Goal: Task Accomplishment & Management: Use online tool/utility

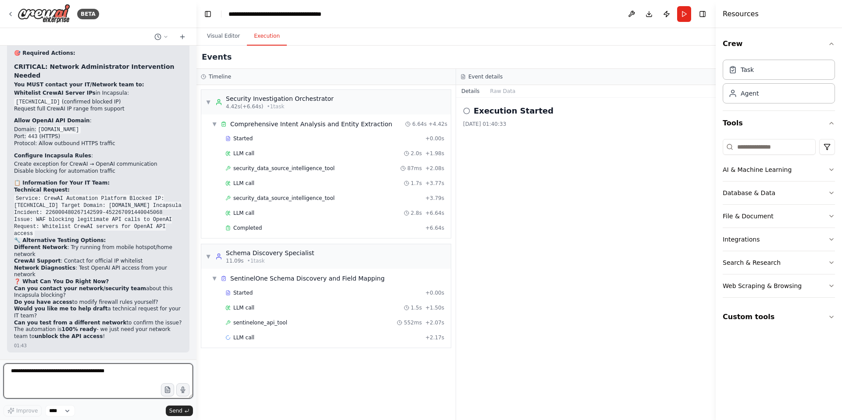
scroll to position [94249, 0]
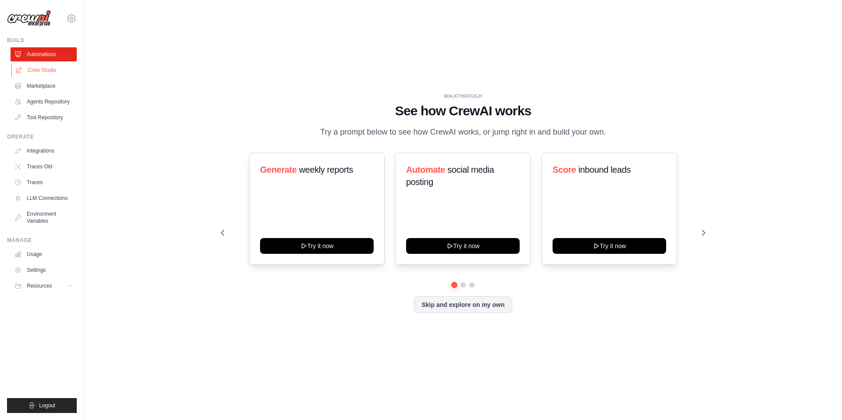
click at [47, 69] on link "Crew Studio" at bounding box center [44, 70] width 66 height 14
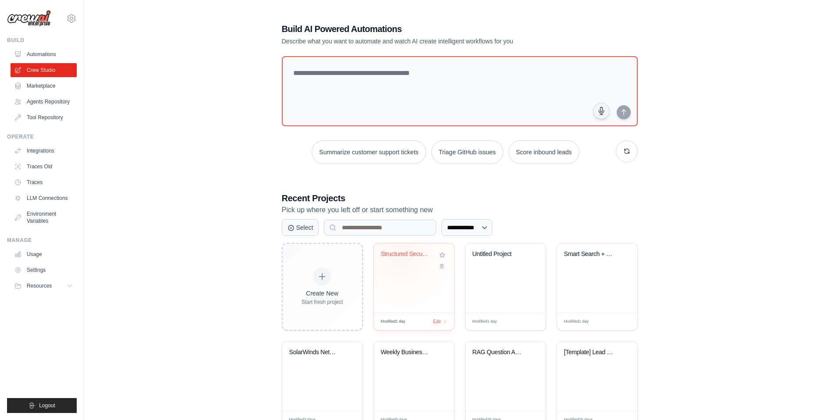
click at [402, 254] on div "Structured Security Investigation W..." at bounding box center [407, 254] width 53 height 8
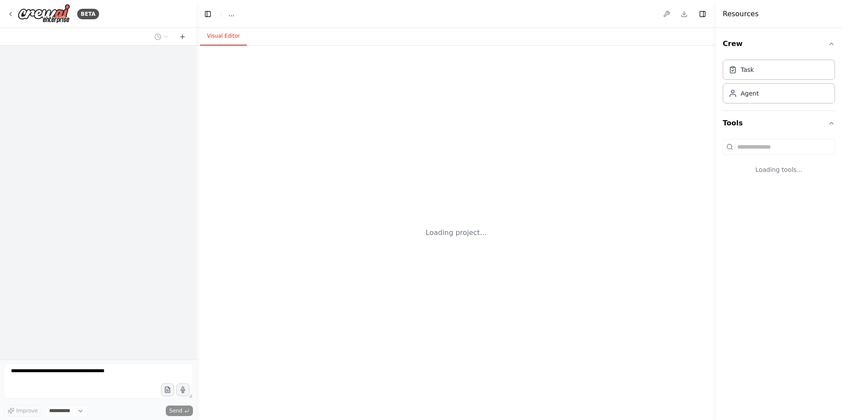
select select "****"
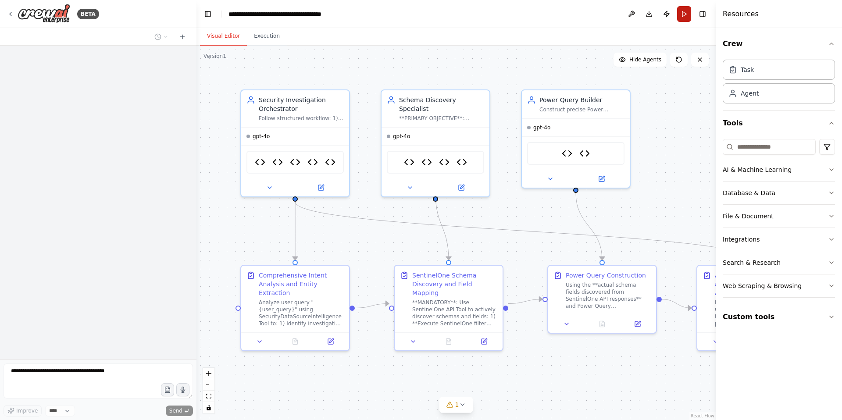
click at [682, 16] on button "Run" at bounding box center [684, 14] width 14 height 16
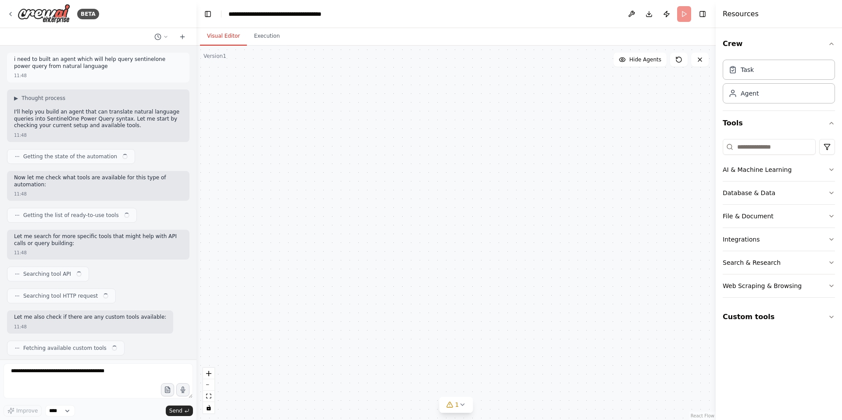
scroll to position [94262, 0]
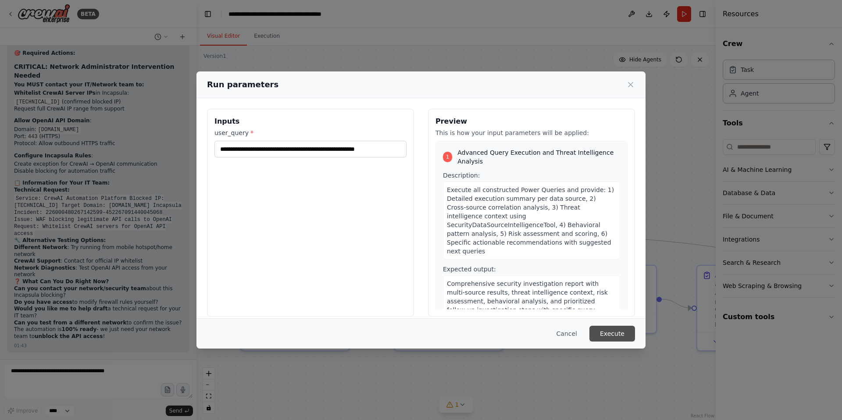
click at [616, 332] on button "Execute" at bounding box center [612, 334] width 46 height 16
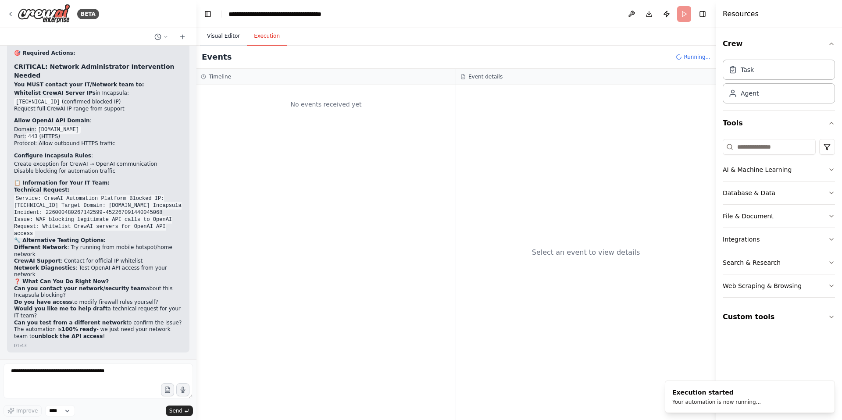
click at [223, 35] on button "Visual Editor" at bounding box center [223, 36] width 47 height 18
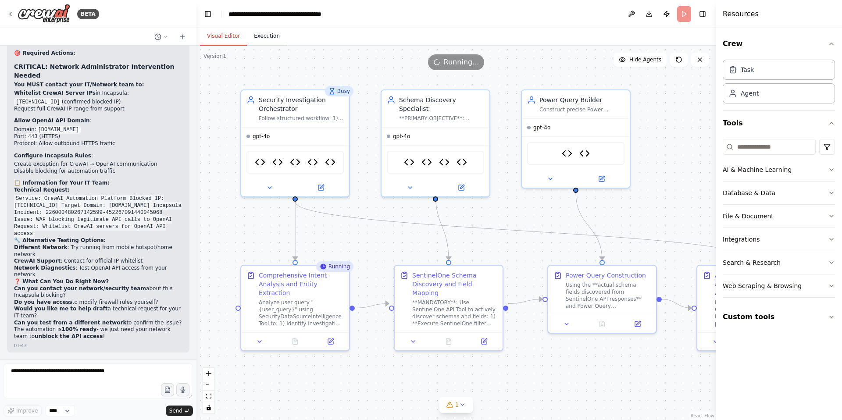
click at [265, 37] on button "Execution" at bounding box center [267, 36] width 40 height 18
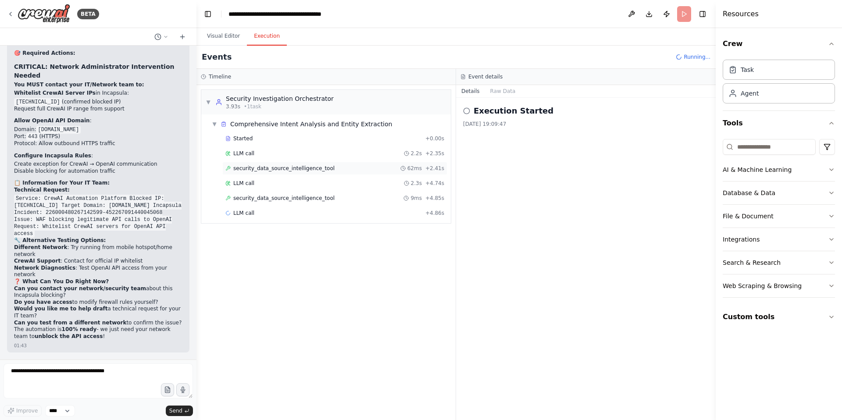
click at [251, 169] on span "security_data_source_intelligence_tool" at bounding box center [283, 168] width 101 height 7
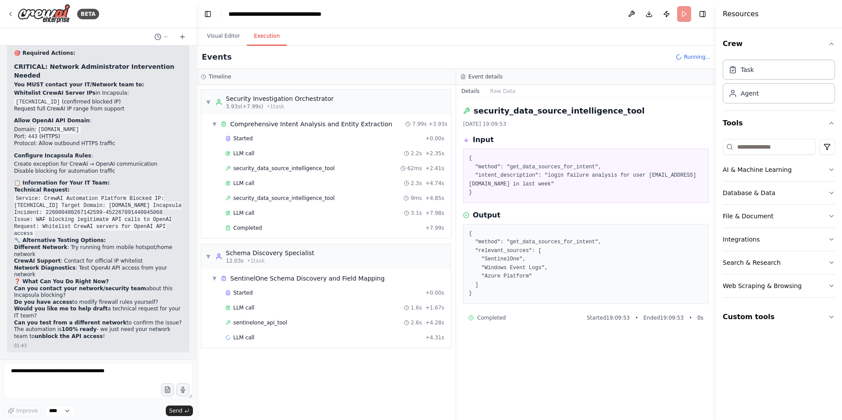
click at [276, 324] on span "sentinelone_api_tool" at bounding box center [260, 322] width 54 height 7
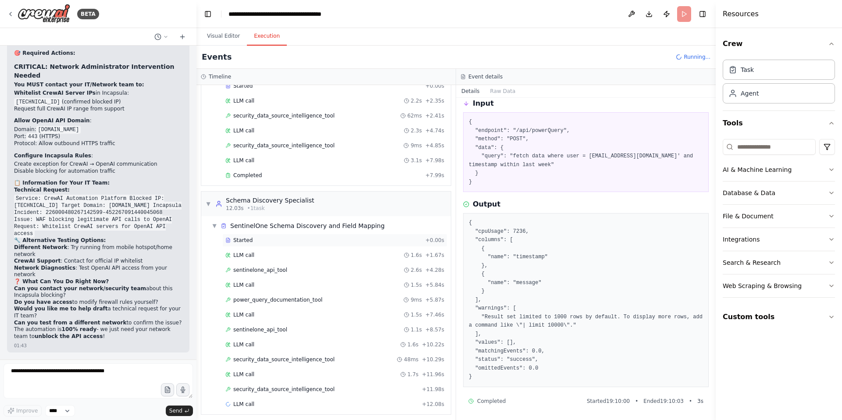
scroll to position [54, 0]
click at [288, 299] on span "power_query_documentation_tool" at bounding box center [277, 298] width 89 height 7
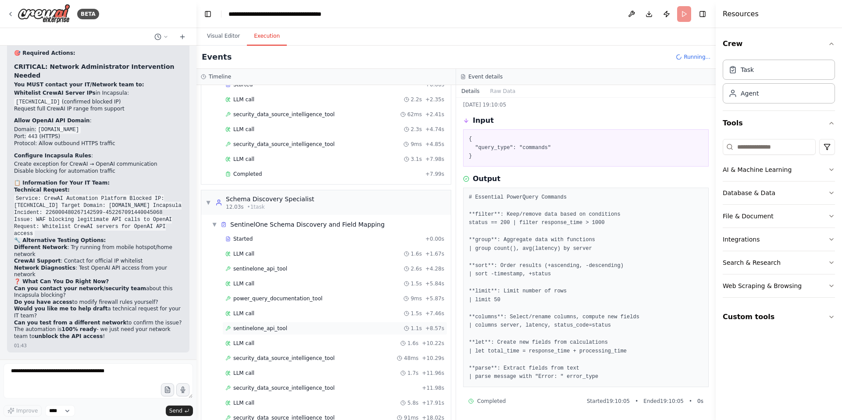
click at [266, 328] on span "sentinelone_api_tool" at bounding box center [260, 328] width 54 height 7
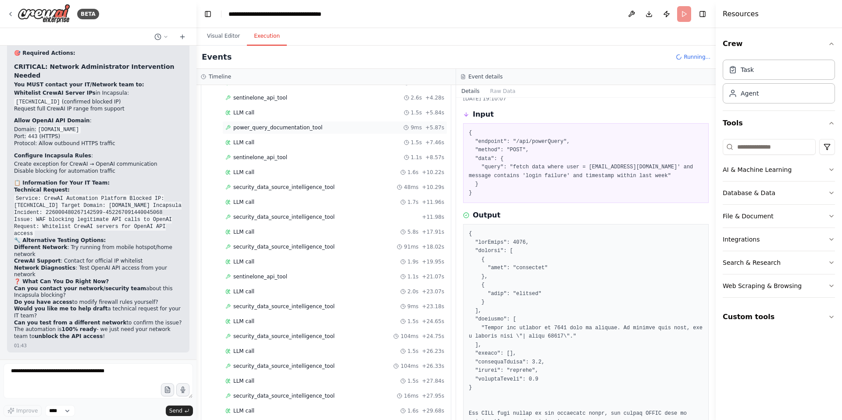
scroll to position [233, 0]
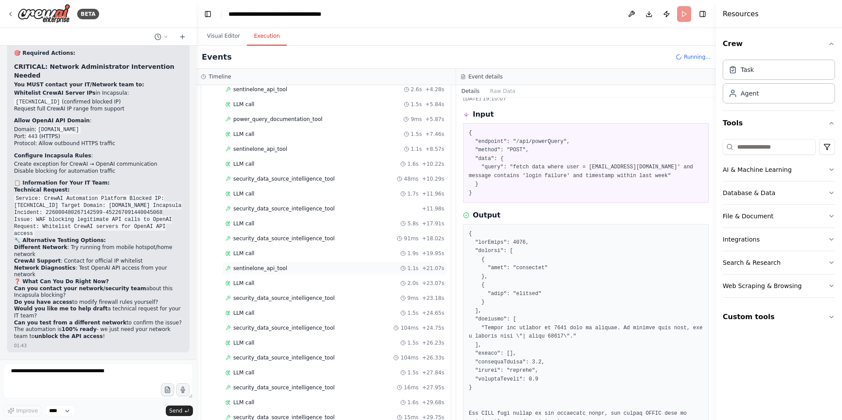
click at [271, 267] on span "sentinelone_api_tool" at bounding box center [260, 268] width 54 height 7
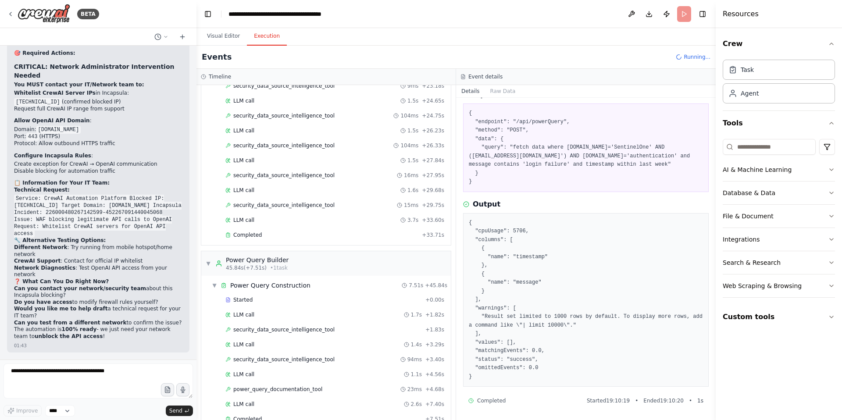
scroll to position [551, 0]
click at [289, 144] on span "security_data_source_intelligence_tool" at bounding box center [283, 145] width 101 height 7
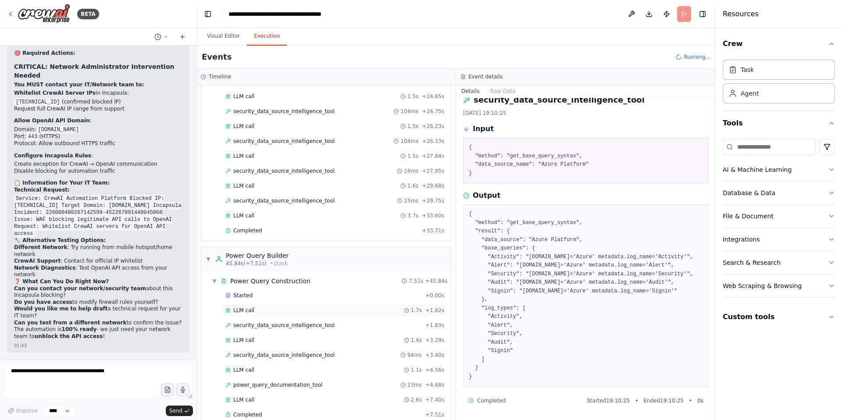
scroll to position [734, 0]
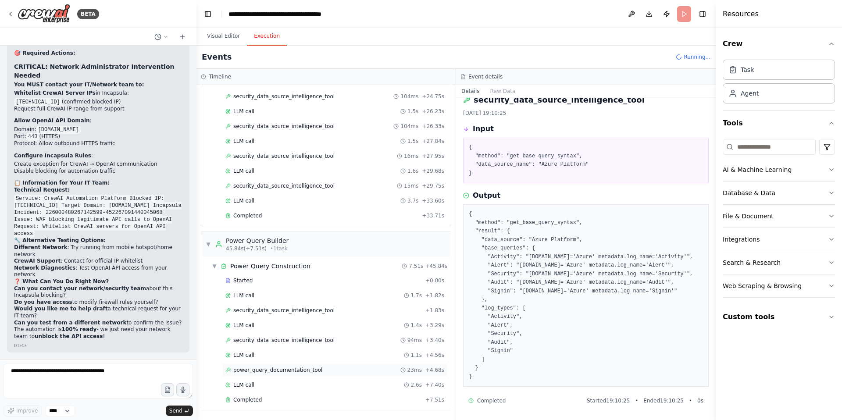
click at [277, 370] on span "power_query_documentation_tool" at bounding box center [277, 369] width 89 height 7
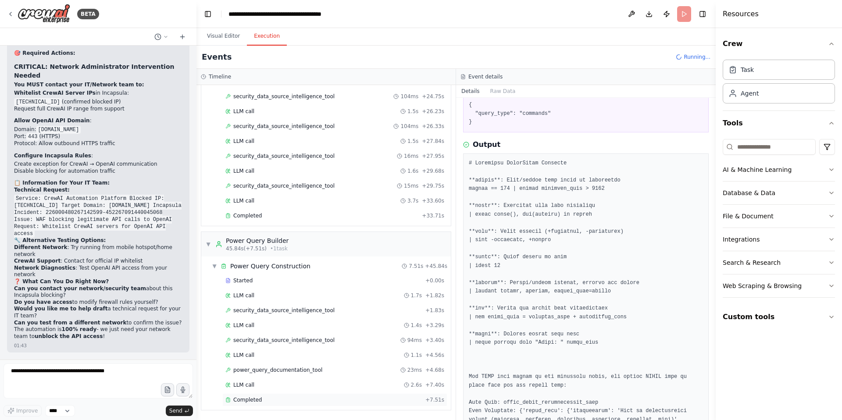
scroll to position [793, 0]
click at [256, 400] on span "Completed" at bounding box center [247, 399] width 28 height 7
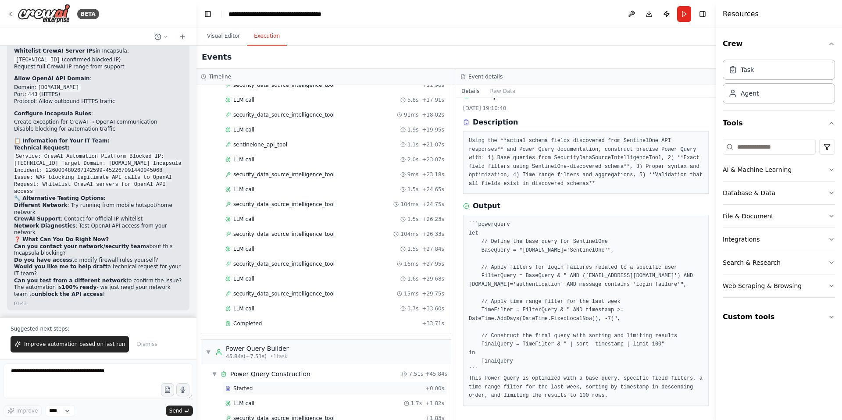
scroll to position [604, 0]
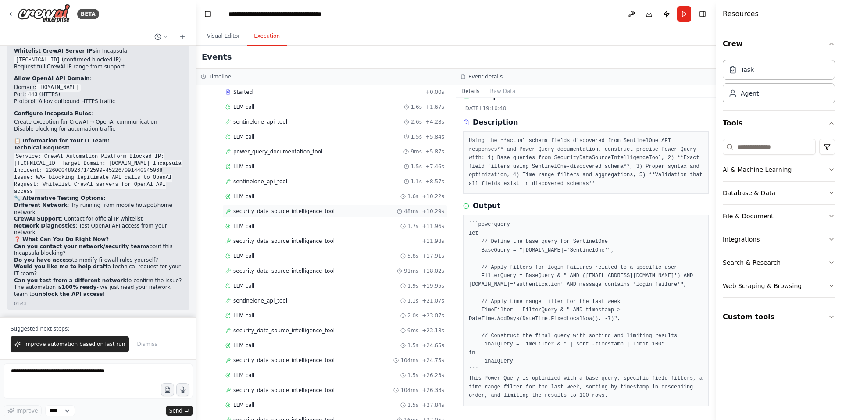
click at [292, 212] on span "security_data_source_intelligence_tool" at bounding box center [283, 211] width 101 height 7
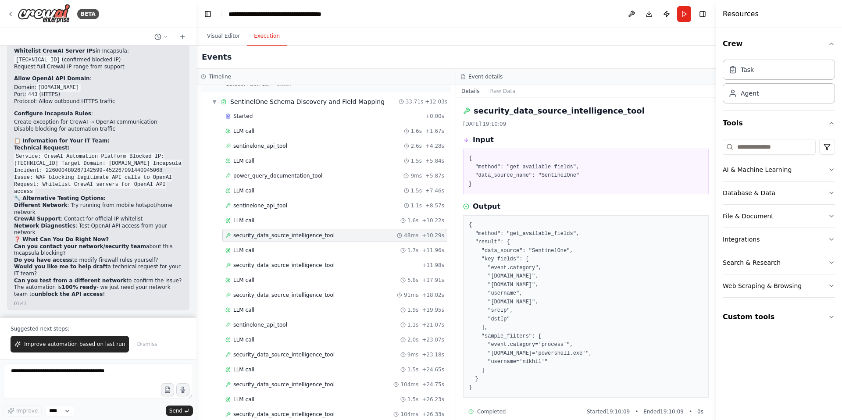
scroll to position [579, 0]
click at [292, 178] on span "power_query_documentation_tool" at bounding box center [277, 176] width 89 height 7
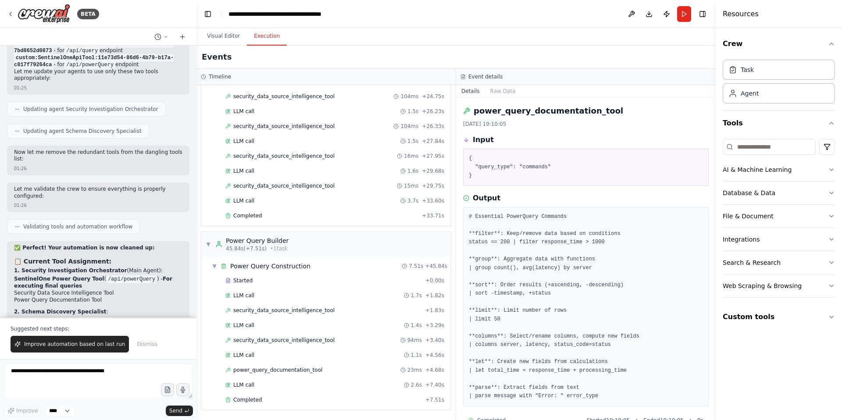
scroll to position [90962, 0]
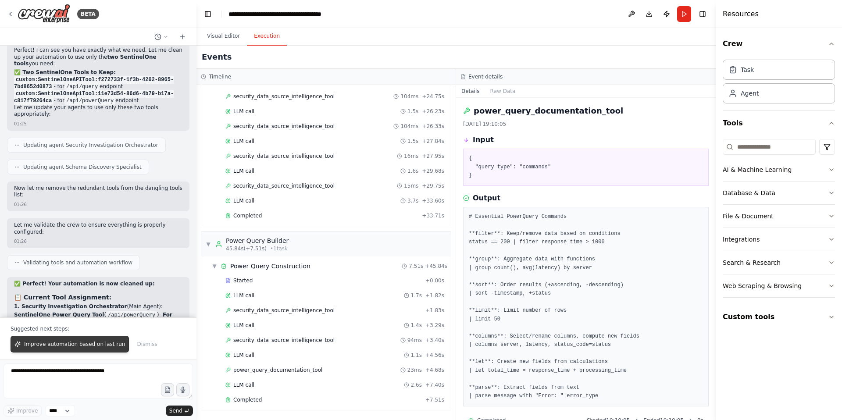
click at [65, 346] on span "Improve automation based on last run" at bounding box center [74, 344] width 101 height 7
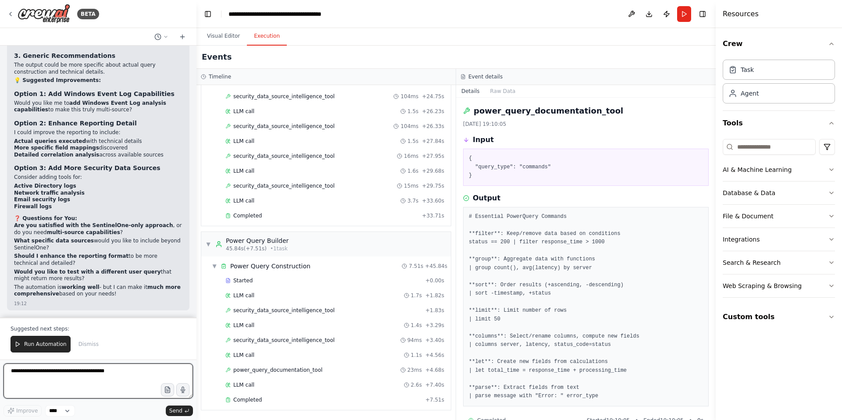
scroll to position [94805, 0]
click at [53, 372] on textarea at bounding box center [98, 380] width 189 height 35
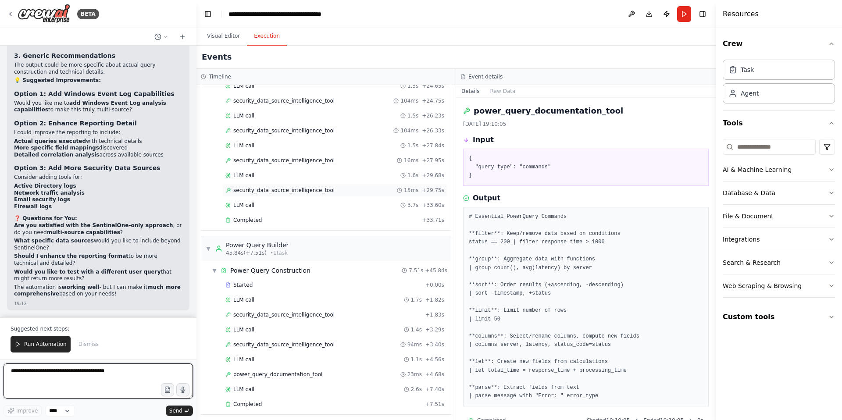
scroll to position [868, 0]
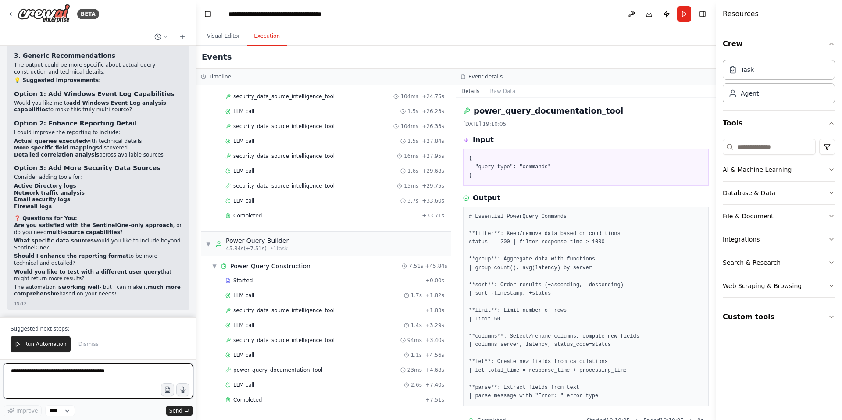
click at [76, 374] on textarea at bounding box center [98, 380] width 189 height 35
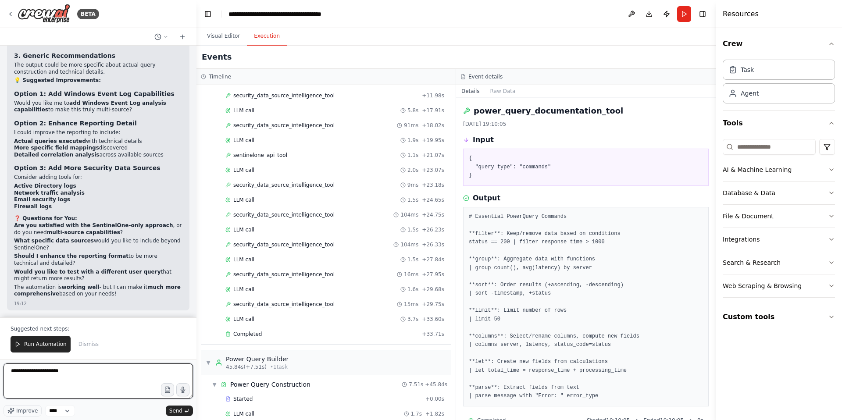
scroll to position [748, 0]
click at [275, 159] on span "sentinelone_api_tool" at bounding box center [260, 156] width 54 height 7
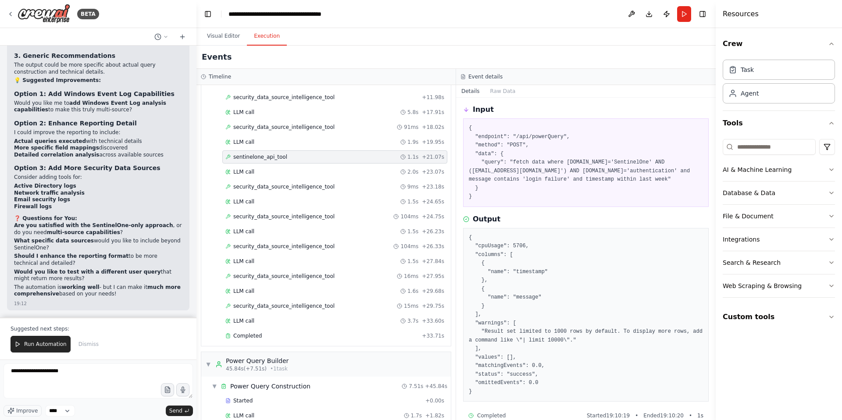
scroll to position [0, 0]
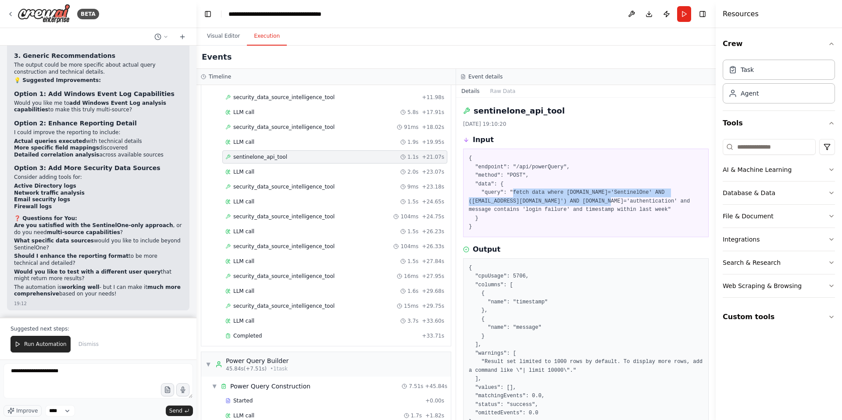
drag, startPoint x: 514, startPoint y: 192, endPoint x: 552, endPoint y: 191, distance: 38.6
click at [608, 197] on pre "{ "endpoint": "/api/powerQuery", "method": "POST", "data": { "query": "fetch da…" at bounding box center [586, 192] width 234 height 77
drag, startPoint x: 482, startPoint y: 192, endPoint x: 569, endPoint y: 217, distance: 91.0
click at [569, 217] on pre "{ "endpoint": "/api/powerQuery", "method": "POST", "data": { "query": "fetch da…" at bounding box center [586, 192] width 234 height 77
copy pre ""query": "fetch data where dataSource.name='SentinelOne' AND (username='suraj.n…"
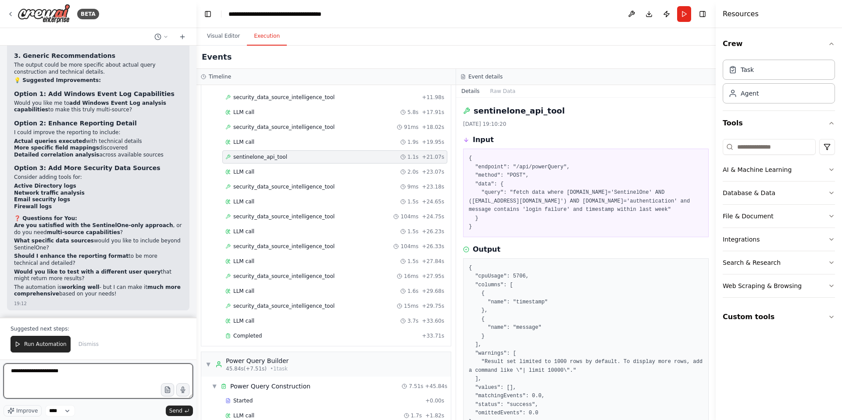
click at [77, 373] on textarea "**********" at bounding box center [98, 380] width 189 height 35
drag, startPoint x: 70, startPoint y: 373, endPoint x: 1, endPoint y: 372, distance: 68.8
click at [1, 372] on div "BETA i need to built an agent which will help query sentinelone power query fro…" at bounding box center [98, 210] width 196 height 420
paste textarea "**********"
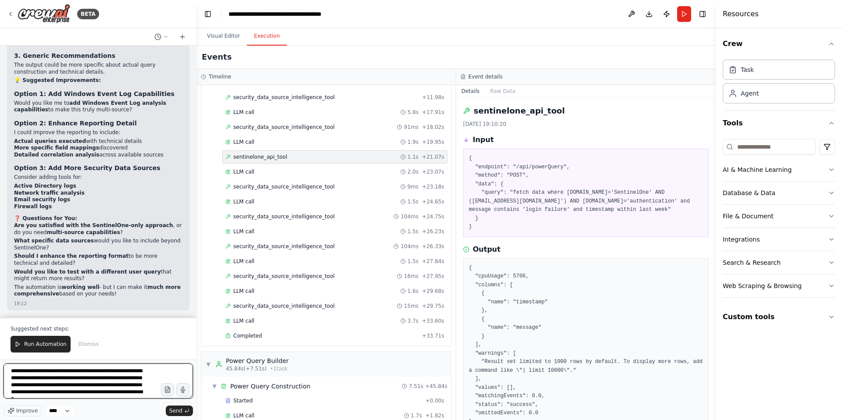
scroll to position [11, 0]
click at [81, 395] on textarea "**********" at bounding box center [98, 380] width 189 height 35
type textarea "**********"
click at [181, 411] on span "Send" at bounding box center [175, 410] width 13 height 7
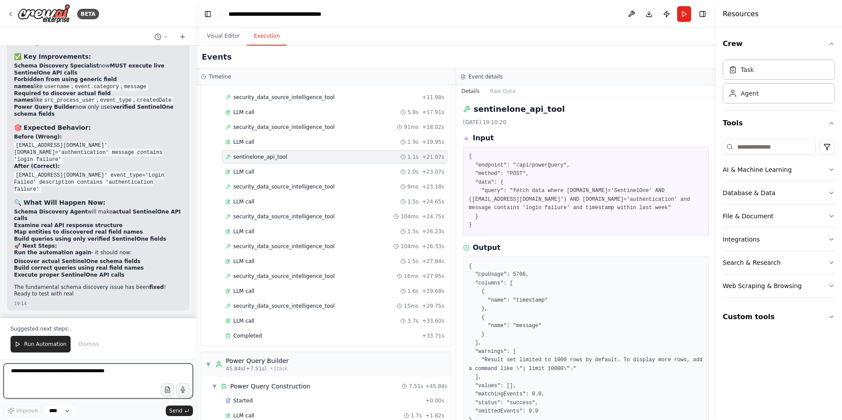
scroll to position [95485, 0]
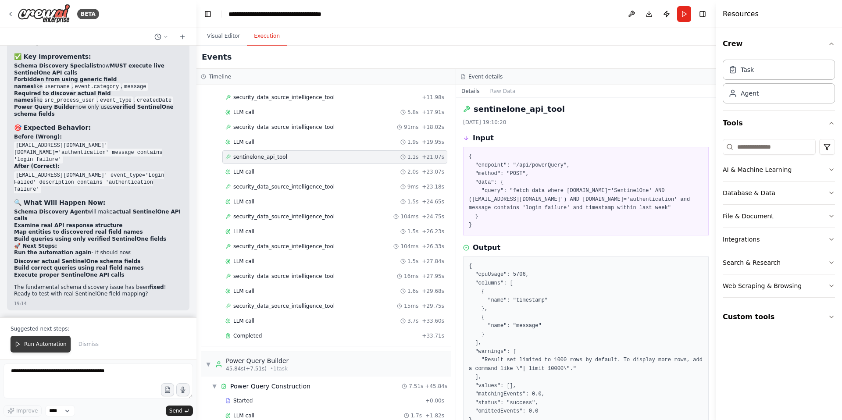
click at [49, 345] on span "Run Automation" at bounding box center [45, 344] width 43 height 7
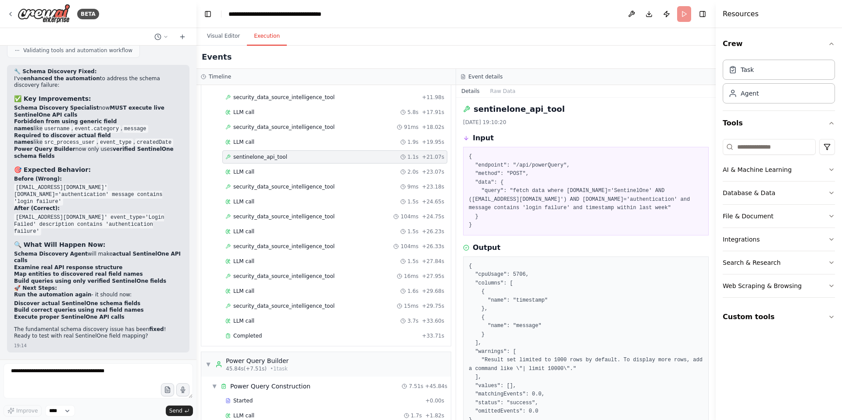
scroll to position [95443, 0]
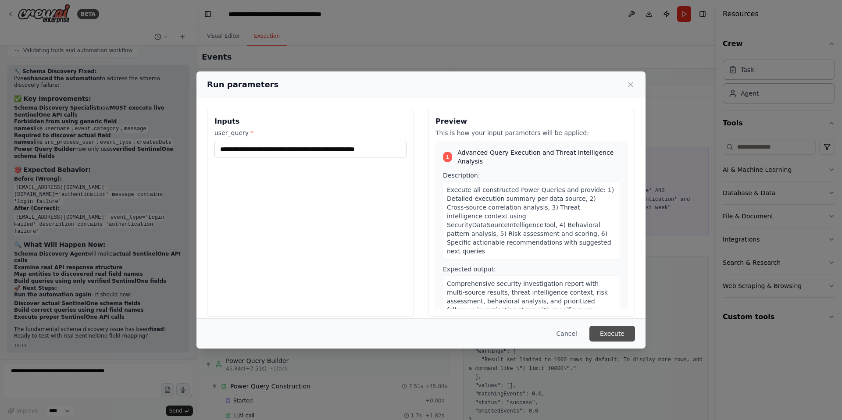
click at [614, 334] on button "Execute" at bounding box center [612, 334] width 46 height 16
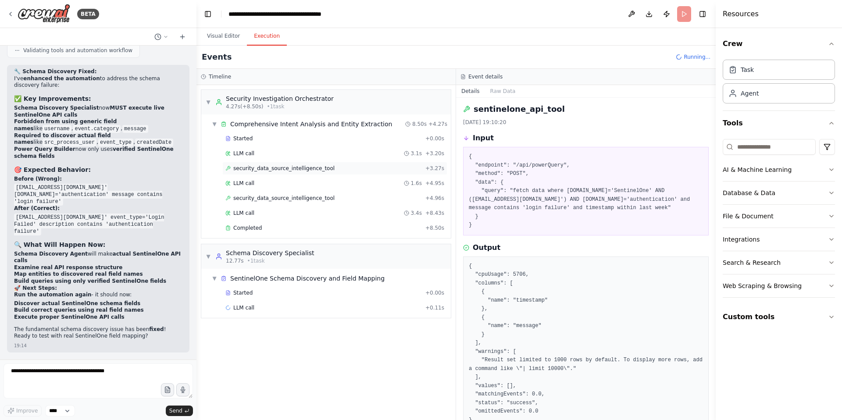
click at [255, 167] on span "security_data_source_intelligence_tool" at bounding box center [283, 168] width 101 height 7
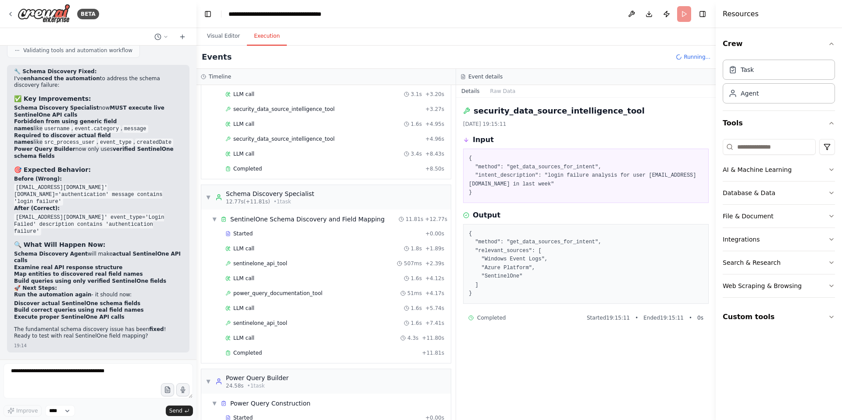
scroll to position [92, 0]
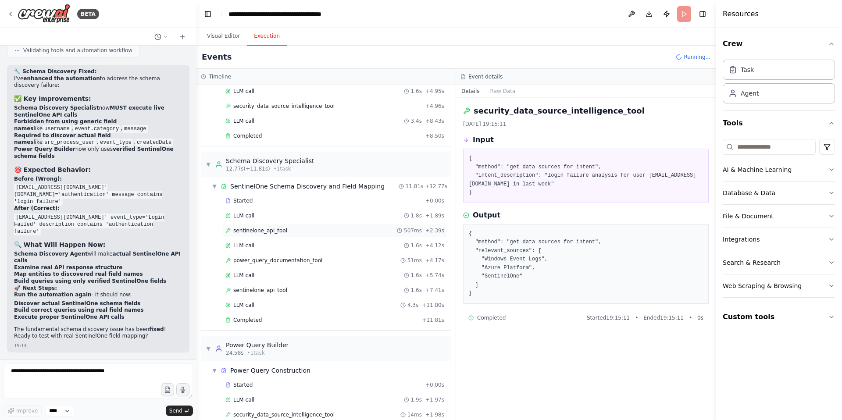
click at [268, 235] on div "sentinelone_api_tool 507ms + 2.39s" at bounding box center [334, 230] width 225 height 13
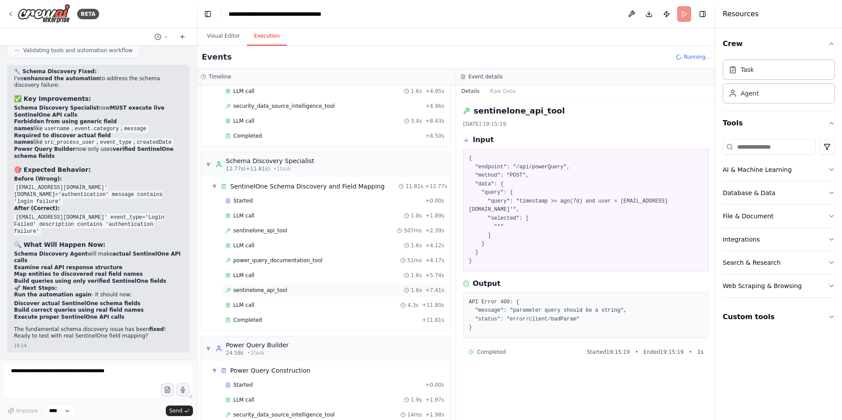
click at [270, 290] on span "sentinelone_api_tool" at bounding box center [260, 290] width 54 height 7
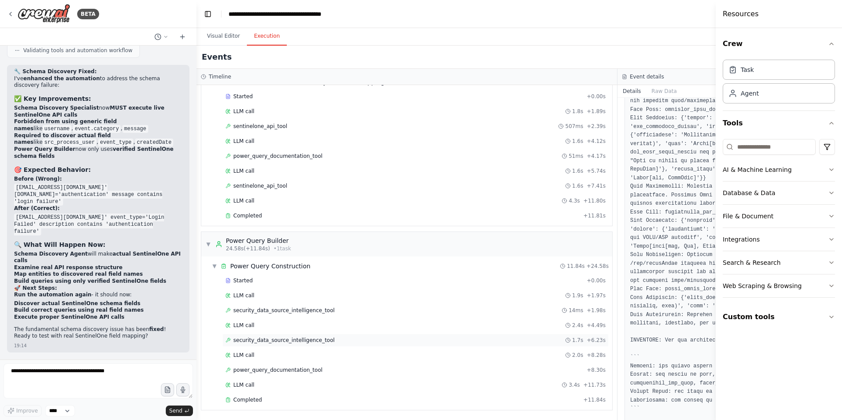
scroll to position [391, 0]
click at [290, 312] on span "security_data_source_intelligence_tool" at bounding box center [283, 310] width 101 height 7
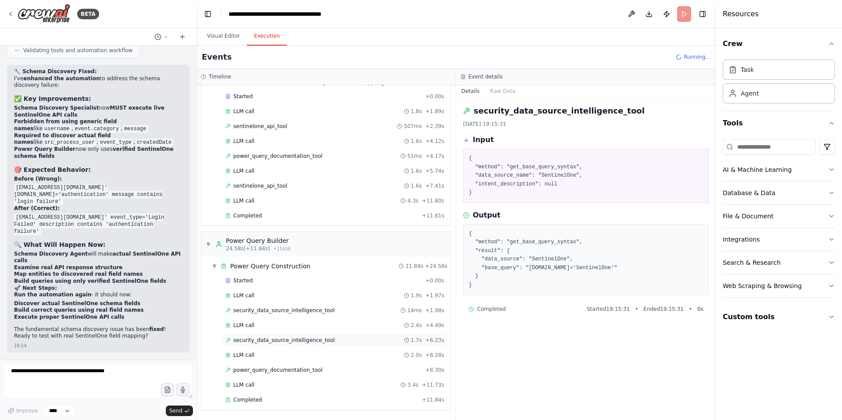
scroll to position [421, 0]
click at [291, 340] on span "security_data_source_intelligence_tool" at bounding box center [283, 340] width 101 height 7
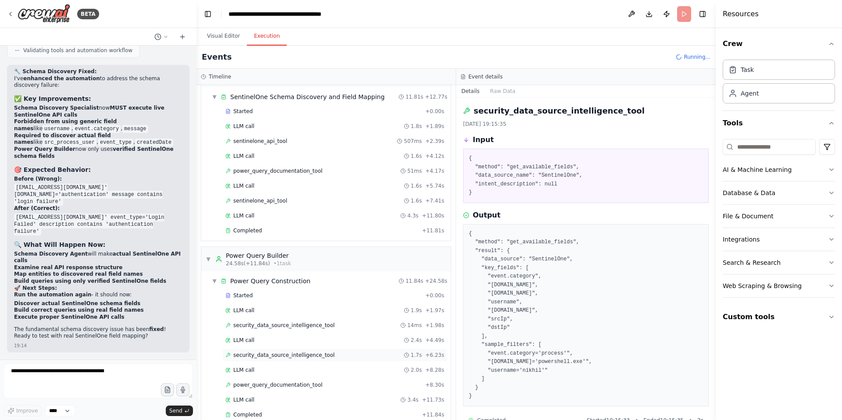
scroll to position [451, 0]
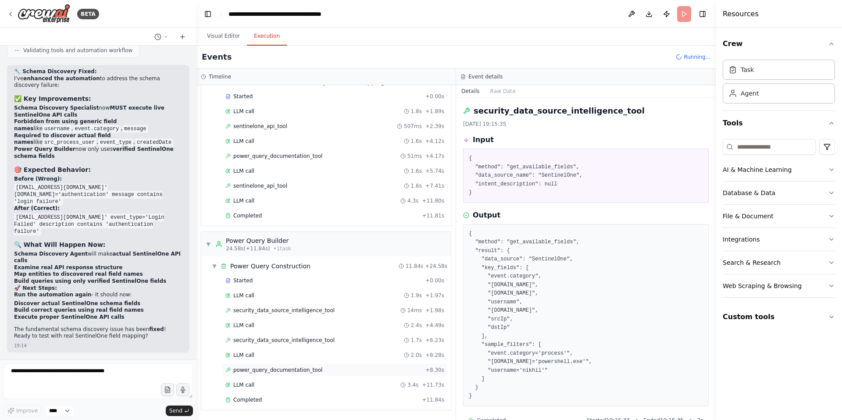
click at [291, 371] on span "power_query_documentation_tool" at bounding box center [277, 369] width 89 height 7
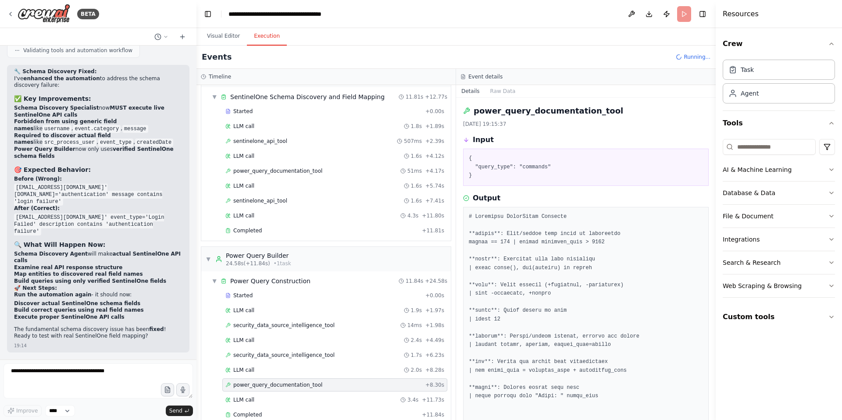
scroll to position [480, 0]
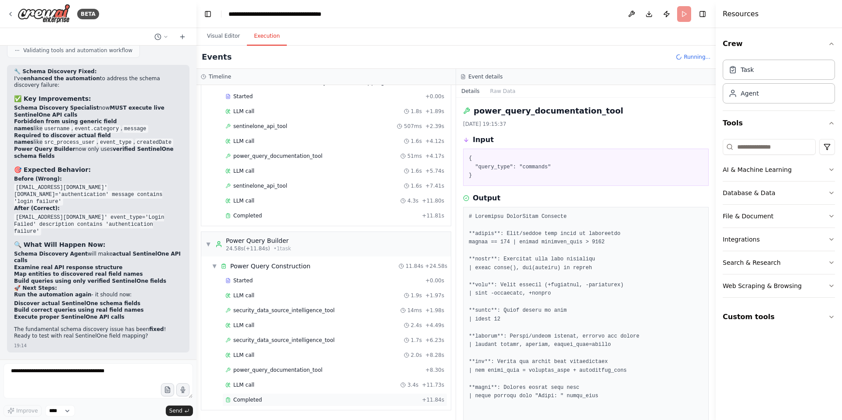
click at [259, 402] on span "Completed" at bounding box center [247, 399] width 28 height 7
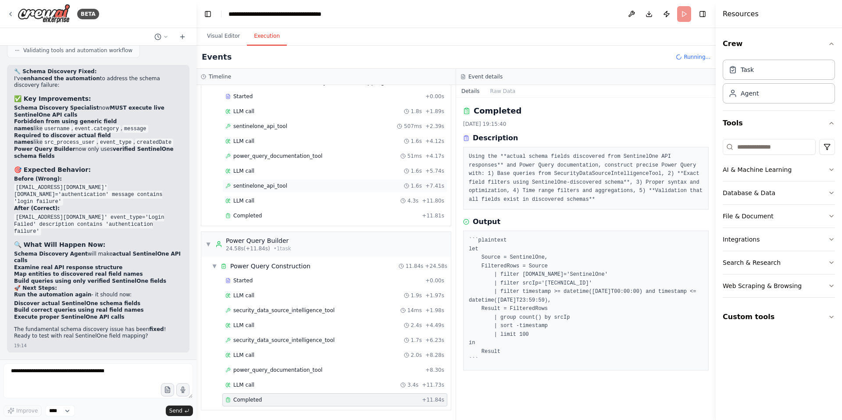
scroll to position [659, 0]
click at [274, 188] on span "sentinelone_api_tool" at bounding box center [260, 185] width 54 height 7
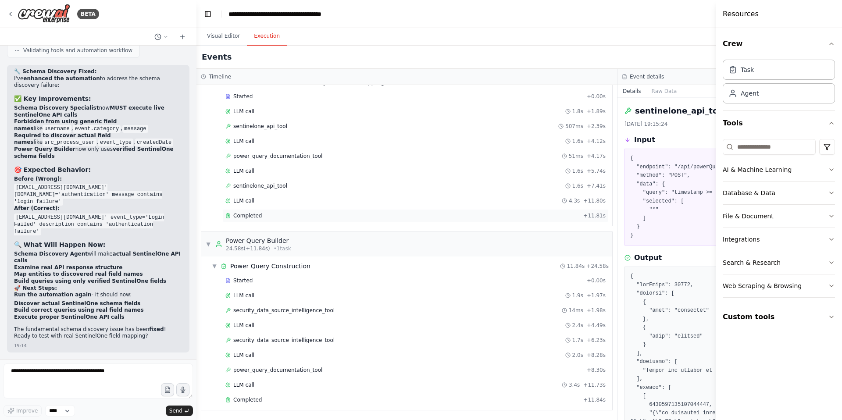
scroll to position [689, 0]
click at [267, 370] on span "power_query_documentation_tool" at bounding box center [277, 369] width 89 height 7
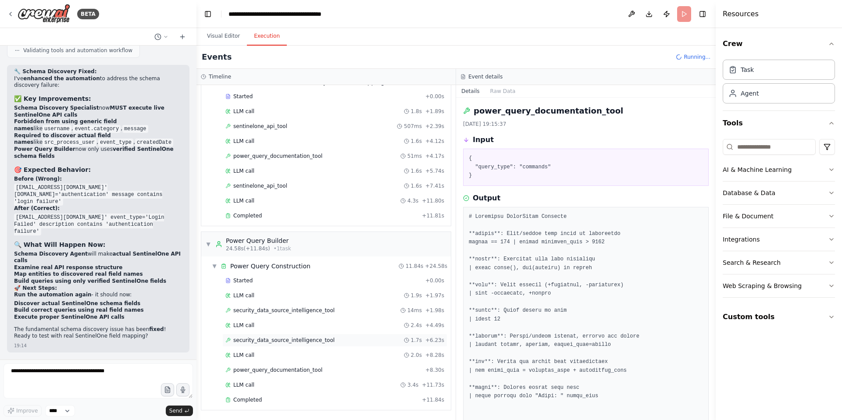
scroll to position [719, 0]
click at [250, 405] on div "Completed + 11.84s" at bounding box center [334, 399] width 225 height 13
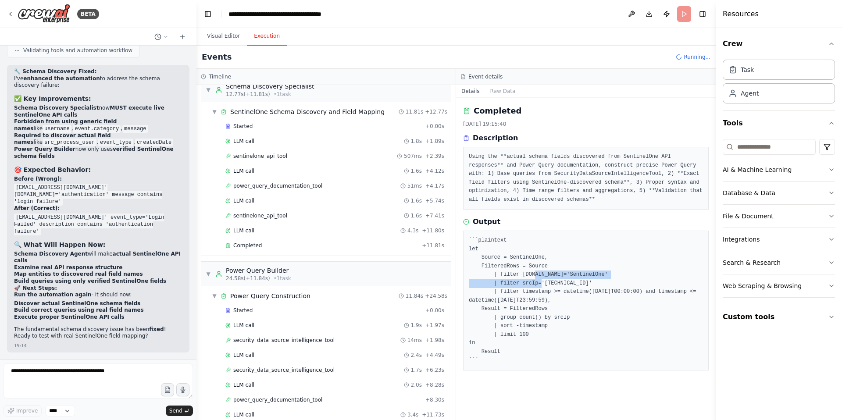
scroll to position [838, 0]
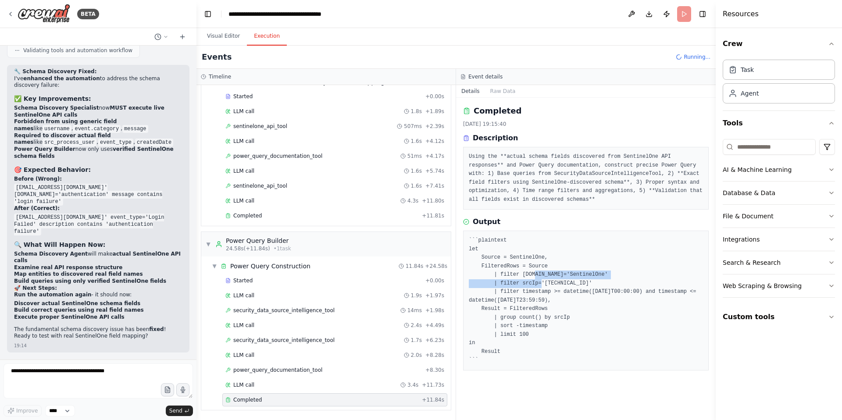
click at [534, 278] on pre "```plaintext let Source = SentinelOne, FilteredRows = Source | filter dataSourc…" at bounding box center [586, 300] width 234 height 128
click at [517, 272] on pre "```plaintext let Source = SentinelOne, FilteredRows = Source | filter dataSourc…" at bounding box center [586, 300] width 234 height 128
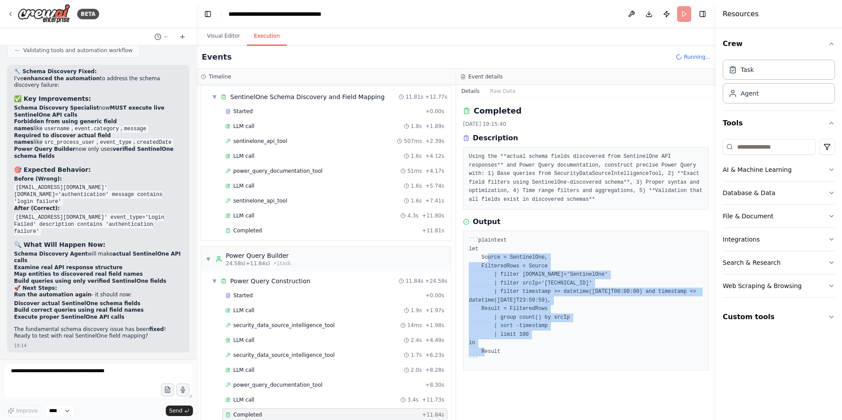
scroll to position [913, 0]
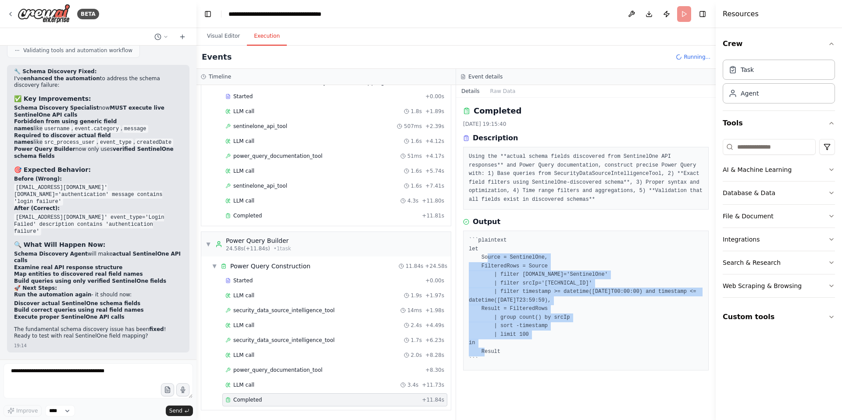
drag, startPoint x: 487, startPoint y: 261, endPoint x: 553, endPoint y: 337, distance: 100.4
click at [553, 337] on pre "```plaintext let Source = SentinelOne, FilteredRows = Source | filter dataSourc…" at bounding box center [586, 300] width 234 height 128
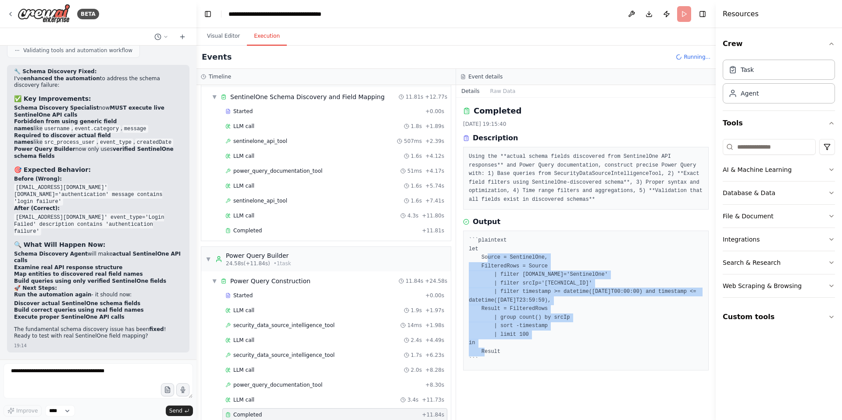
scroll to position [957, 0]
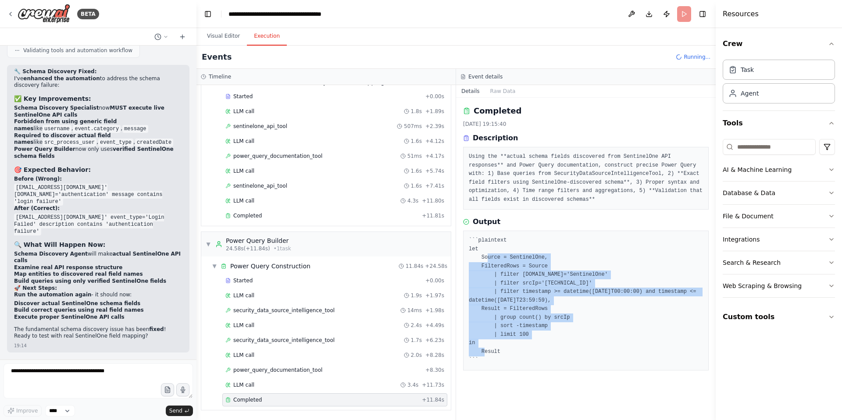
click at [515, 285] on pre "```plaintext let Source = SentinelOne, FilteredRows = Source | filter dataSourc…" at bounding box center [586, 300] width 234 height 128
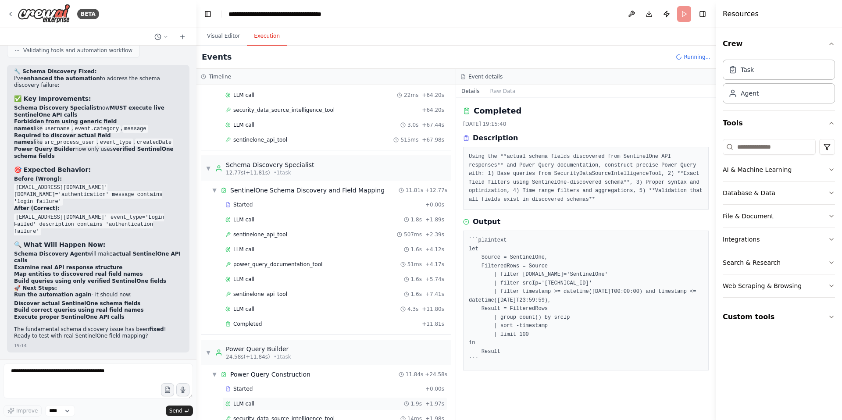
scroll to position [775, 0]
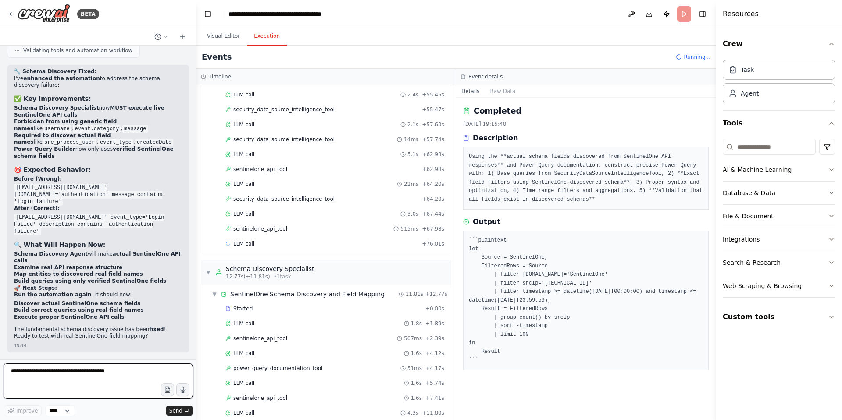
click at [40, 373] on textarea at bounding box center [98, 380] width 189 height 35
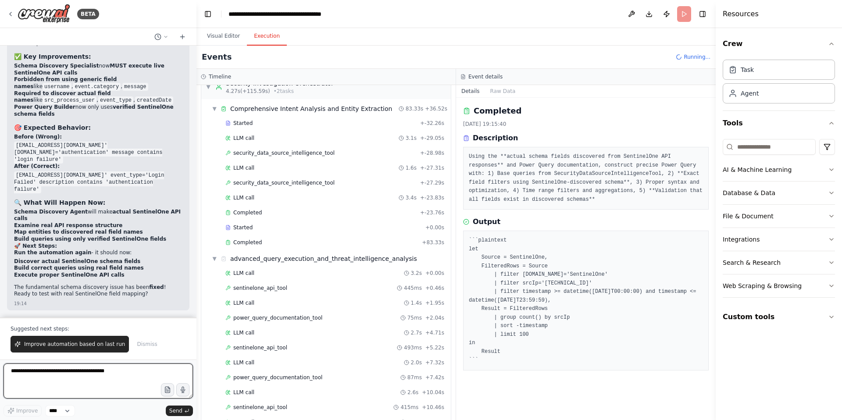
scroll to position [0, 0]
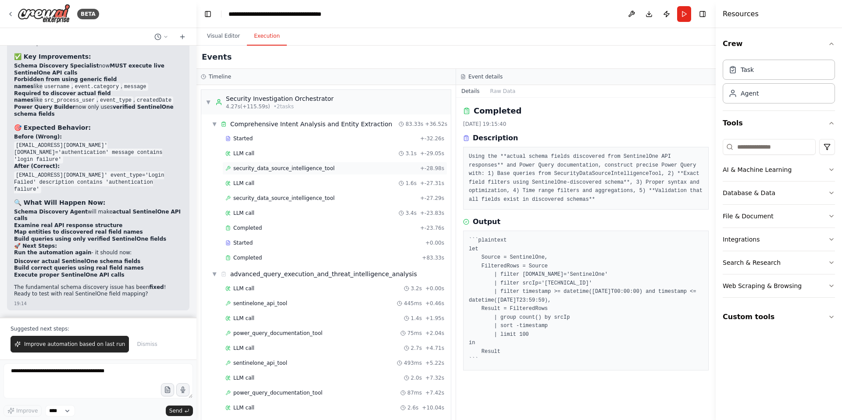
click at [293, 167] on span "security_data_source_intelligence_tool" at bounding box center [283, 168] width 101 height 7
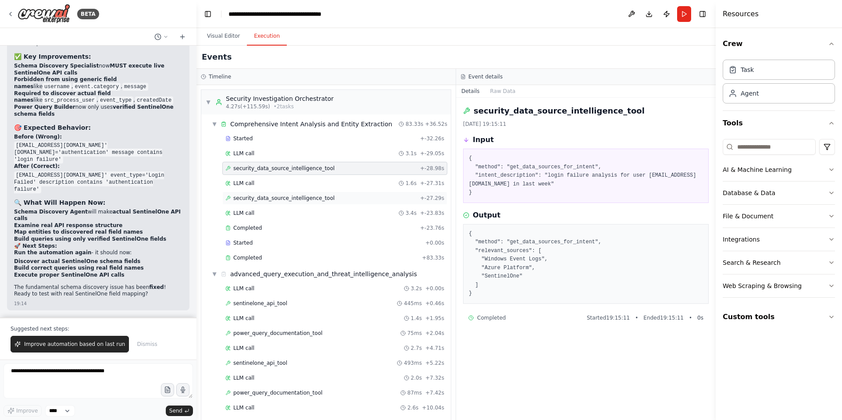
click at [298, 199] on span "security_data_source_intelligence_tool" at bounding box center [283, 198] width 101 height 7
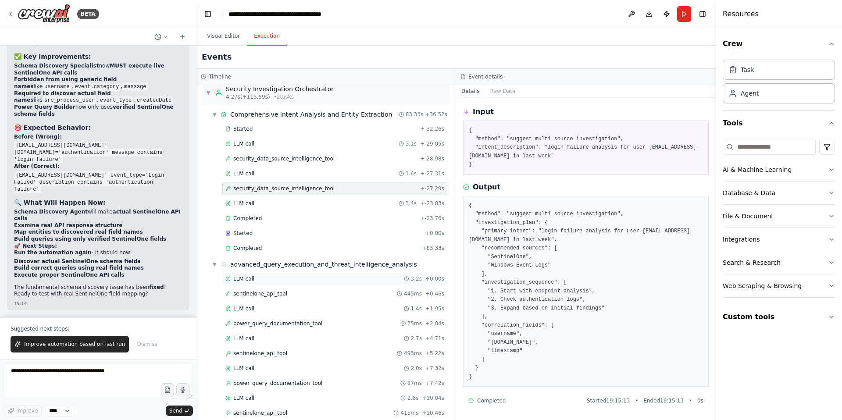
scroll to position [24, 0]
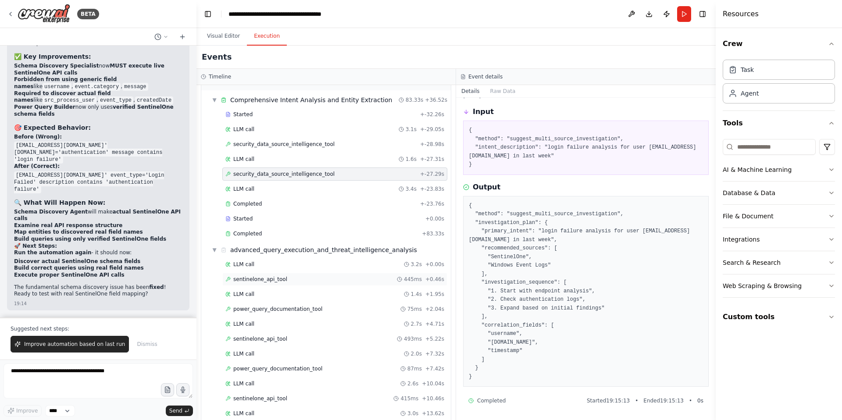
click at [274, 277] on span "sentinelone_api_tool" at bounding box center [260, 279] width 54 height 7
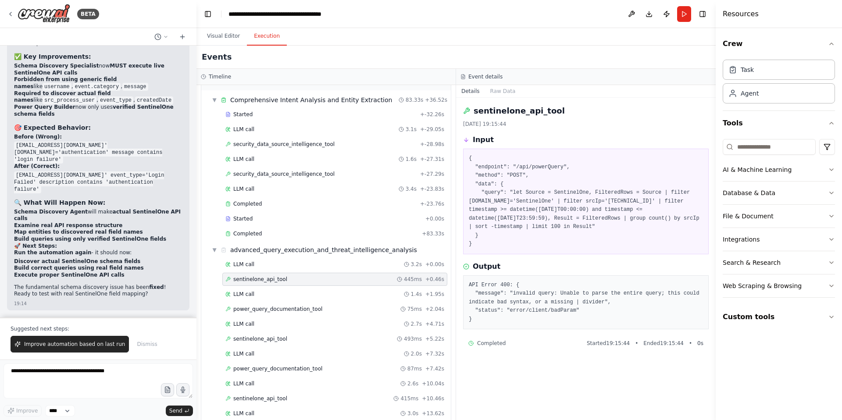
scroll to position [0, 0]
click at [273, 277] on span "sentinelone_api_tool" at bounding box center [260, 279] width 54 height 7
click at [265, 339] on span "sentinelone_api_tool" at bounding box center [260, 338] width 54 height 7
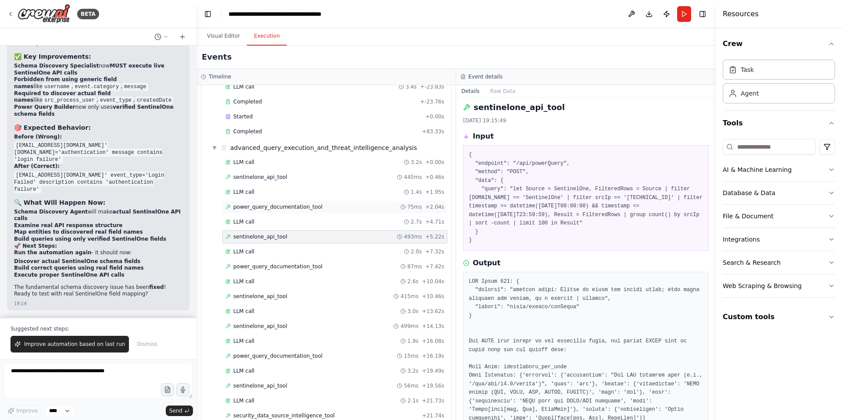
scroll to position [132, 0]
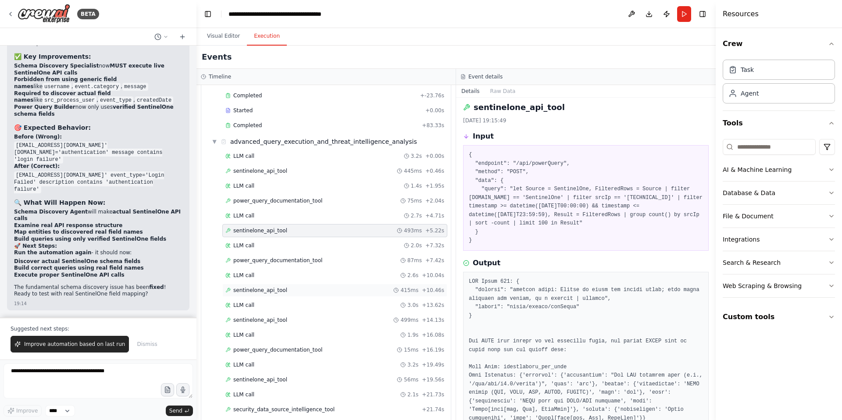
click at [257, 291] on span "sentinelone_api_tool" at bounding box center [260, 290] width 54 height 7
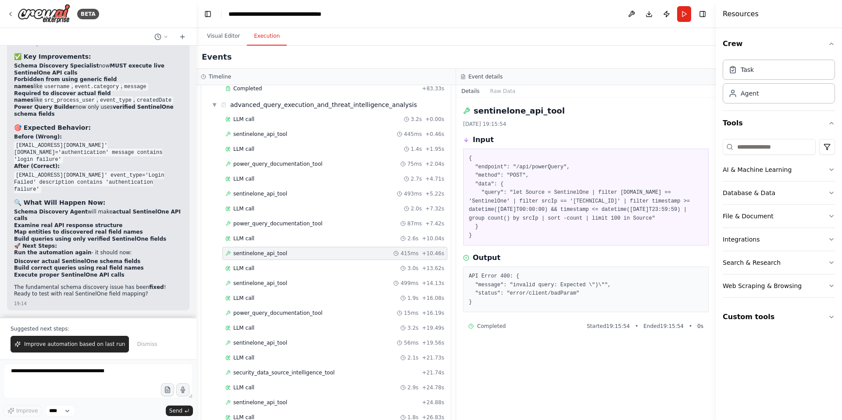
scroll to position [170, 0]
click at [259, 285] on span "sentinelone_api_tool" at bounding box center [260, 282] width 54 height 7
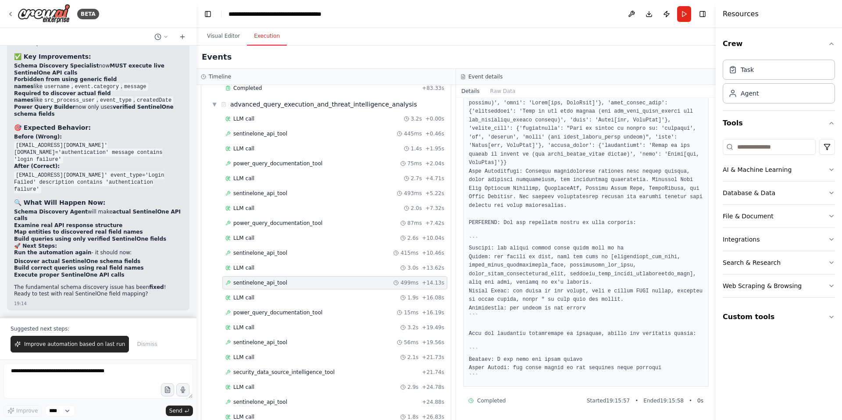
scroll to position [703, 0]
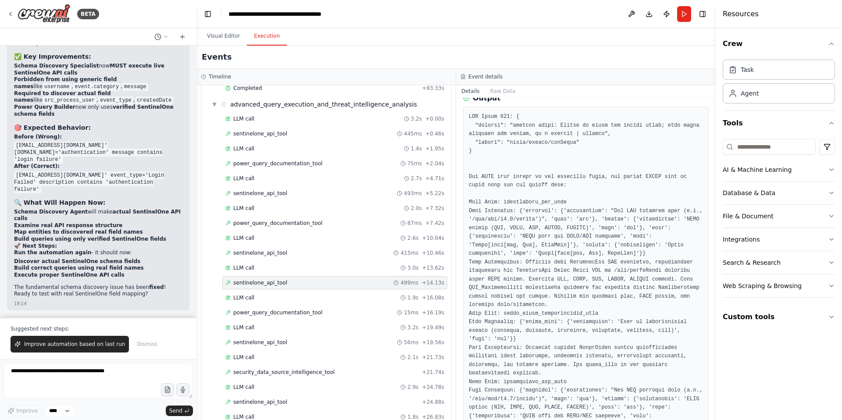
scroll to position [0, 0]
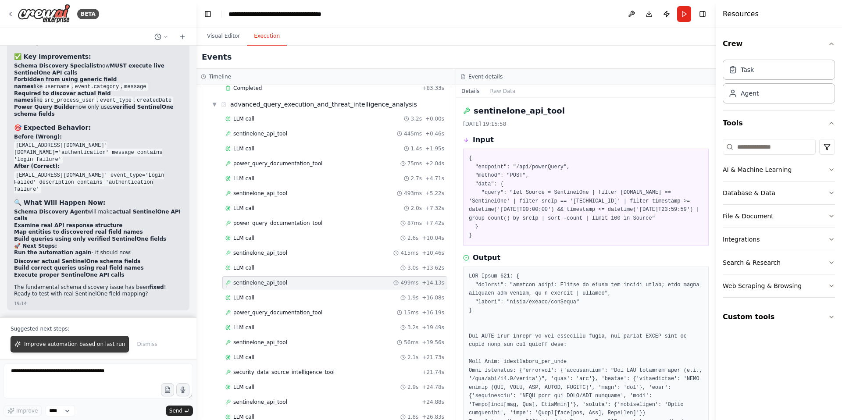
click at [59, 345] on span "Improve automation based on last run" at bounding box center [74, 344] width 101 height 7
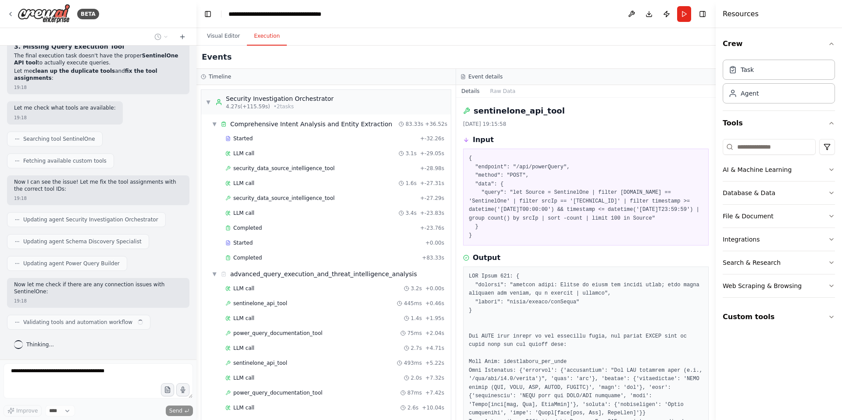
scroll to position [95976, 0]
click at [270, 304] on span "sentinelone_api_tool" at bounding box center [260, 303] width 54 height 7
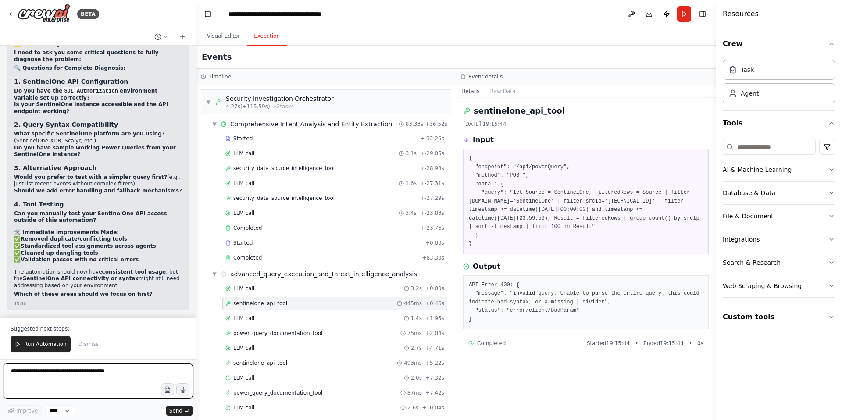
scroll to position [96339, 0]
click at [42, 377] on textarea at bounding box center [98, 380] width 189 height 35
click at [50, 346] on span "Run Automation" at bounding box center [45, 344] width 43 height 7
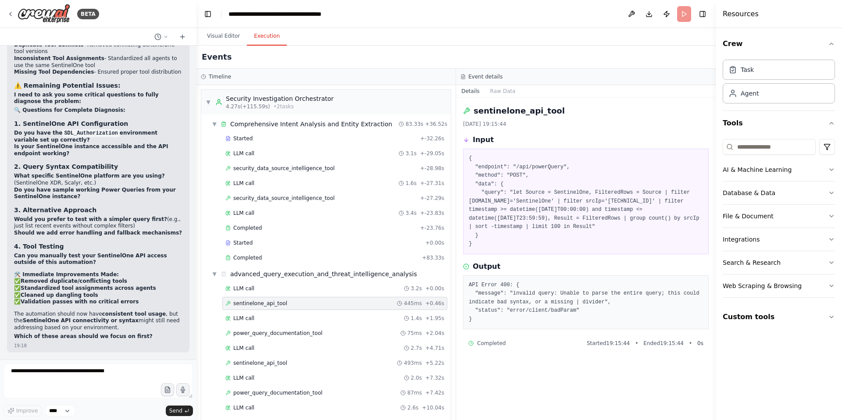
scroll to position [96297, 0]
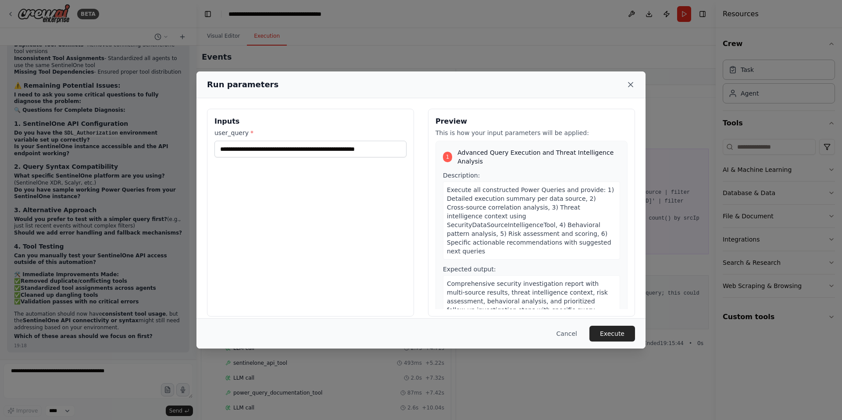
click at [629, 85] on icon at bounding box center [630, 84] width 4 height 4
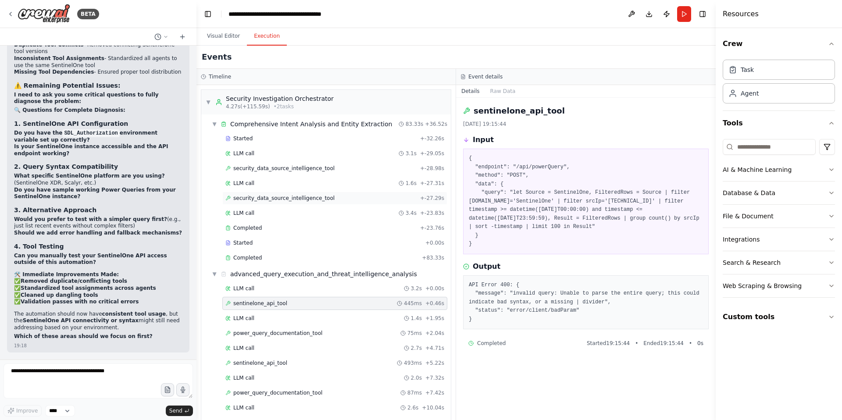
click at [261, 200] on span "security_data_source_intelligence_tool" at bounding box center [283, 198] width 101 height 7
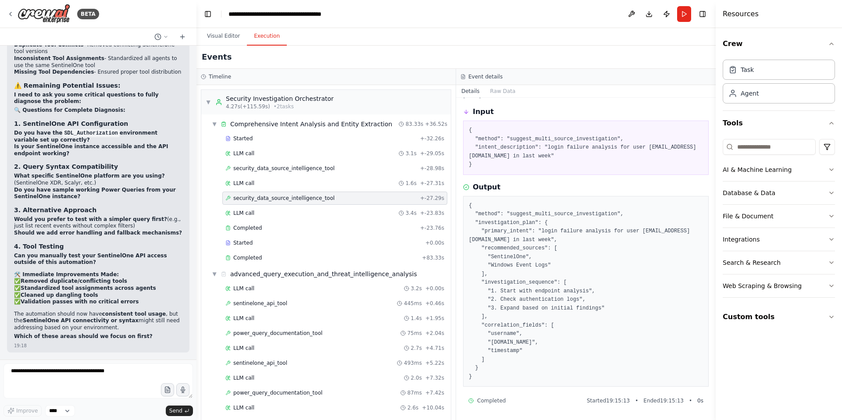
scroll to position [0, 0]
click at [215, 122] on span "▼" at bounding box center [214, 124] width 5 height 7
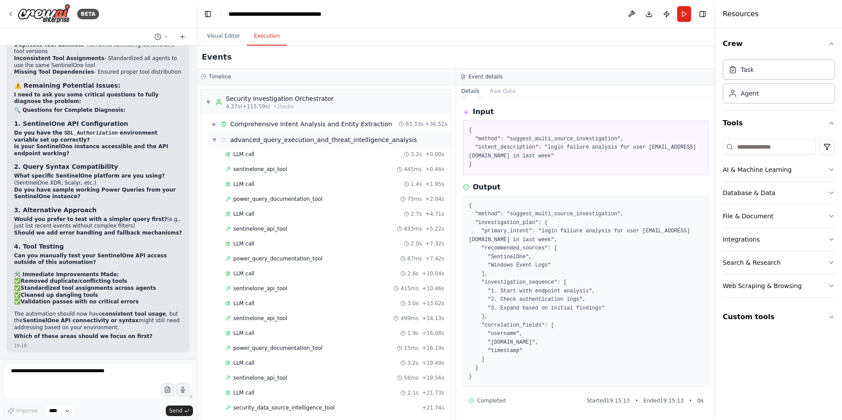
click at [215, 139] on span "▼" at bounding box center [214, 139] width 5 height 7
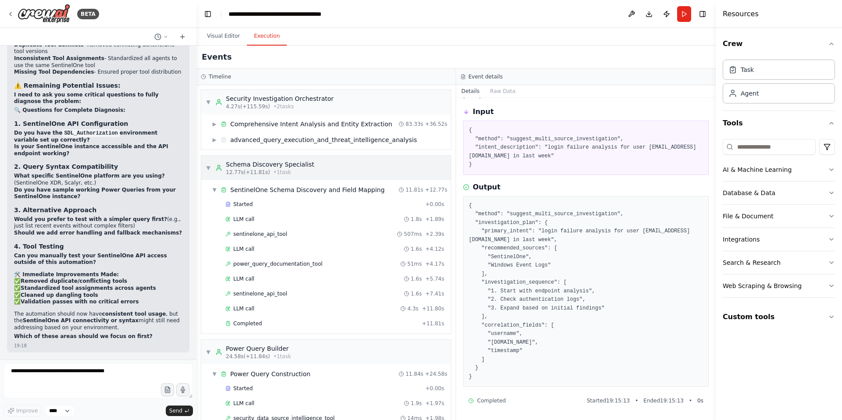
click at [210, 168] on span "▼" at bounding box center [208, 167] width 5 height 7
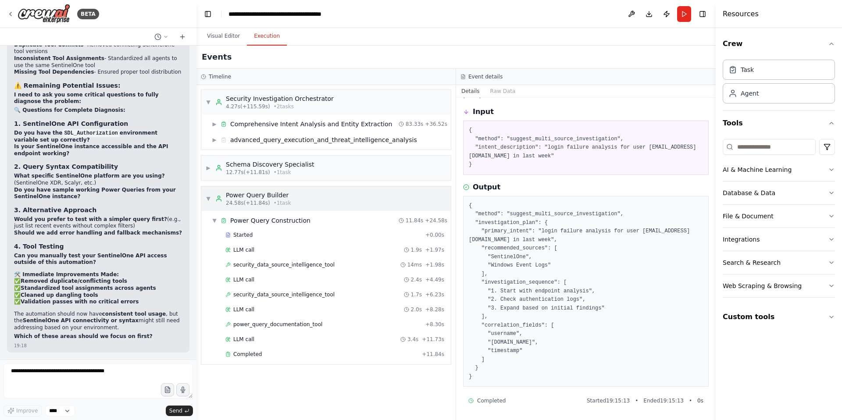
click at [209, 200] on span "▼" at bounding box center [208, 198] width 5 height 7
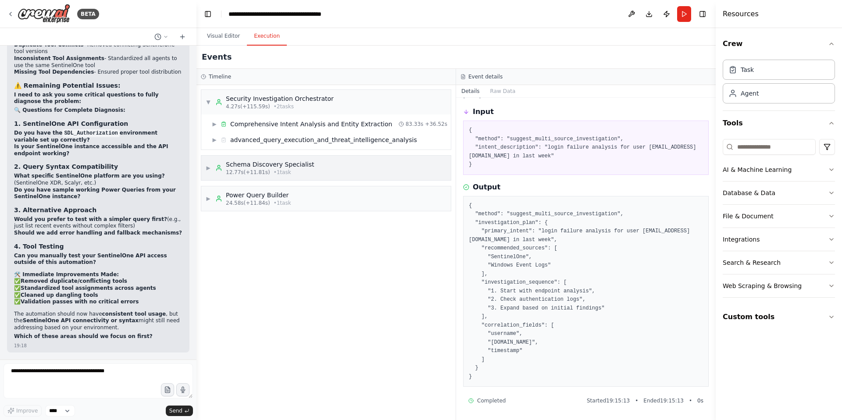
click at [210, 169] on span "▶" at bounding box center [208, 167] width 5 height 7
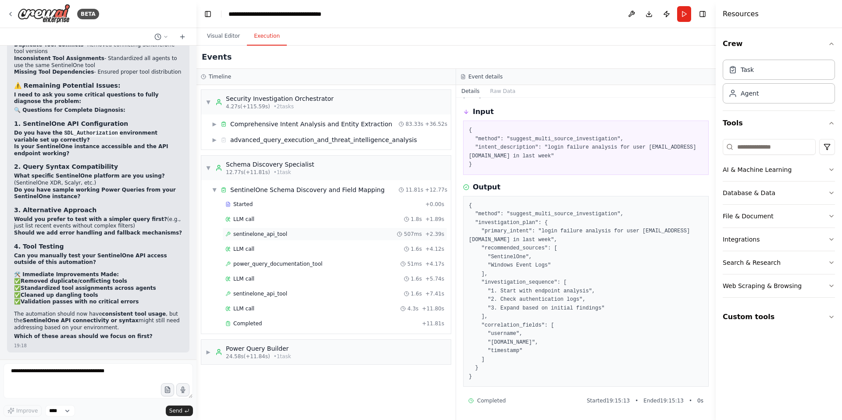
click at [266, 233] on span "sentinelone_api_tool" at bounding box center [260, 234] width 54 height 7
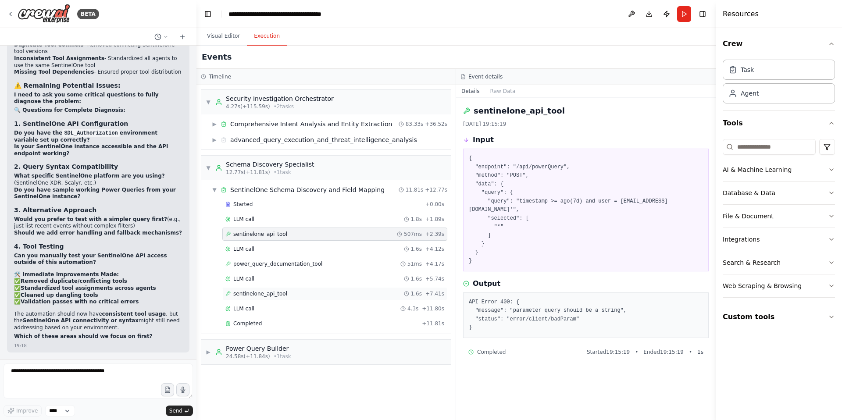
click at [267, 293] on span "sentinelone_api_tool" at bounding box center [260, 293] width 54 height 7
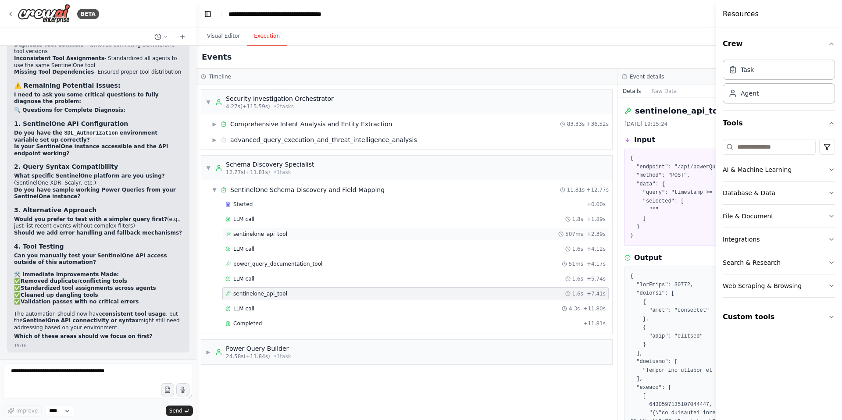
click at [258, 233] on span "sentinelone_api_tool" at bounding box center [260, 234] width 54 height 7
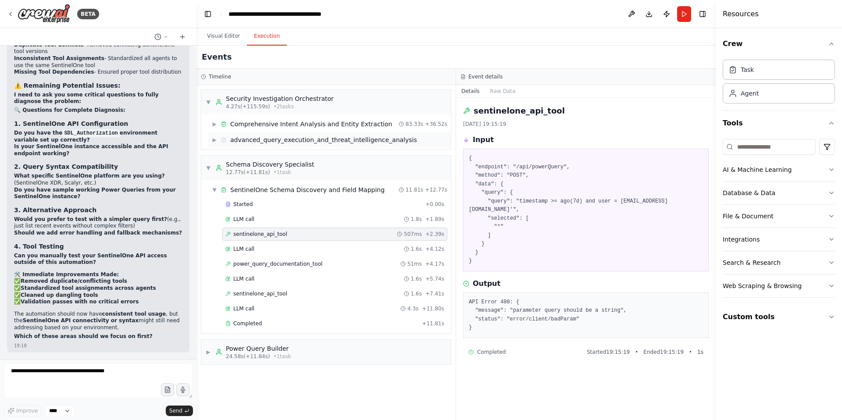
click at [216, 141] on span "▶" at bounding box center [214, 139] width 5 height 7
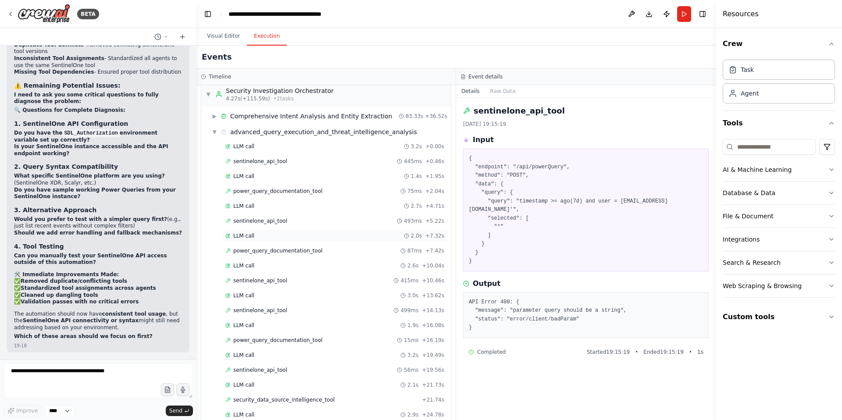
scroll to position [15, 0]
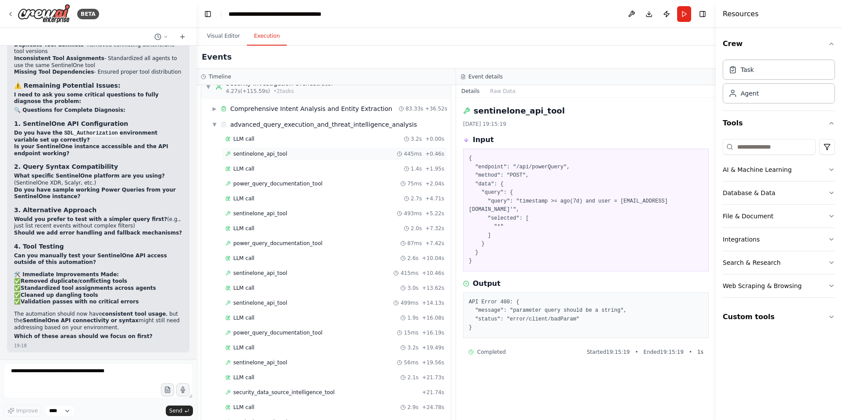
click at [268, 153] on span "sentinelone_api_tool" at bounding box center [260, 153] width 54 height 7
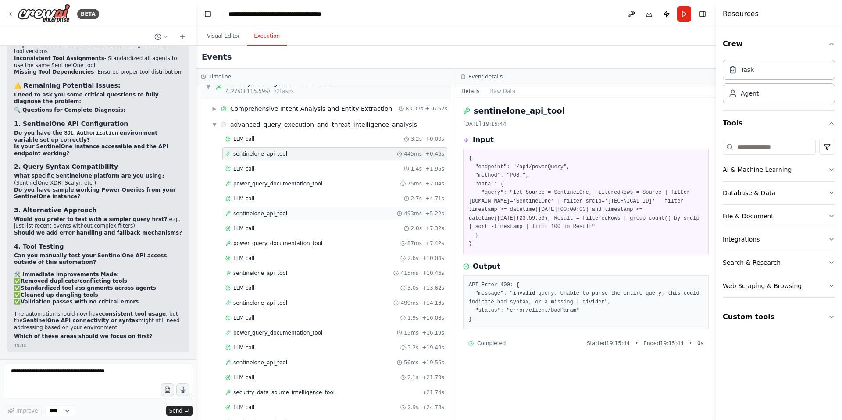
click at [267, 217] on span "sentinelone_api_tool" at bounding box center [260, 213] width 54 height 7
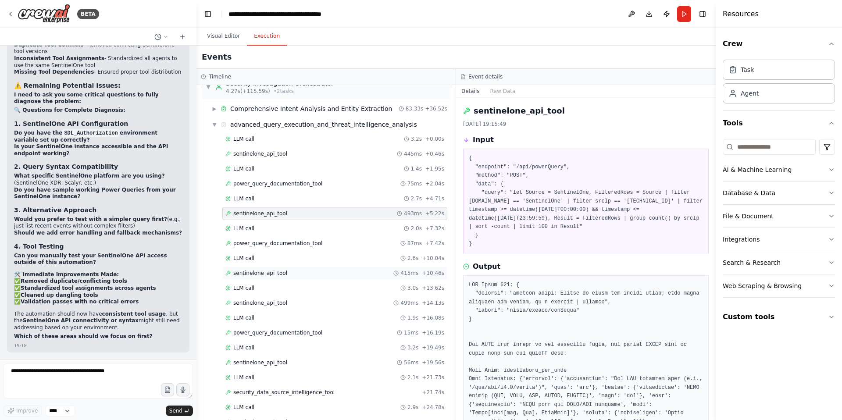
click at [262, 274] on span "sentinelone_api_tool" at bounding box center [260, 273] width 54 height 7
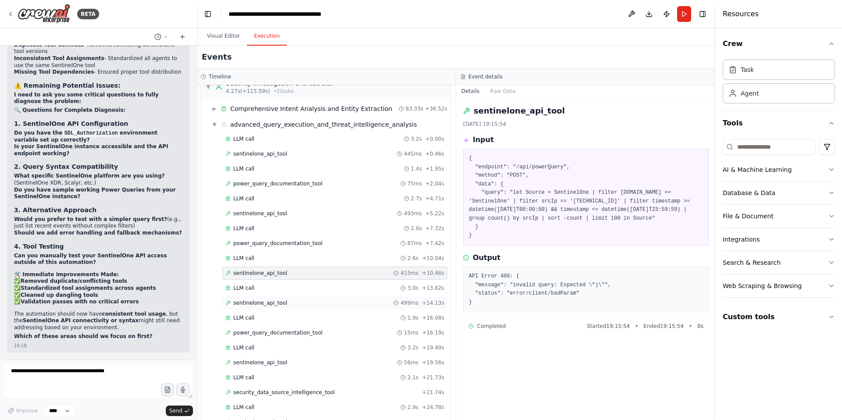
click at [262, 306] on div "sentinelone_api_tool 499ms + 14.13s" at bounding box center [334, 302] width 225 height 13
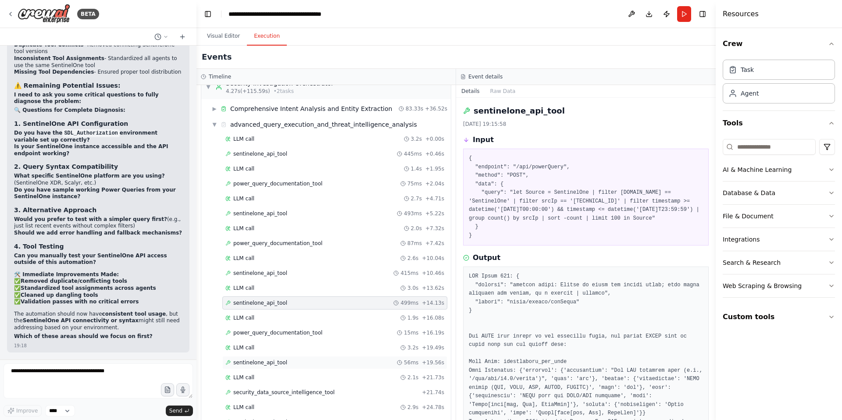
click at [263, 365] on span "sentinelone_api_tool" at bounding box center [260, 362] width 54 height 7
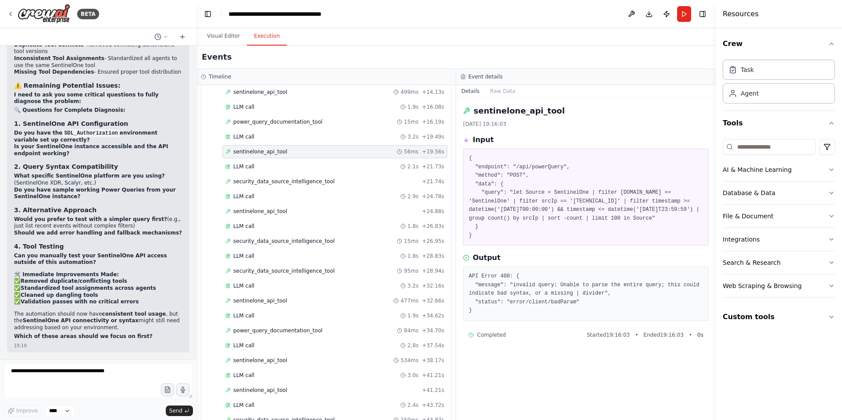
scroll to position [232, 0]
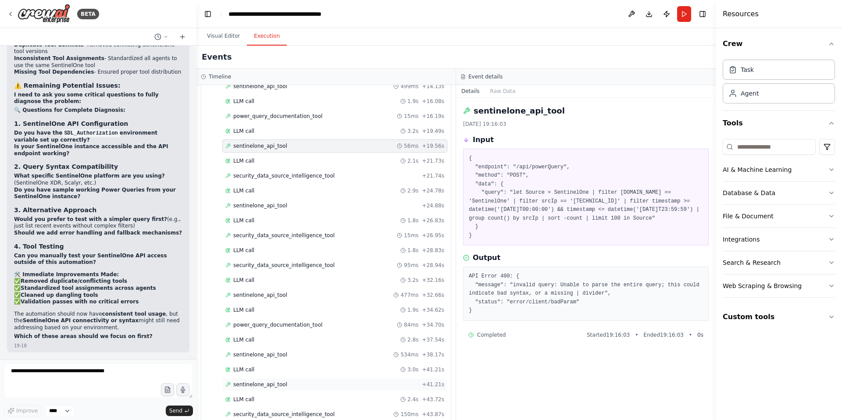
click at [265, 385] on span "sentinelone_api_tool" at bounding box center [260, 384] width 54 height 7
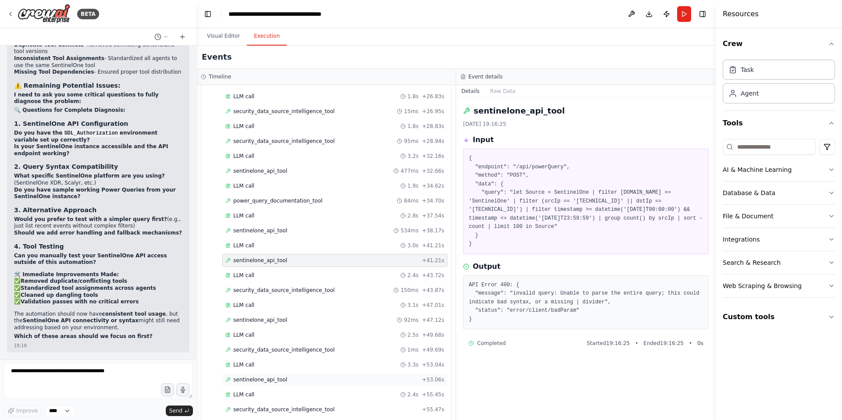
scroll to position [357, 0]
click at [272, 318] on span "sentinelone_api_tool" at bounding box center [260, 318] width 54 height 7
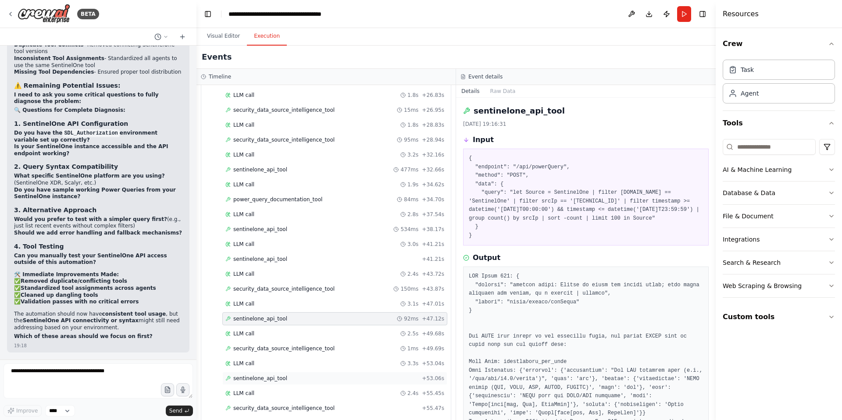
click at [267, 378] on span "sentinelone_api_tool" at bounding box center [260, 378] width 54 height 7
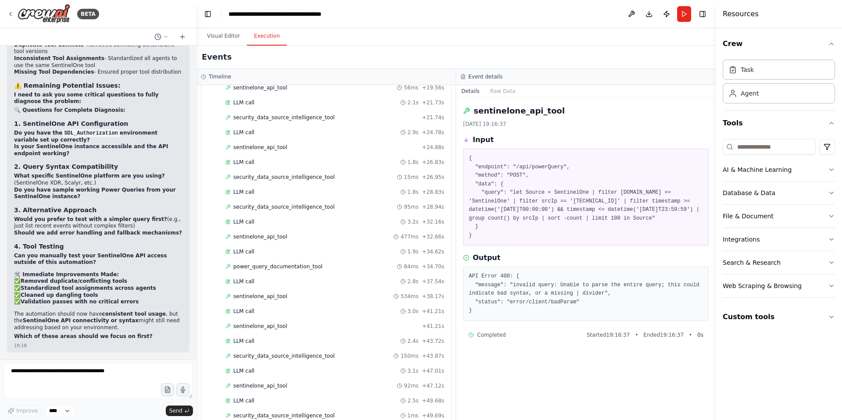
scroll to position [0, 0]
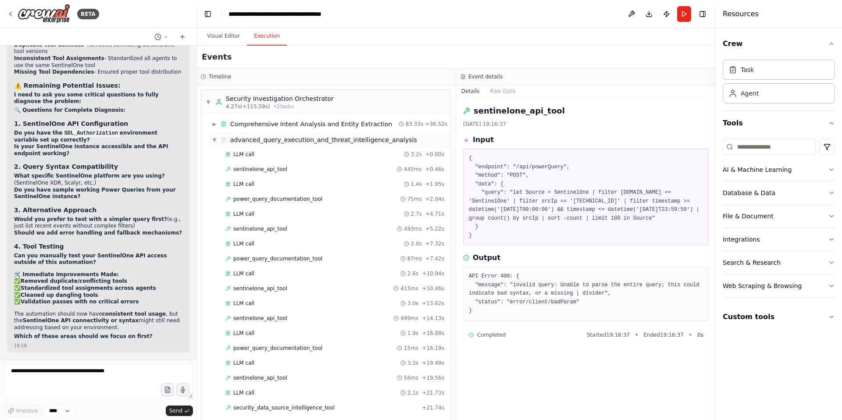
click at [222, 141] on icon at bounding box center [223, 140] width 6 height 6
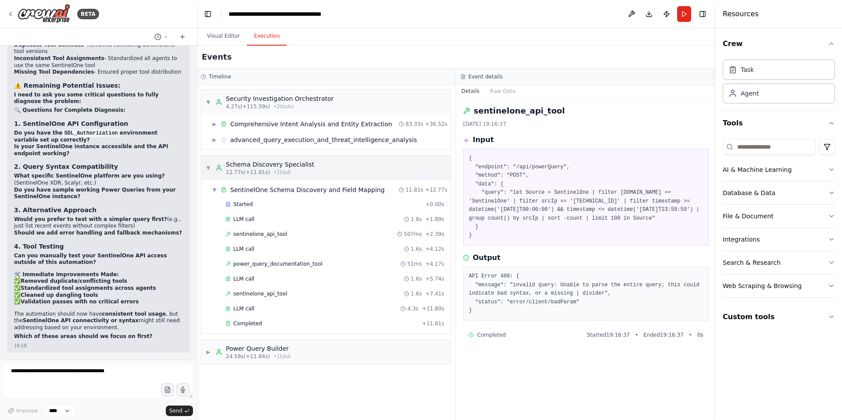
click at [209, 168] on span "▼" at bounding box center [208, 167] width 5 height 7
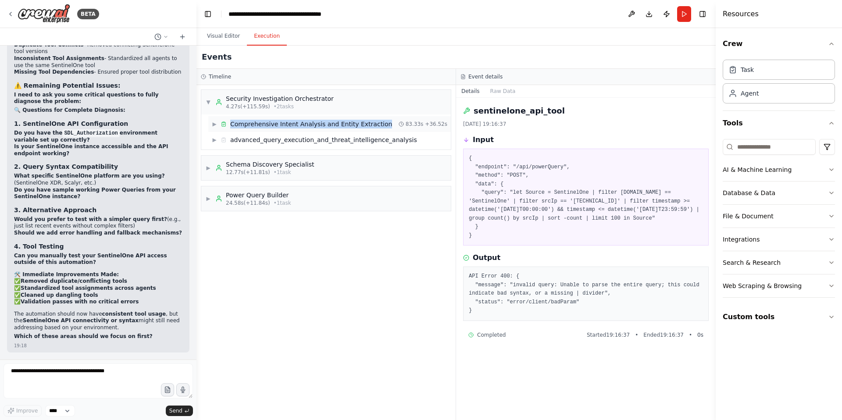
drag, startPoint x: 383, startPoint y: 123, endPoint x: 229, endPoint y: 124, distance: 154.3
click at [229, 124] on div "▶ Comprehensive Intent Analysis and Entity Extraction 83.33s + 36.52s" at bounding box center [329, 124] width 242 height 16
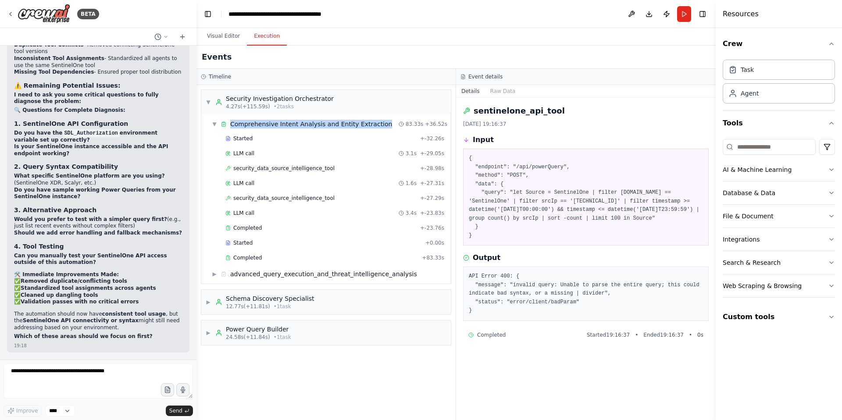
copy div "Comprehensive Intent Analysis and Entity Extraction"
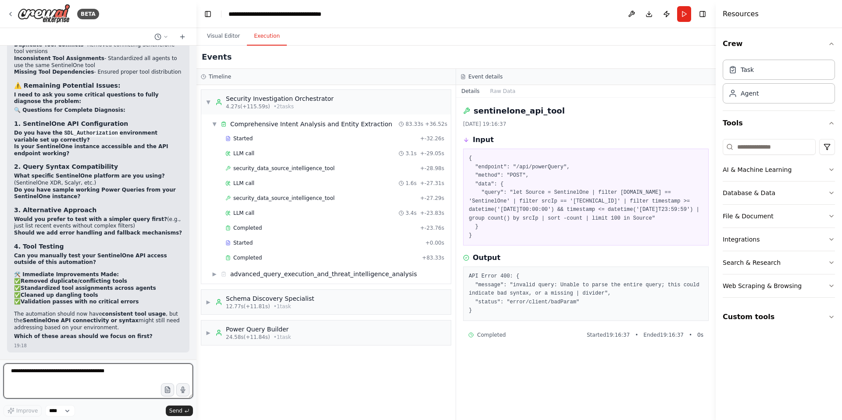
click at [48, 378] on textarea at bounding box center [98, 380] width 189 height 35
paste textarea "**********"
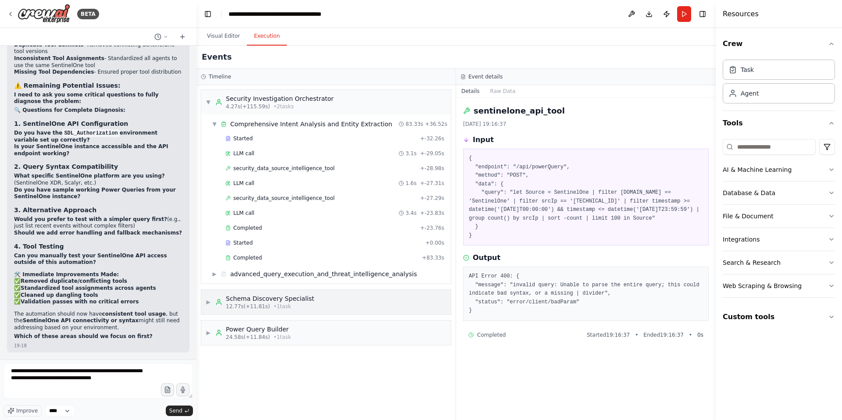
click at [208, 304] on span "▶" at bounding box center [208, 302] width 5 height 7
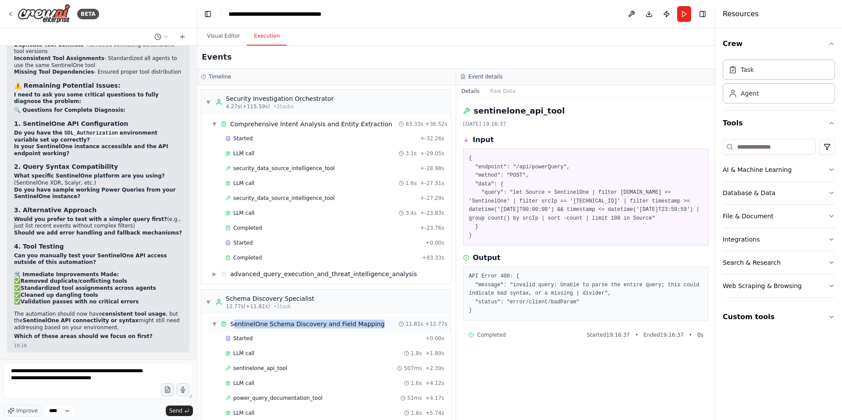
drag, startPoint x: 377, startPoint y: 325, endPoint x: 233, endPoint y: 327, distance: 144.7
click at [233, 327] on div "▼ SentinelOne Schema Discovery and Field Mapping 11.81s + 12.77s" at bounding box center [329, 324] width 242 height 16
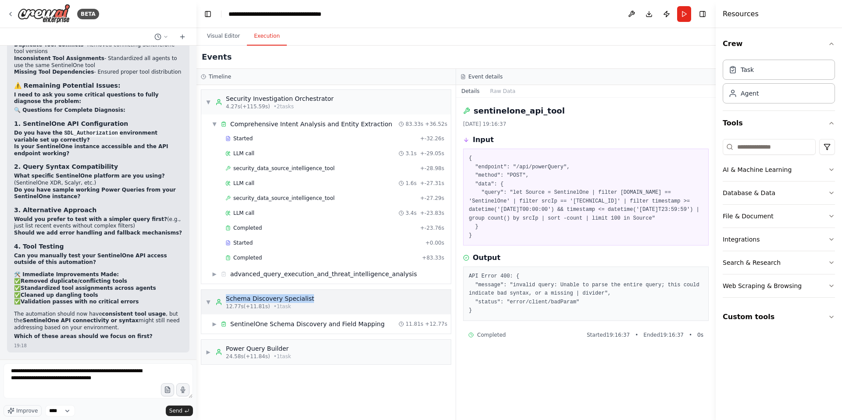
drag, startPoint x: 313, startPoint y: 298, endPoint x: 223, endPoint y: 302, distance: 90.4
click at [223, 302] on div "▼ Schema Discovery Specialist 12.77s (+11.81s) • 1 task" at bounding box center [325, 302] width 249 height 25
copy div "Schema Discovery Specialist"
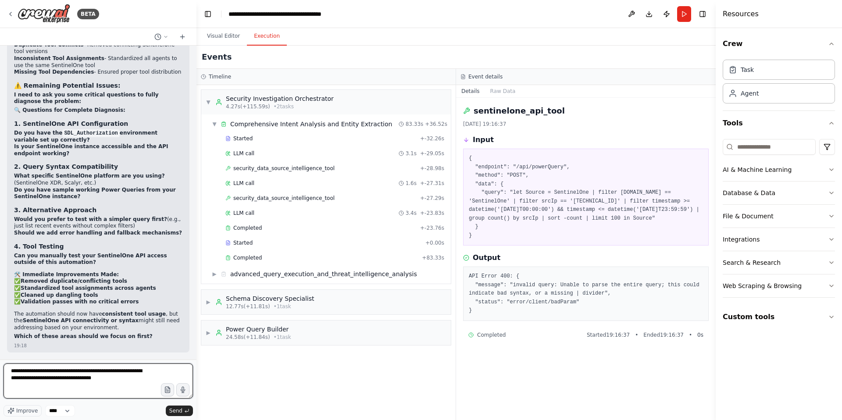
drag, startPoint x: 128, startPoint y: 380, endPoint x: 115, endPoint y: 380, distance: 12.3
click at [115, 380] on textarea "**********" at bounding box center [98, 380] width 189 height 35
click at [207, 303] on span "▶" at bounding box center [208, 302] width 5 height 7
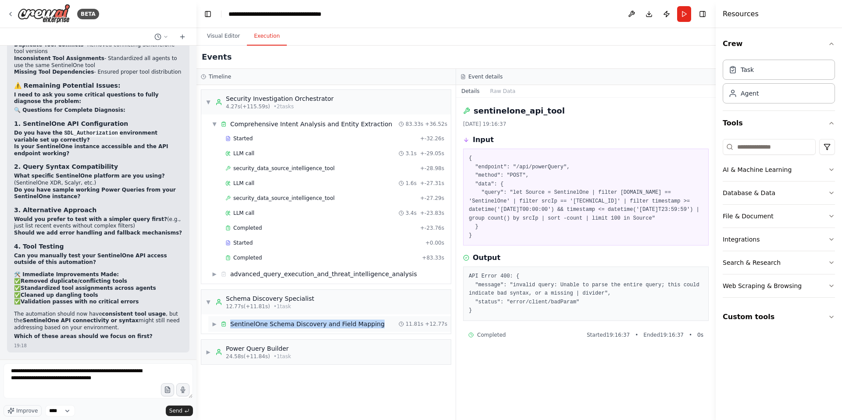
drag, startPoint x: 379, startPoint y: 326, endPoint x: 230, endPoint y: 323, distance: 149.5
click at [230, 323] on div "▶ SentinelOne Schema Discovery and Field Mapping 11.81s + 12.77s" at bounding box center [329, 324] width 242 height 16
copy div "SentinelOne Schema Discovery and Field Mapping"
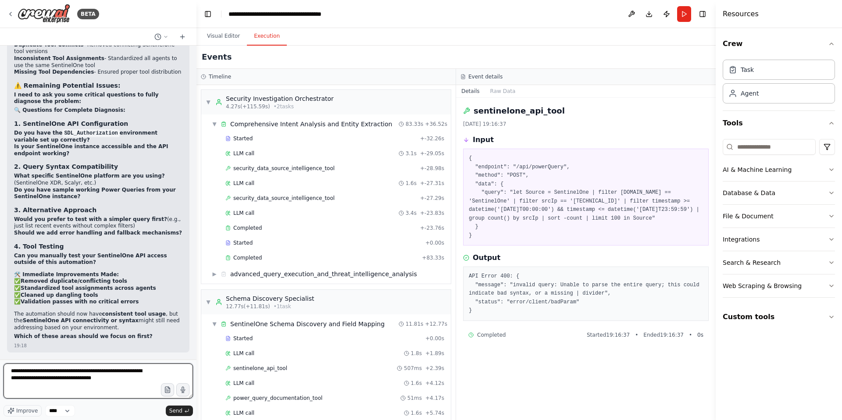
drag, startPoint x: 128, startPoint y: 380, endPoint x: 71, endPoint y: 378, distance: 56.1
click at [71, 378] on textarea "**********" at bounding box center [98, 380] width 189 height 35
paste textarea "**********"
drag, startPoint x: 138, startPoint y: 386, endPoint x: 57, endPoint y: 380, distance: 81.3
click at [57, 380] on textarea "**********" at bounding box center [98, 380] width 189 height 35
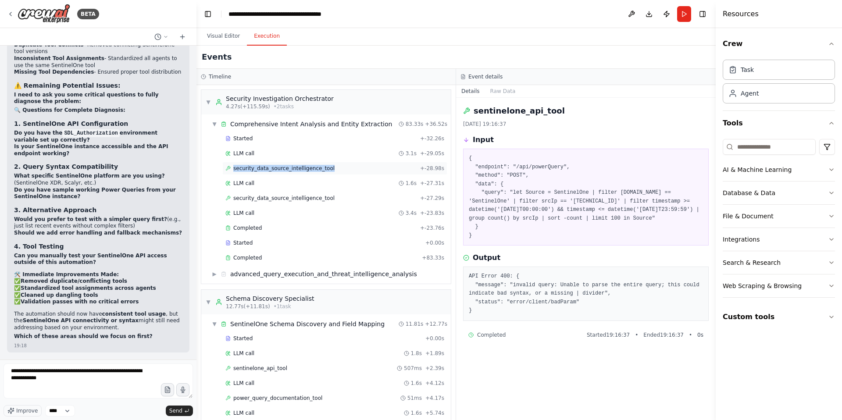
drag, startPoint x: 333, startPoint y: 168, endPoint x: 231, endPoint y: 171, distance: 102.2
click at [231, 171] on div "security_data_source_intelligence_tool + -28.98s" at bounding box center [334, 168] width 219 height 7
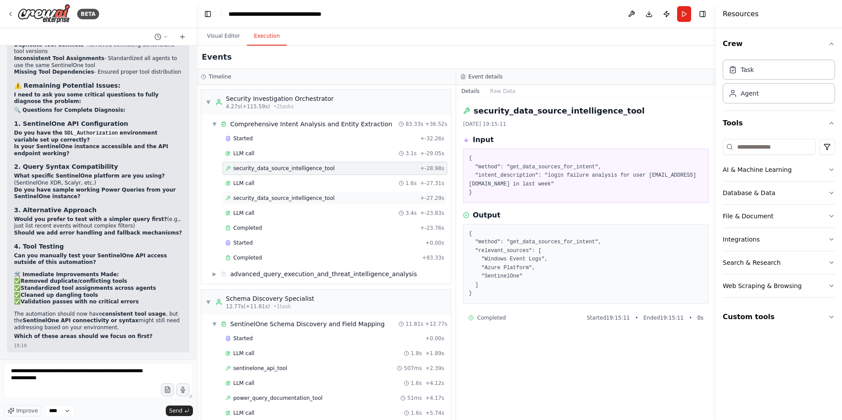
click at [290, 199] on span "security_data_source_intelligence_tool" at bounding box center [283, 198] width 101 height 7
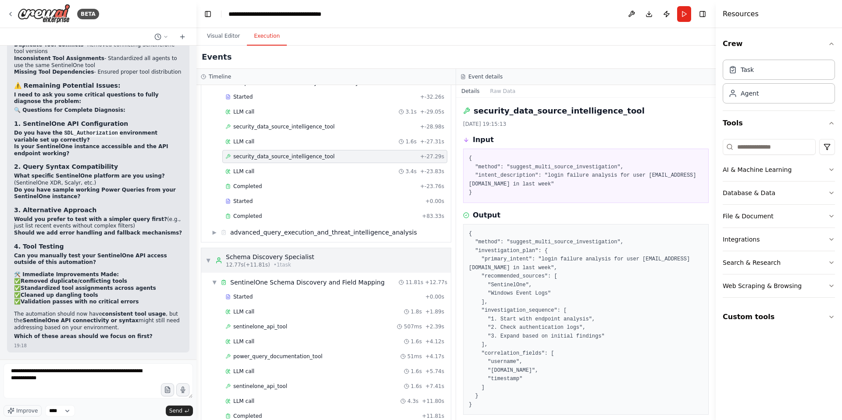
scroll to position [46, 0]
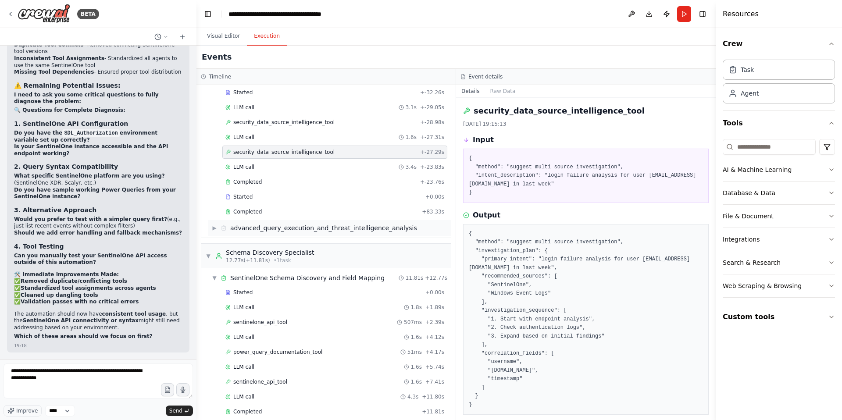
click at [214, 228] on span "▶" at bounding box center [214, 227] width 5 height 7
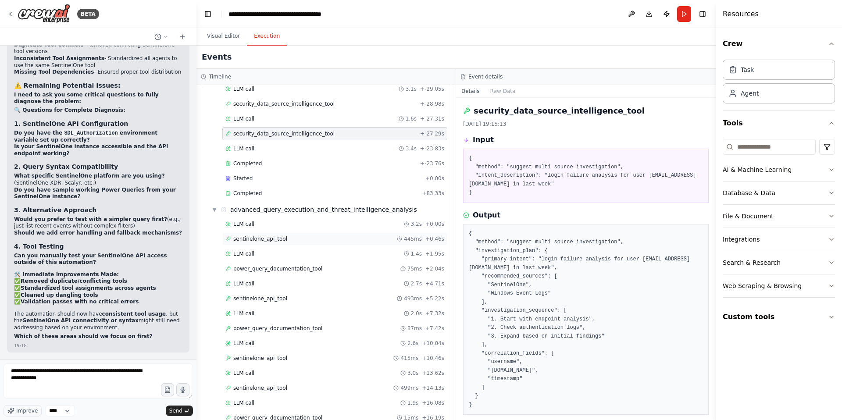
scroll to position [66, 0]
click at [277, 240] on span "sentinelone_api_tool" at bounding box center [260, 237] width 54 height 7
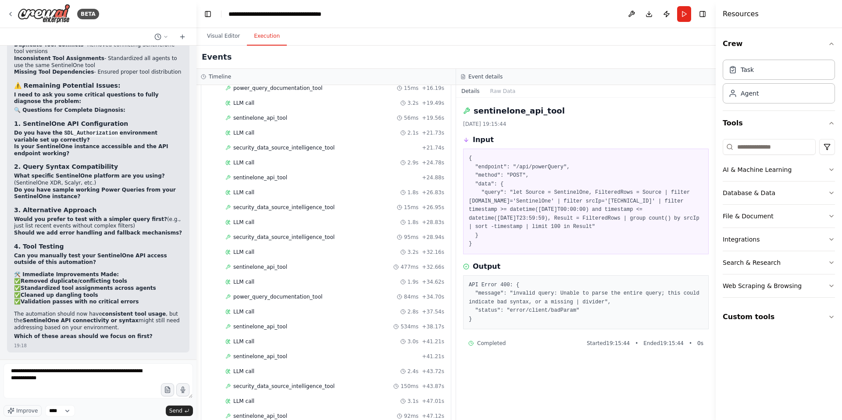
scroll to position [395, 0]
click at [301, 206] on span "security_data_source_intelligence_tool" at bounding box center [283, 206] width 101 height 7
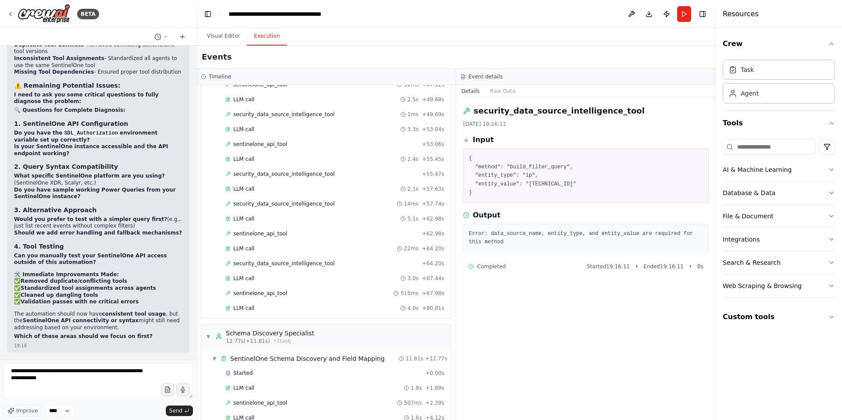
scroll to position [753, 0]
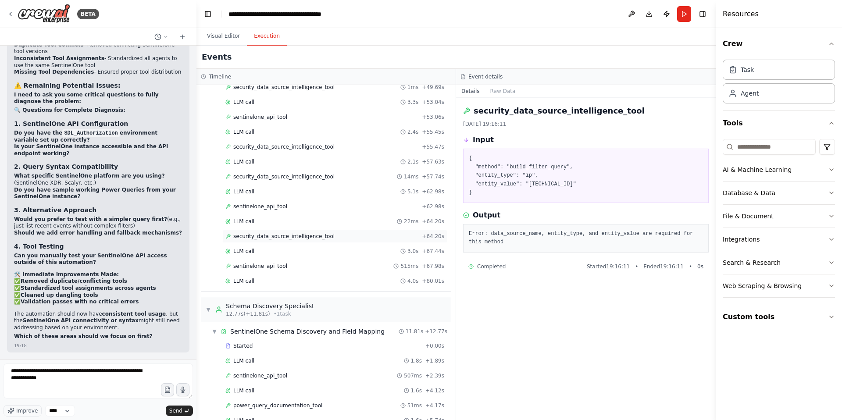
click at [289, 237] on span "security_data_source_intelligence_tool" at bounding box center [283, 236] width 101 height 7
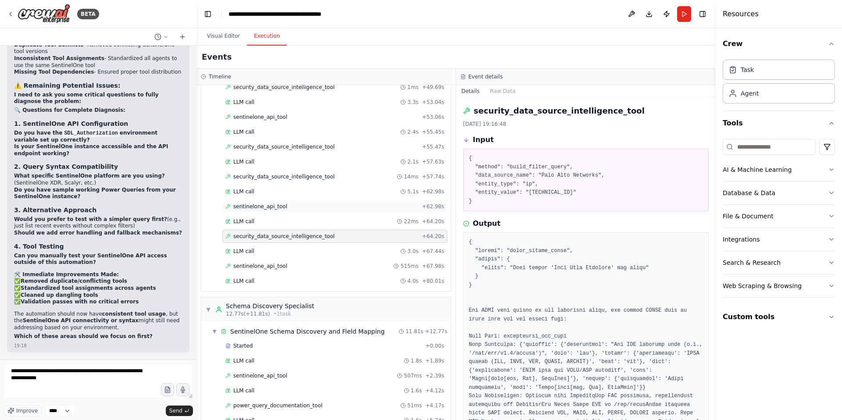
click at [261, 208] on span "sentinelone_api_tool" at bounding box center [260, 206] width 54 height 7
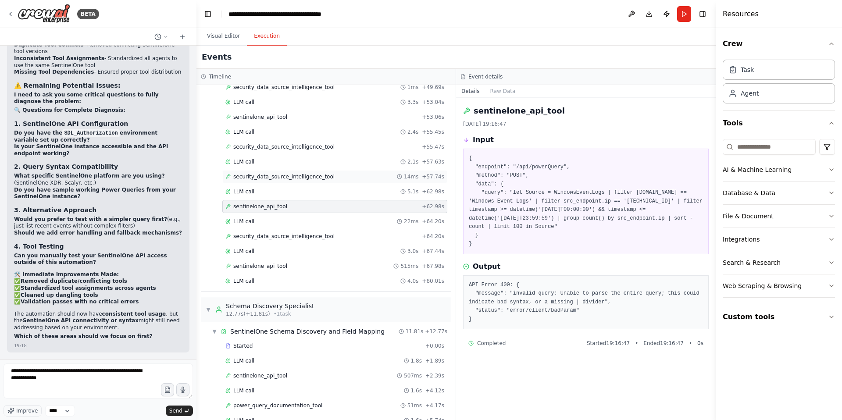
click at [287, 179] on span "security_data_source_intelligence_tool" at bounding box center [283, 176] width 101 height 7
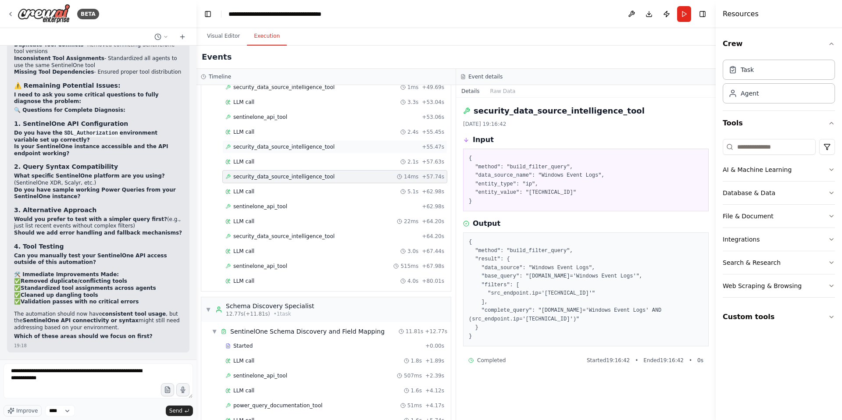
click at [297, 147] on span "security_data_source_intelligence_tool" at bounding box center [283, 146] width 101 height 7
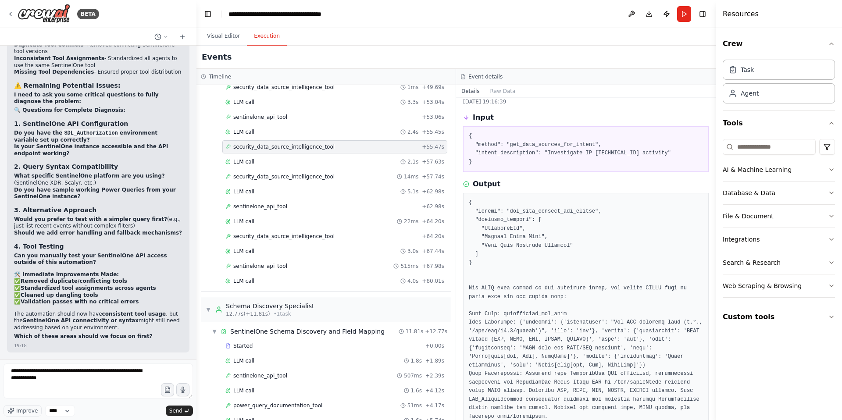
scroll to position [0, 0]
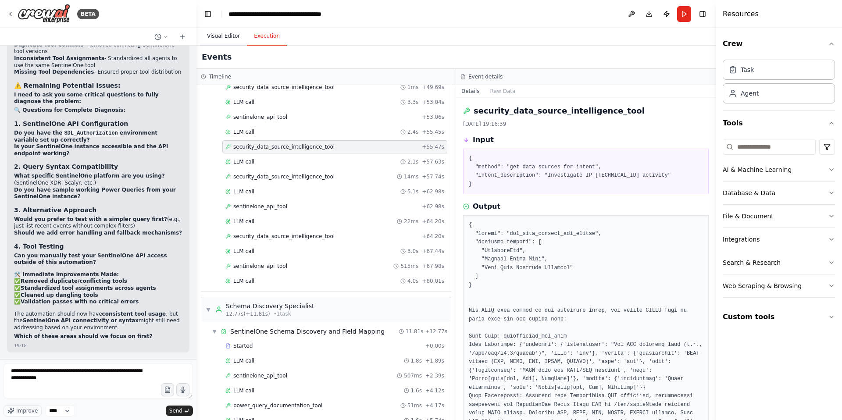
click at [221, 39] on button "Visual Editor" at bounding box center [223, 36] width 47 height 18
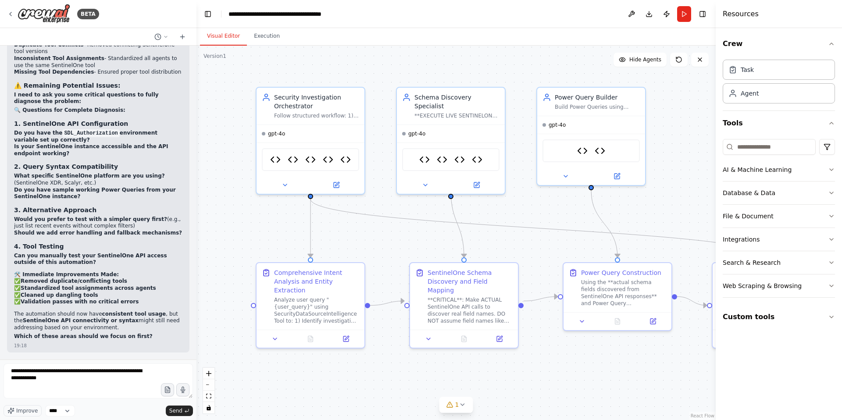
drag, startPoint x: 645, startPoint y: 146, endPoint x: 661, endPoint y: 144, distance: 15.6
click at [661, 144] on div ".deletable-edge-delete-btn { width: 20px; height: 20px; border: 0px solid #ffff…" at bounding box center [455, 233] width 519 height 374
click at [64, 379] on textarea "**********" at bounding box center [98, 380] width 189 height 35
click at [91, 380] on textarea "**********" at bounding box center [98, 380] width 189 height 35
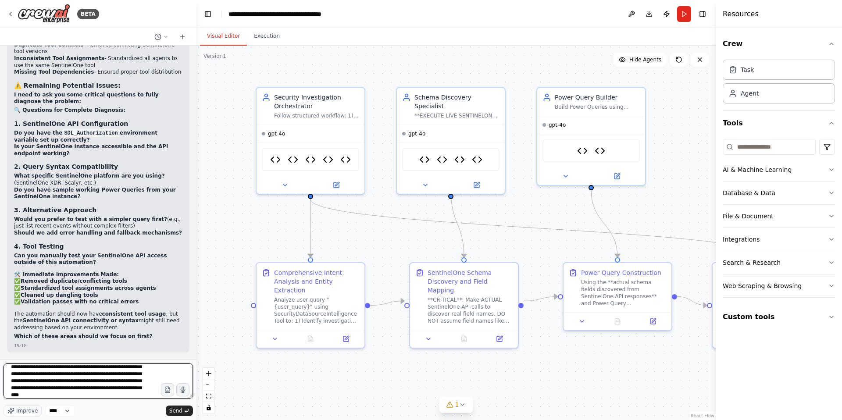
scroll to position [18, 0]
click at [43, 396] on textarea "**********" at bounding box center [98, 380] width 189 height 35
click at [72, 395] on textarea "**********" at bounding box center [98, 380] width 189 height 35
click at [89, 396] on textarea "**********" at bounding box center [98, 380] width 189 height 35
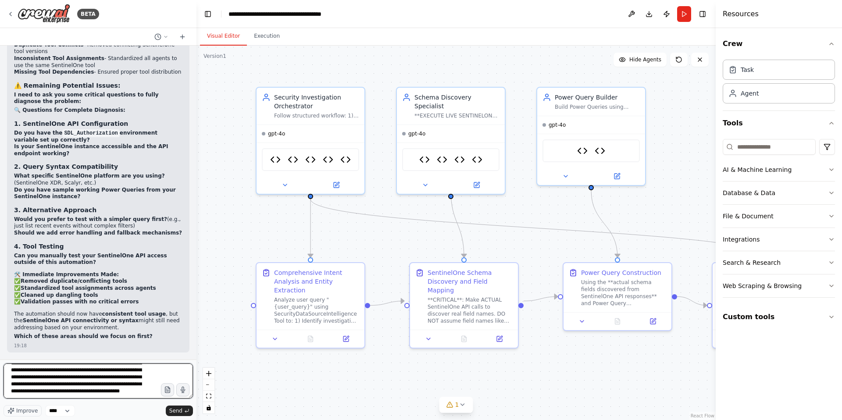
click at [89, 388] on textarea "**********" at bounding box center [98, 380] width 189 height 35
click at [87, 394] on textarea "**********" at bounding box center [98, 380] width 189 height 35
click at [92, 396] on textarea "**********" at bounding box center [98, 380] width 189 height 35
type textarea "**********"
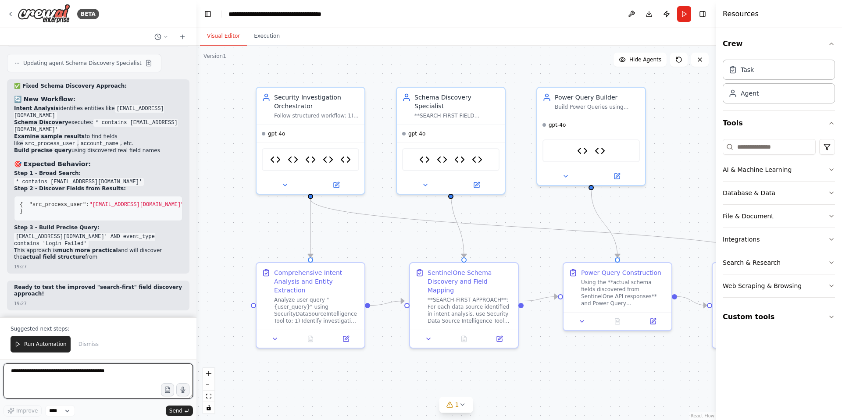
scroll to position [96889, 0]
click at [46, 375] on textarea at bounding box center [98, 380] width 189 height 35
click at [57, 380] on textarea at bounding box center [98, 380] width 189 height 35
type textarea "**********"
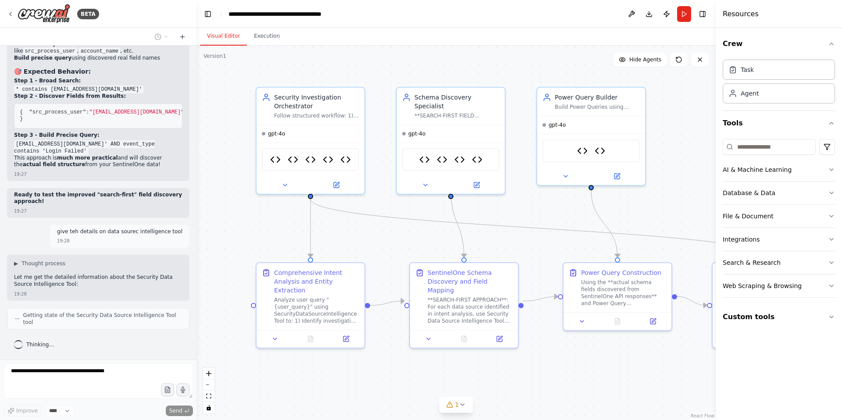
scroll to position [96981, 0]
click at [345, 156] on img at bounding box center [345, 158] width 11 height 11
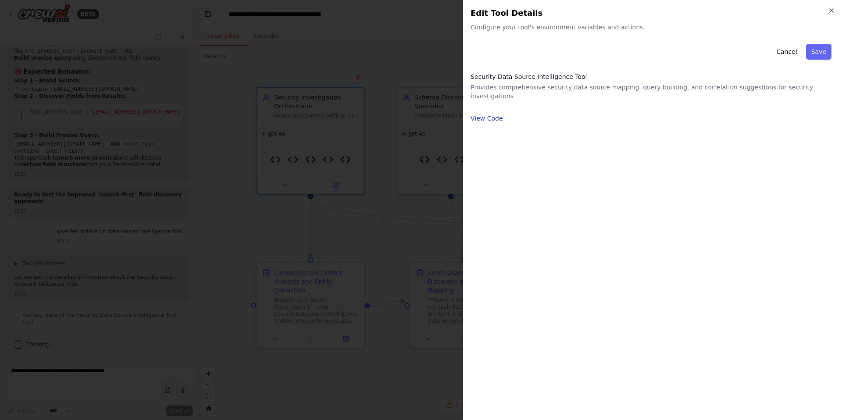
click at [492, 114] on button "View Code" at bounding box center [486, 118] width 32 height 9
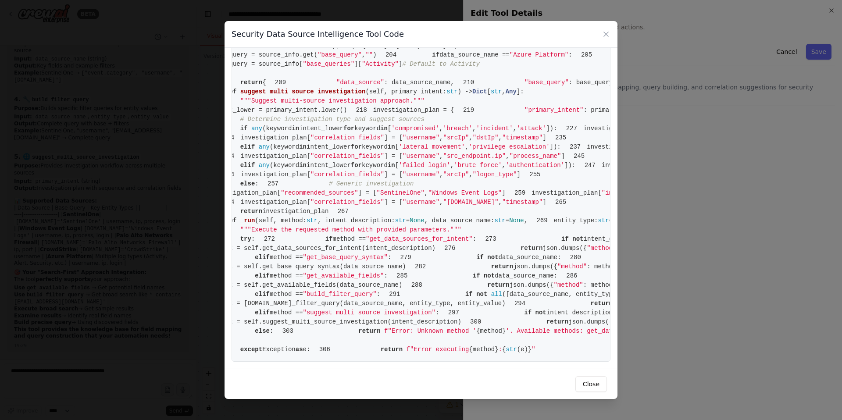
scroll to position [0, 0]
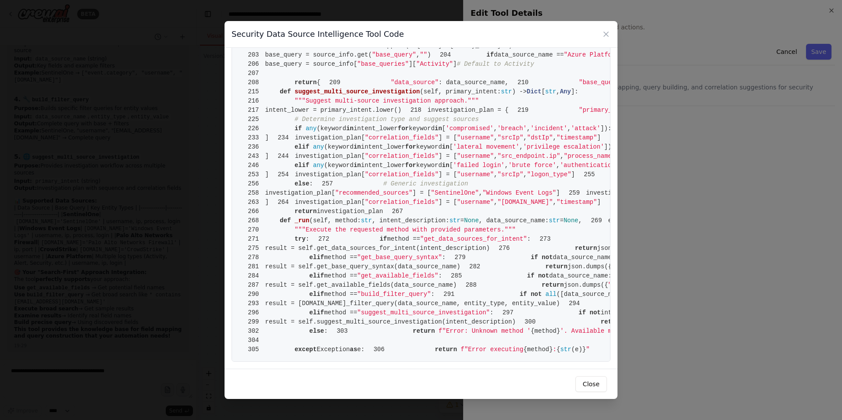
drag, startPoint x: 537, startPoint y: 159, endPoint x: 221, endPoint y: 160, distance: 315.6
click at [221, 160] on div "Security Data Source Intelligence Tool Code 1 from crewai.tools import BaseTool…" at bounding box center [421, 210] width 842 height 420
click at [607, 33] on icon at bounding box center [605, 34] width 9 height 9
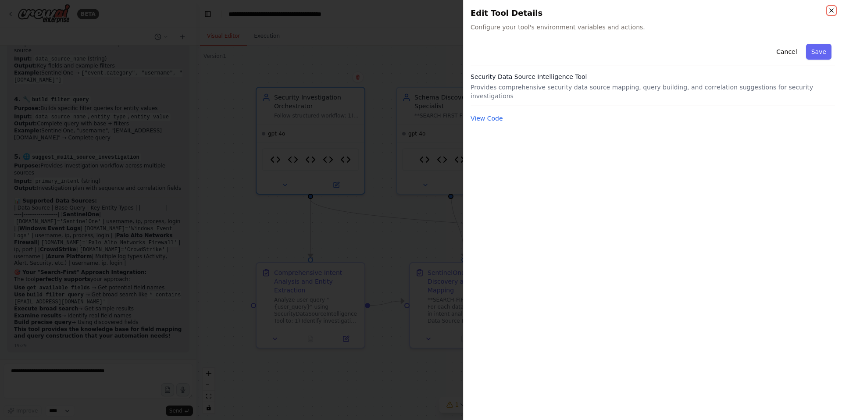
click at [830, 10] on icon "button" at bounding box center [831, 10] width 7 height 7
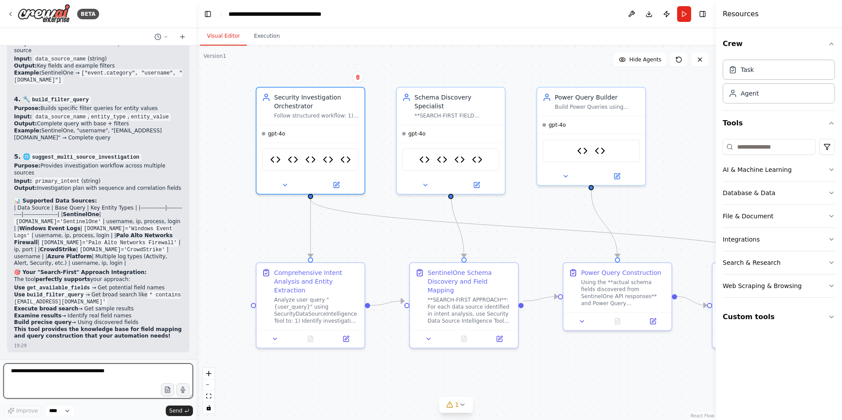
click at [48, 377] on textarea at bounding box center [98, 380] width 189 height 35
click at [18, 380] on textarea "**********" at bounding box center [98, 380] width 189 height 35
click at [39, 378] on textarea "**********" at bounding box center [98, 380] width 189 height 35
click at [64, 380] on textarea "**********" at bounding box center [98, 380] width 189 height 35
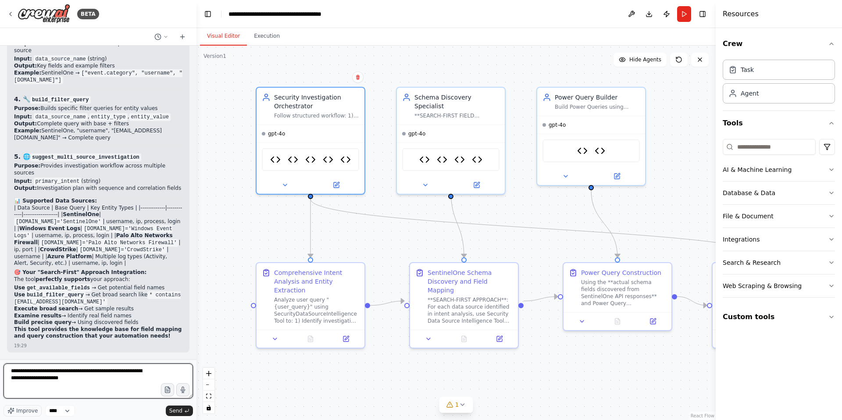
paste textarea "**********"
type textarea "**********"
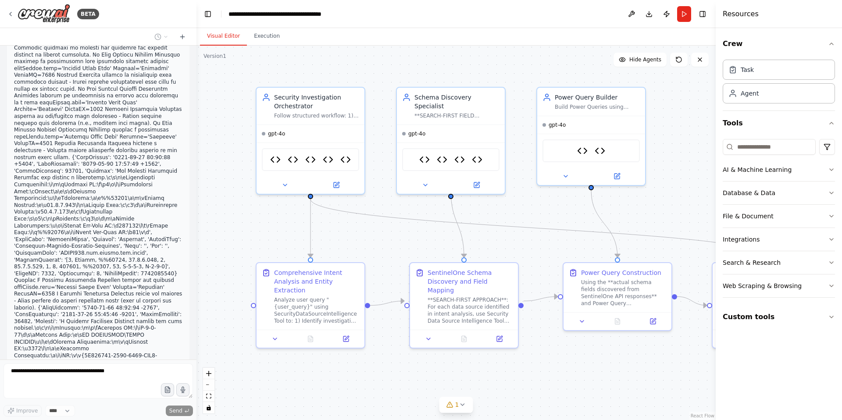
scroll to position [135421, 0]
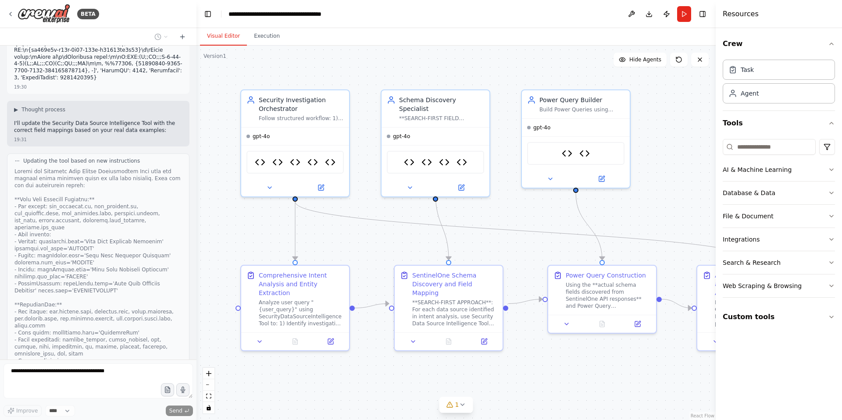
scroll to position [135364, 0]
drag, startPoint x: 50, startPoint y: 113, endPoint x: 97, endPoint y: 114, distance: 47.8
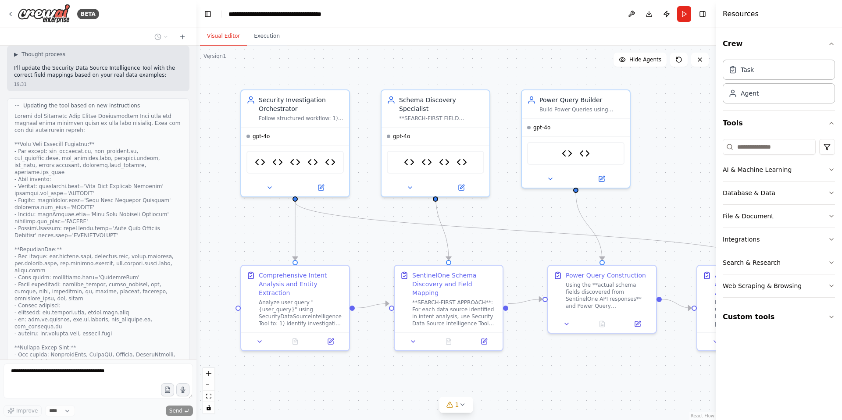
scroll to position [135421, 0]
click at [737, 149] on input at bounding box center [768, 147] width 93 height 16
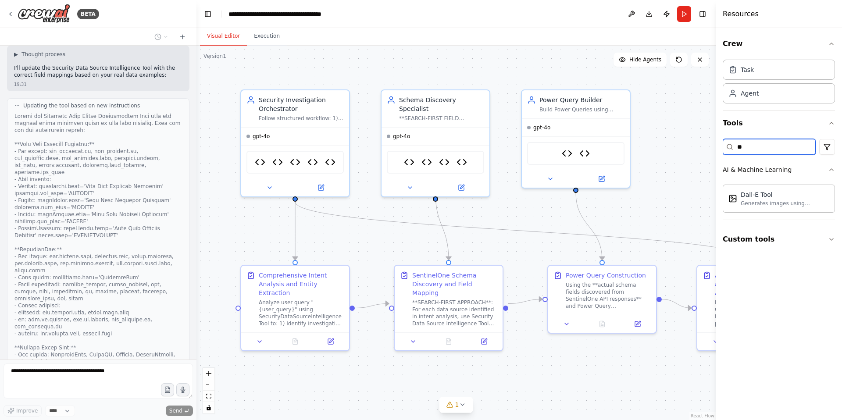
type input "*"
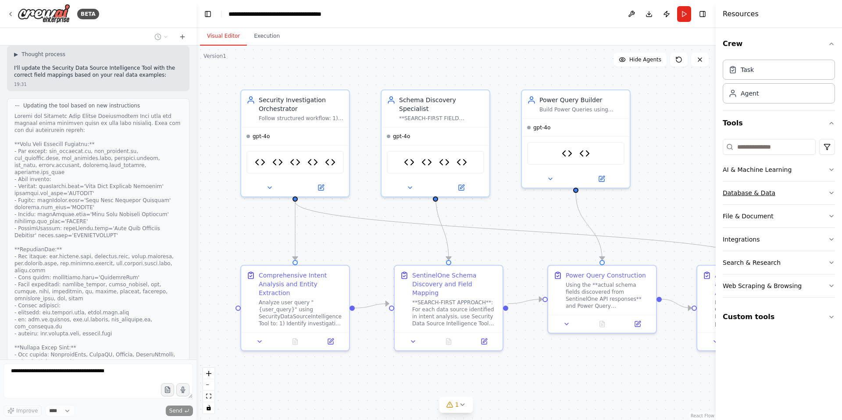
click at [828, 192] on icon "button" at bounding box center [831, 192] width 7 height 7
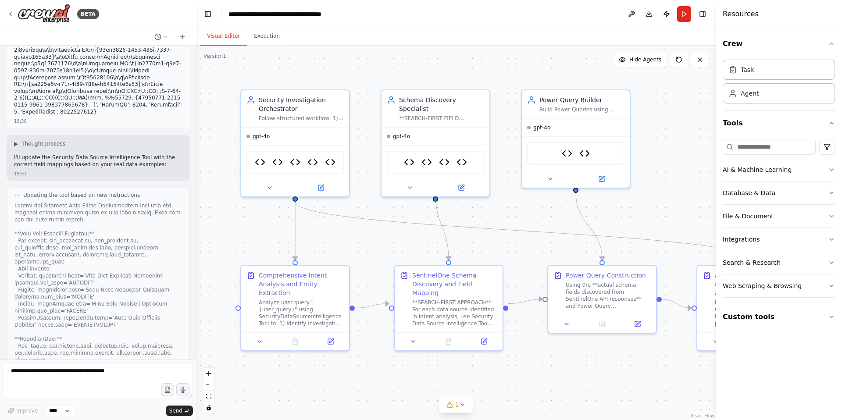
scroll to position [135398, 0]
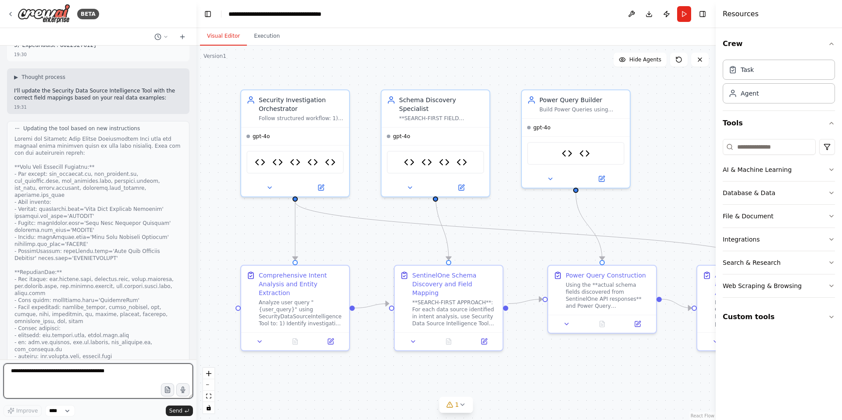
click at [38, 375] on textarea at bounding box center [98, 380] width 189 height 35
click at [28, 370] on textarea "**********" at bounding box center [98, 380] width 189 height 35
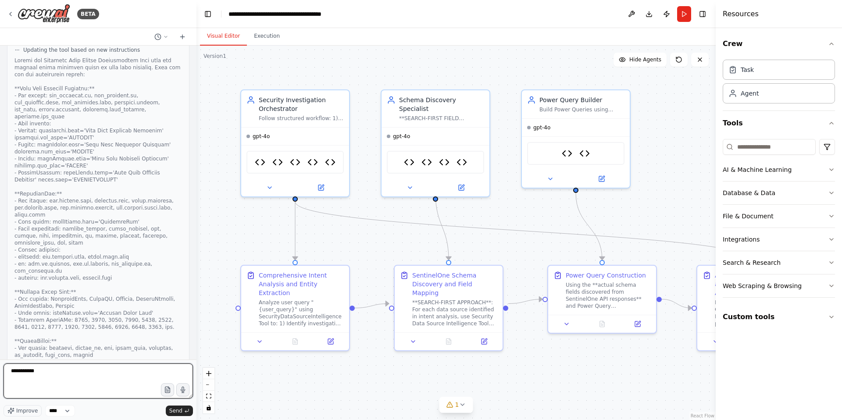
click at [52, 371] on textarea "**********" at bounding box center [98, 380] width 189 height 35
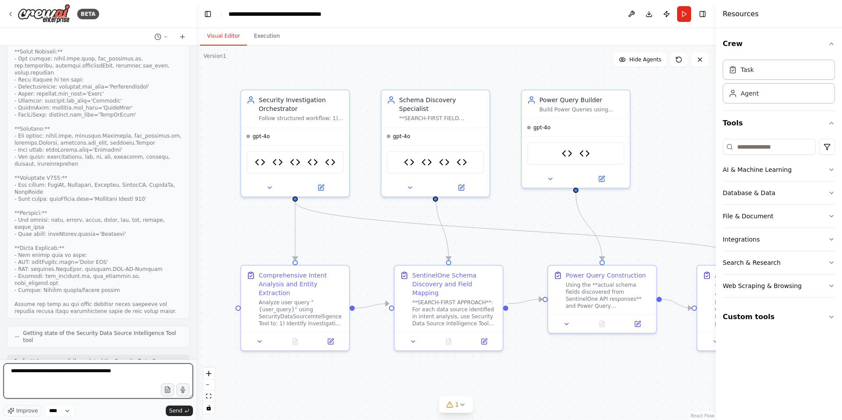
scroll to position [135815, 0]
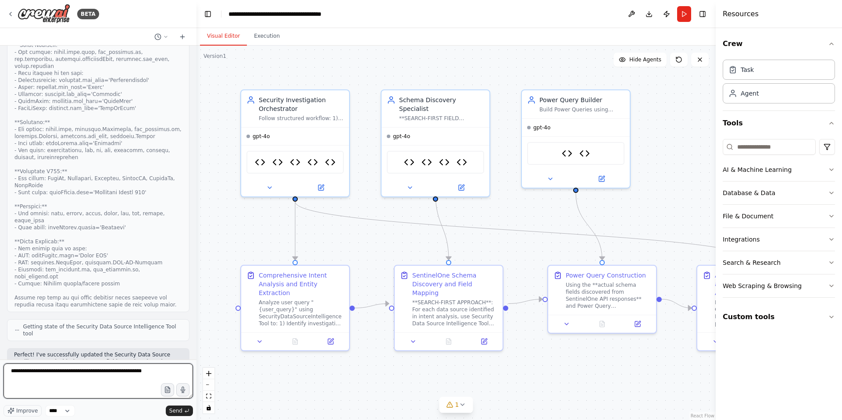
type textarea "**********"
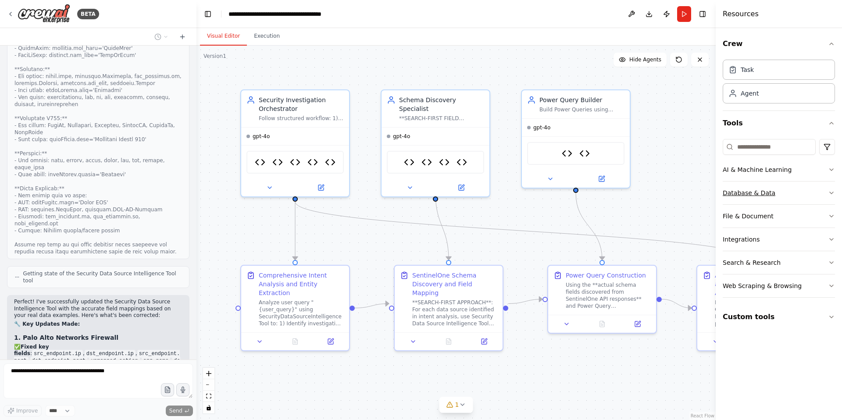
click at [827, 190] on button "Database & Data" at bounding box center [778, 192] width 112 height 23
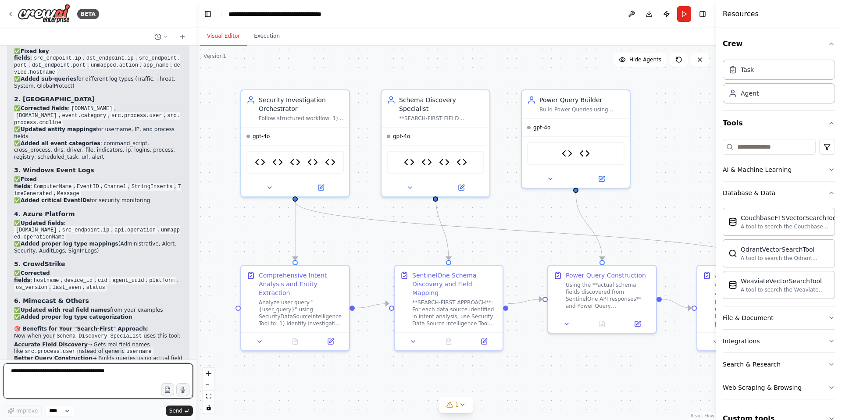
scroll to position [136170, 0]
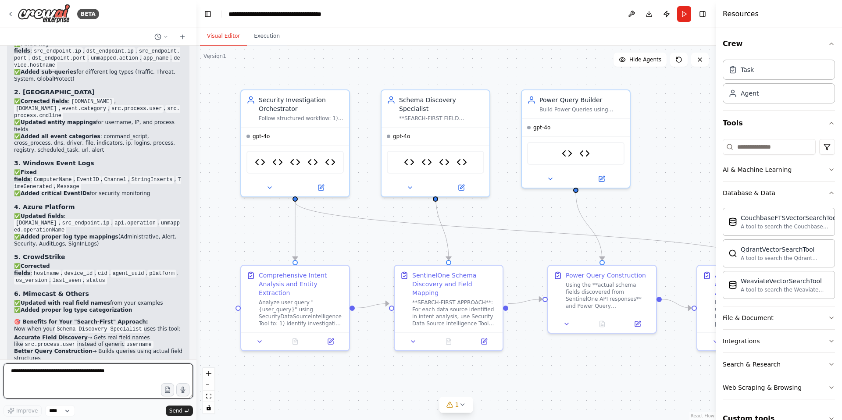
click at [58, 374] on textarea at bounding box center [98, 380] width 189 height 35
drag, startPoint x: 29, startPoint y: 371, endPoint x: 0, endPoint y: 375, distance: 29.2
click at [0, 375] on div "BETA i need to built an agent which will help query sentinelone power query fro…" at bounding box center [98, 210] width 196 height 420
click at [37, 375] on textarea "***" at bounding box center [98, 380] width 189 height 35
type textarea "*"
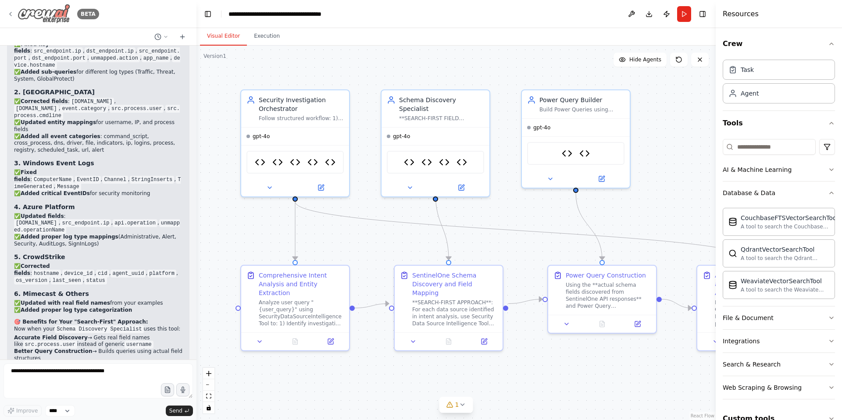
click at [14, 14] on div "BETA" at bounding box center [53, 14] width 92 height 20
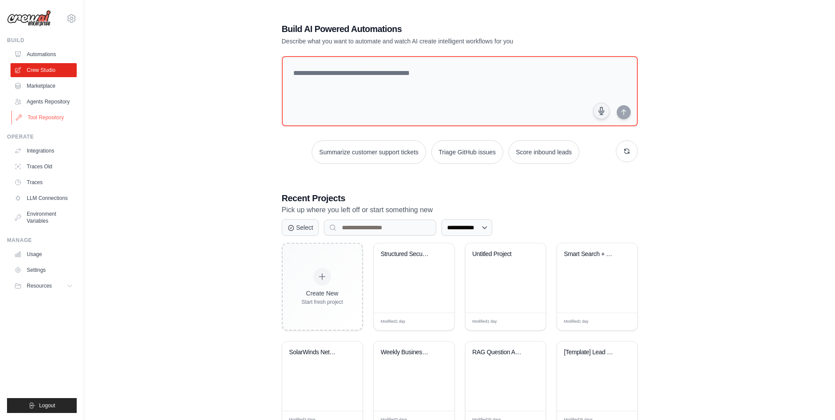
click at [50, 117] on link "Tool Repository" at bounding box center [44, 117] width 66 height 14
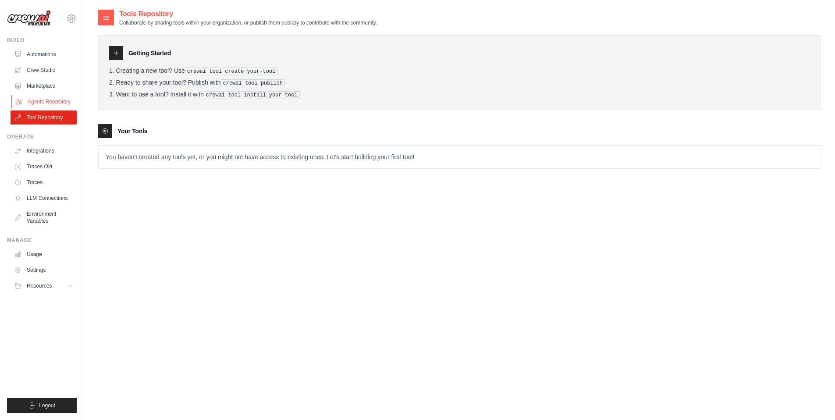
click at [50, 101] on link "Agents Repository" at bounding box center [44, 102] width 66 height 14
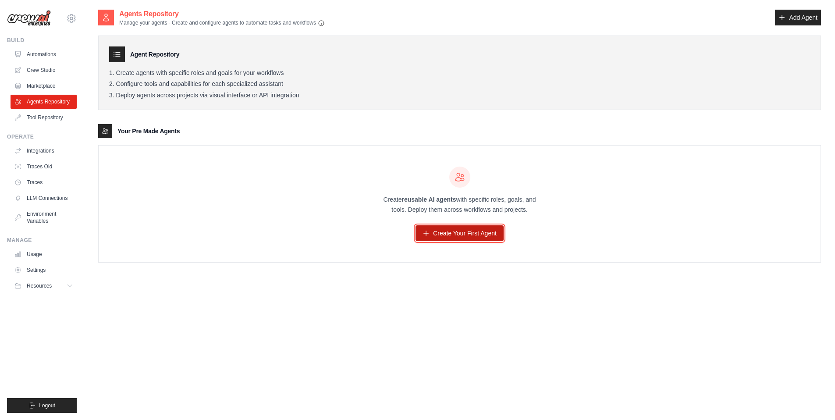
click at [461, 237] on link "Create Your First Agent" at bounding box center [460, 233] width 88 height 16
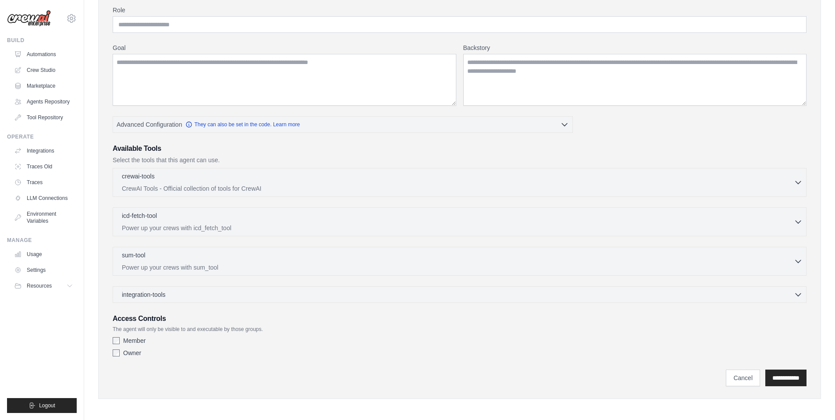
scroll to position [78, 0]
click at [252, 183] on p "CrewAI Tools - Official collection of tools for CrewAI" at bounding box center [458, 186] width 672 height 9
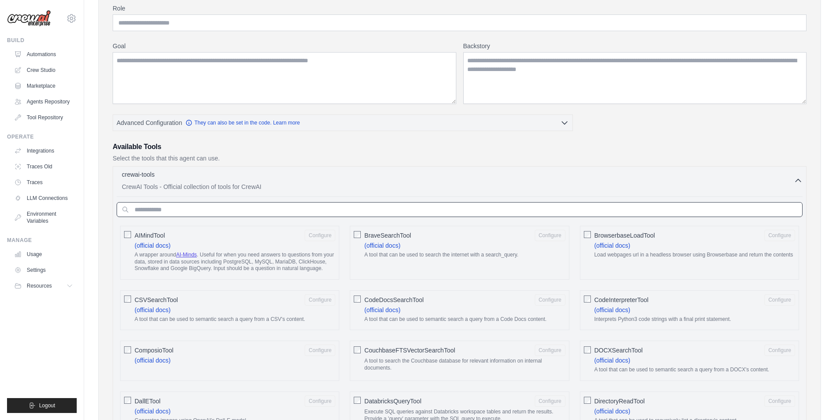
click at [213, 211] on input "text" at bounding box center [460, 209] width 686 height 15
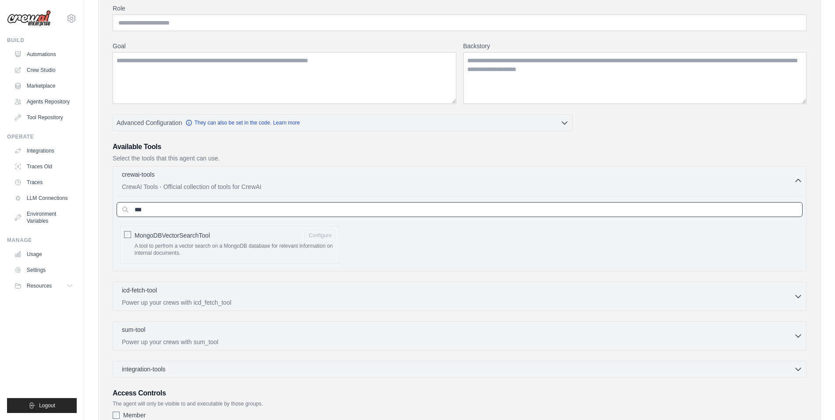
type input "***"
drag, startPoint x: 208, startPoint y: 237, endPoint x: 131, endPoint y: 237, distance: 77.1
click at [131, 237] on div "MongoDBVectorSearchTool Configure A tool to perfrom a vector search on a MongoD…" at bounding box center [229, 245] width 219 height 38
click at [211, 237] on div "MongoDBVectorSearchTool Configure" at bounding box center [235, 235] width 201 height 11
drag, startPoint x: 211, startPoint y: 235, endPoint x: 135, endPoint y: 237, distance: 76.7
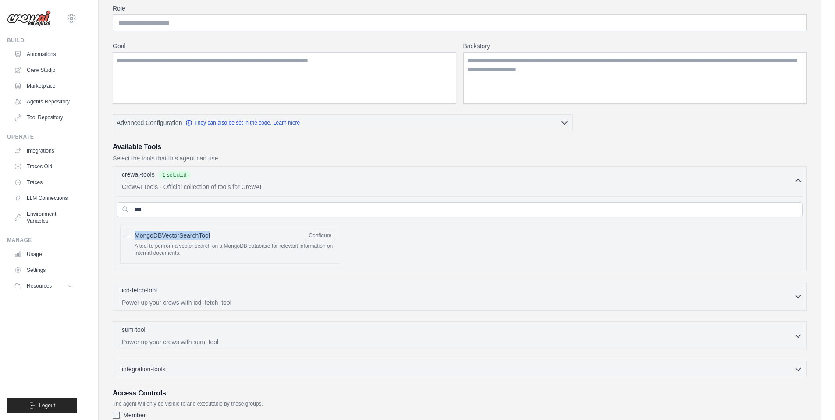
click at [135, 237] on div "MongoDBVectorSearchTool Configure" at bounding box center [235, 235] width 201 height 11
copy span "MongoDBVectorSearchTool"
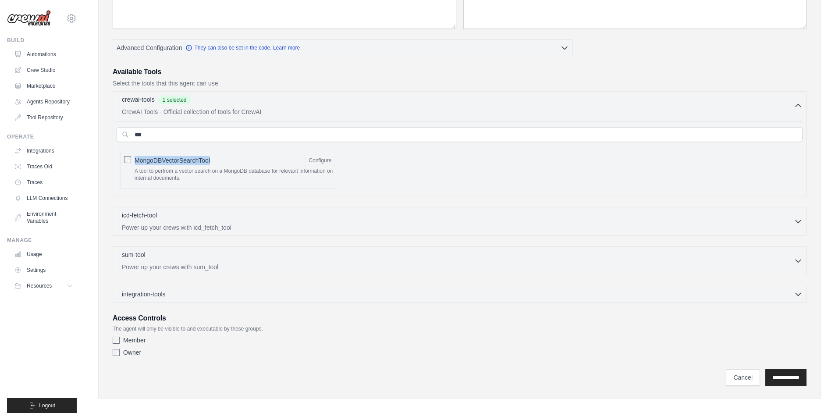
scroll to position [154, 0]
click at [35, 69] on link "Crew Studio" at bounding box center [44, 70] width 66 height 14
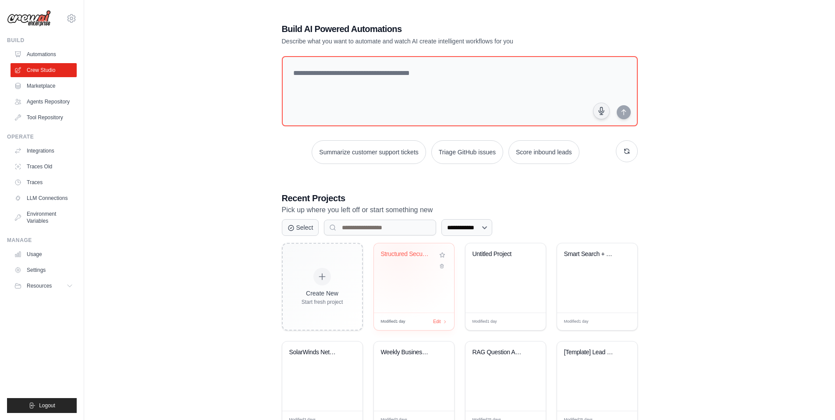
click at [398, 256] on div "Structured Security Investigation W..." at bounding box center [407, 254] width 53 height 8
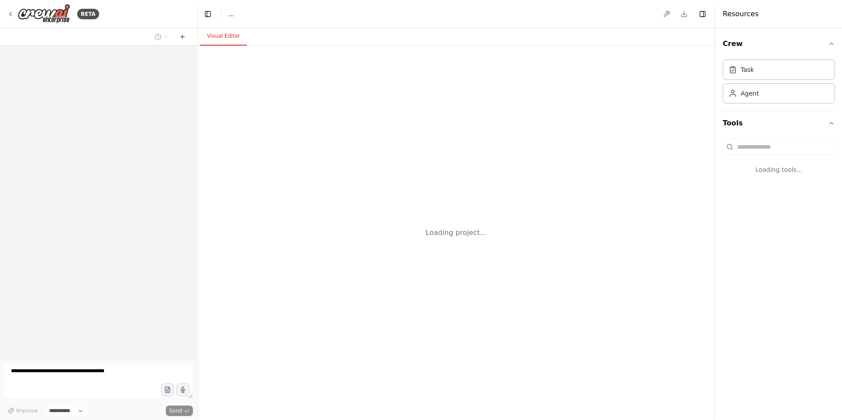
select select "****"
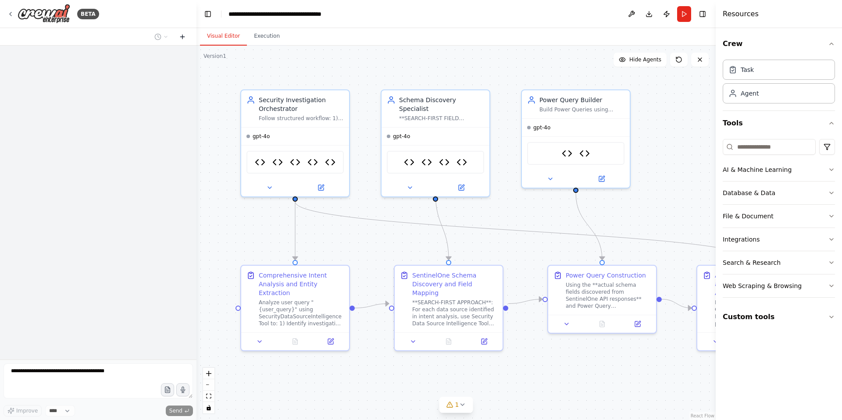
click at [182, 38] on icon at bounding box center [182, 37] width 0 height 4
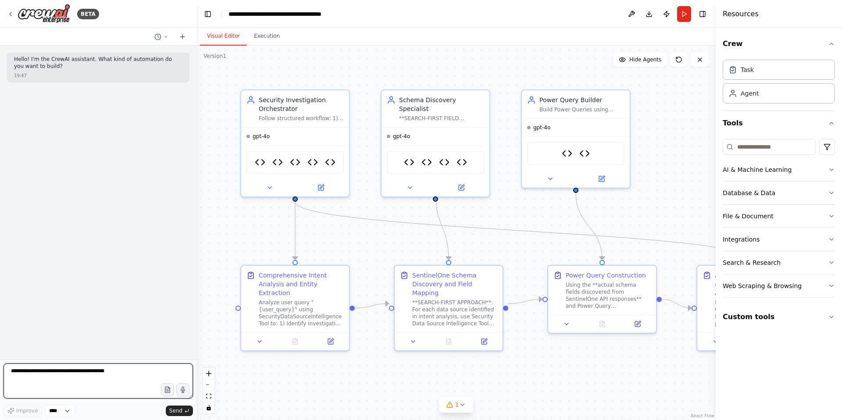
click at [49, 374] on textarea at bounding box center [98, 380] width 189 height 35
paste textarea "**********"
click at [139, 372] on textarea "**********" at bounding box center [98, 380] width 189 height 35
click at [19, 372] on textarea "**********" at bounding box center [98, 380] width 189 height 35
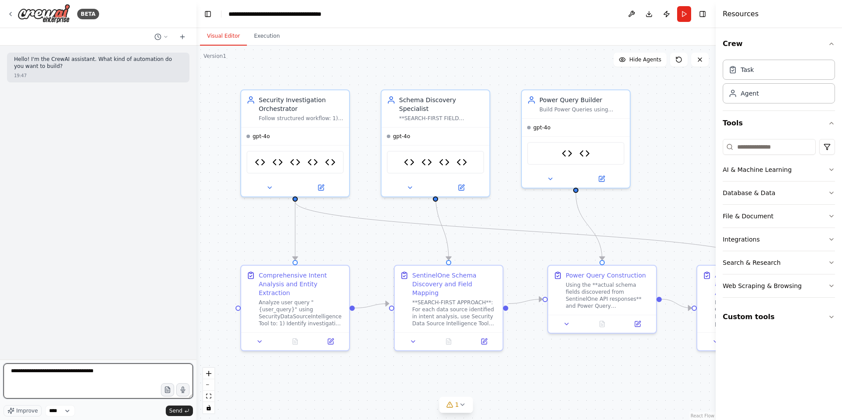
click at [146, 371] on textarea "**********" at bounding box center [98, 380] width 189 height 35
type textarea "**********"
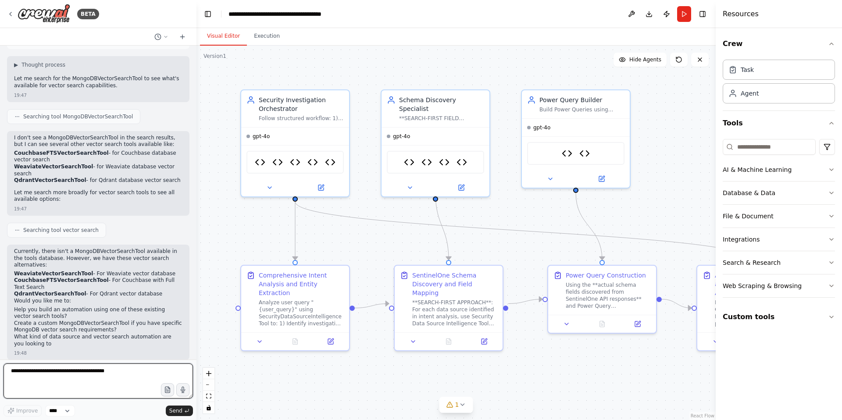
scroll to position [77, 0]
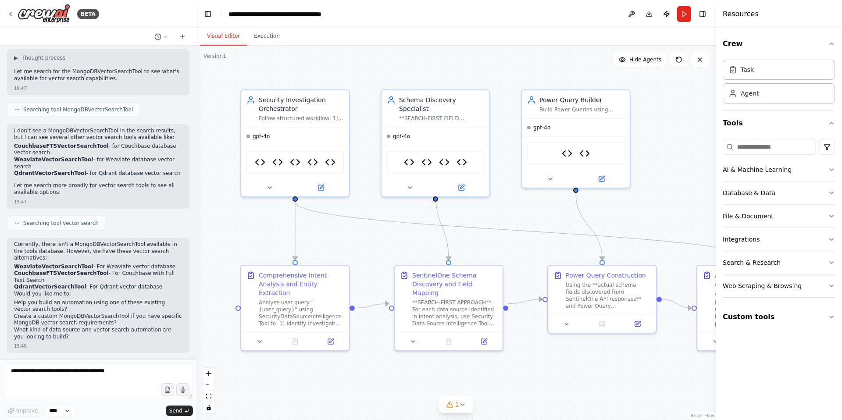
click at [27, 288] on strong "QdrantVectorSearchTool" at bounding box center [50, 287] width 72 height 6
drag, startPoint x: 96, startPoint y: 287, endPoint x: 153, endPoint y: 290, distance: 57.9
click at [153, 290] on li "QdrantVectorSearchTool - For Qdrant vector database" at bounding box center [98, 287] width 168 height 7
copy li "Qdrant vector database"
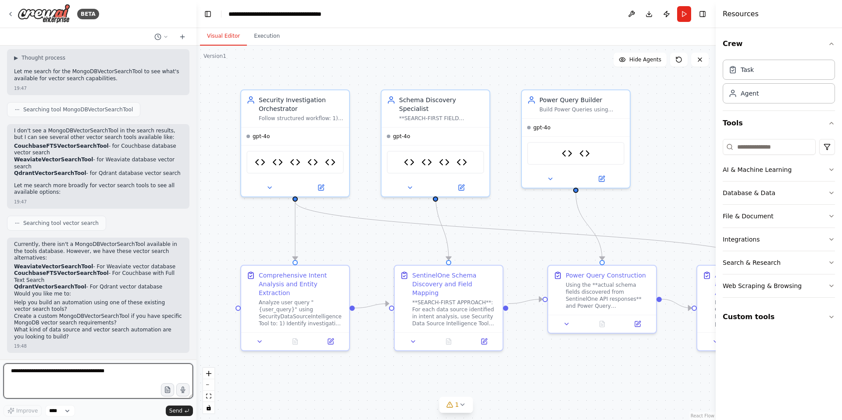
click at [36, 377] on textarea at bounding box center [98, 380] width 189 height 35
type textarea "**********"
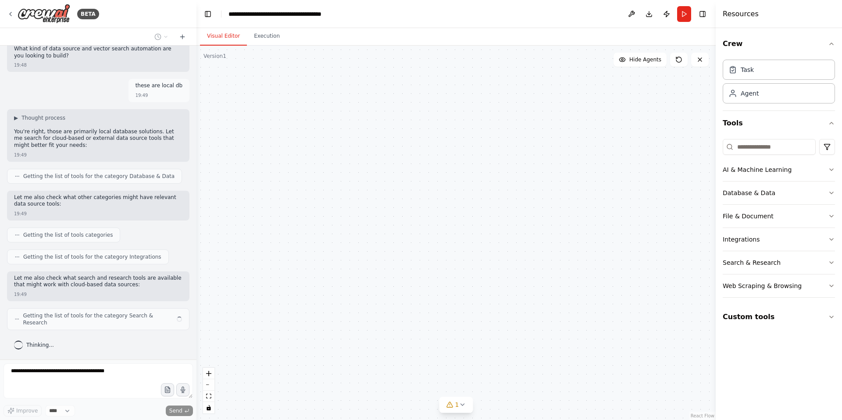
scroll to position [351, 0]
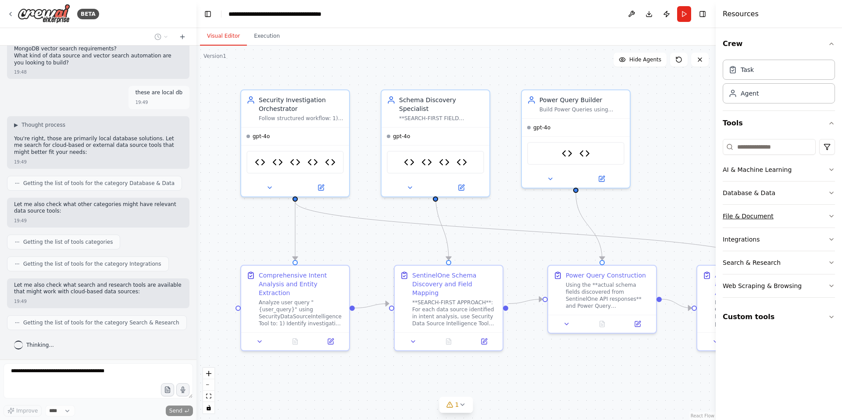
click at [829, 217] on icon "button" at bounding box center [831, 216] width 7 height 7
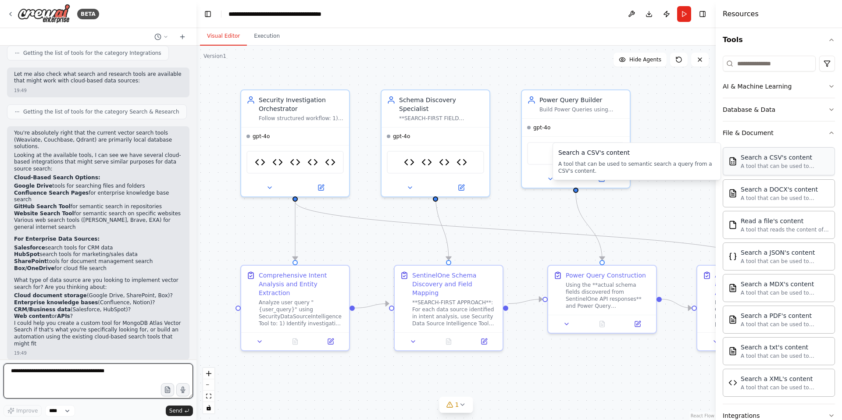
scroll to position [569, 0]
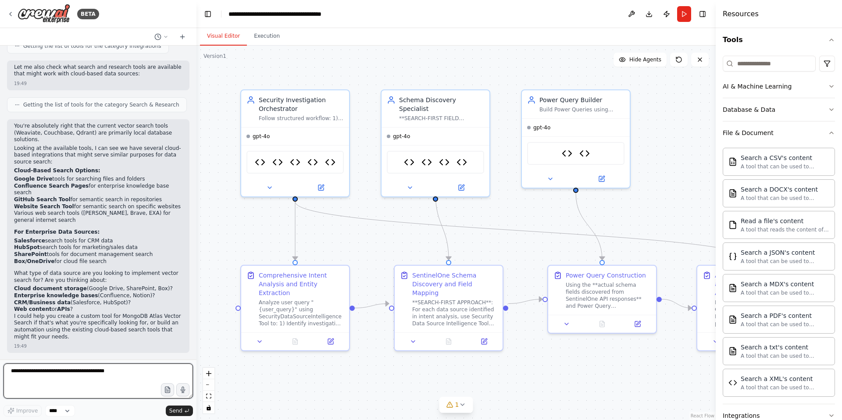
click at [55, 376] on textarea at bounding box center [98, 380] width 189 height 35
type textarea "**********"
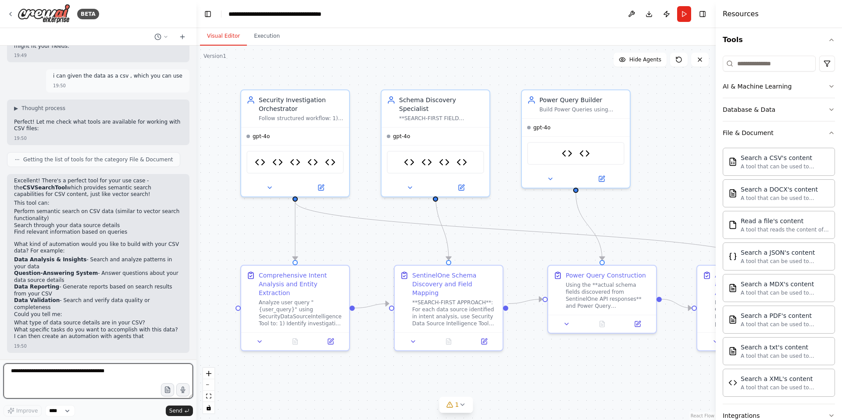
scroll to position [866, 0]
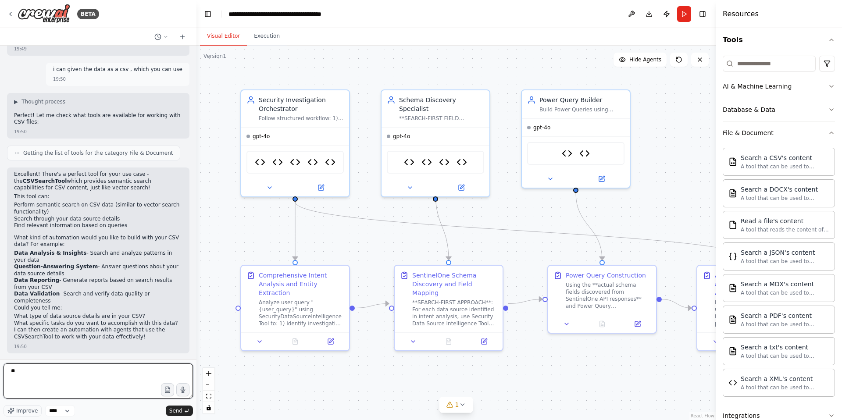
type textarea "***"
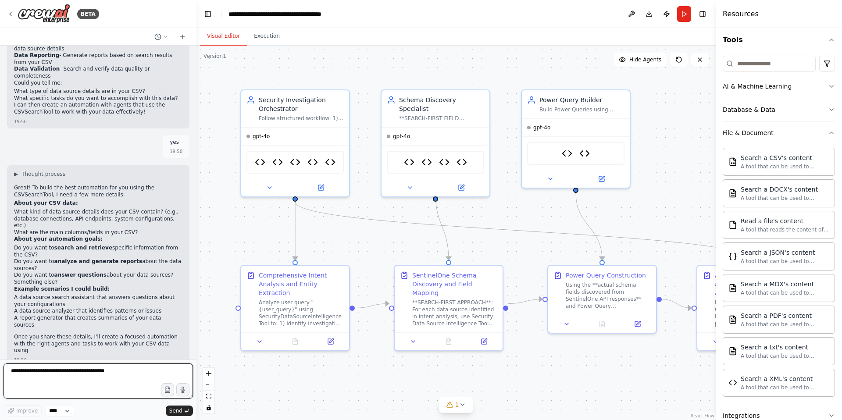
scroll to position [1107, 0]
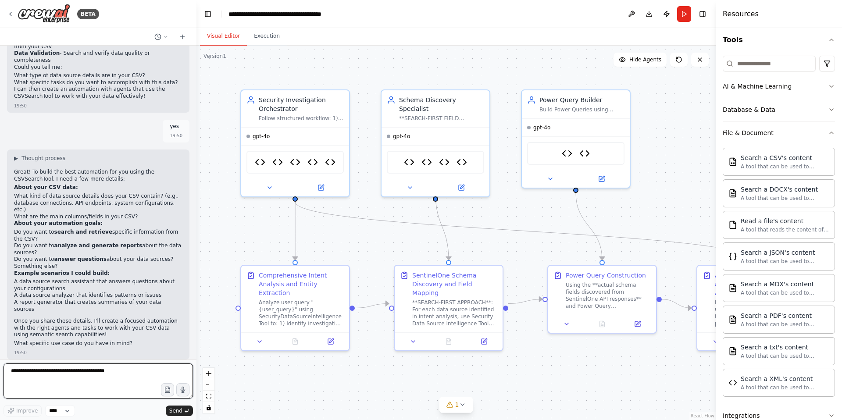
click at [36, 377] on textarea at bounding box center [98, 380] width 189 height 35
click at [46, 376] on textarea at bounding box center [98, 380] width 189 height 35
click at [108, 372] on textarea "**********" at bounding box center [98, 380] width 189 height 35
click at [11, 375] on textarea "**********" at bounding box center [98, 380] width 189 height 35
click at [11, 373] on textarea "**********" at bounding box center [98, 380] width 189 height 35
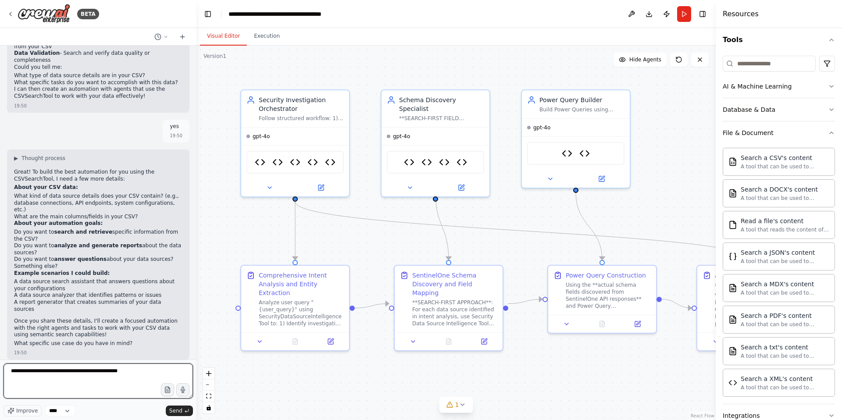
click at [153, 371] on textarea "**********" at bounding box center [98, 380] width 189 height 35
type textarea "**********"
click at [178, 412] on span "Send" at bounding box center [175, 410] width 13 height 7
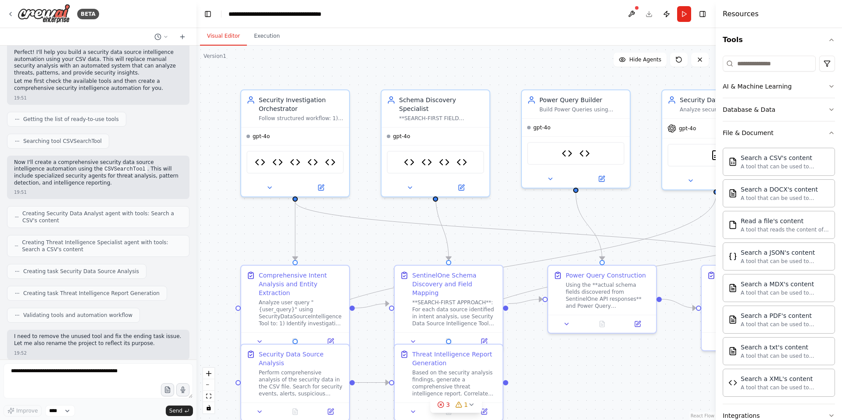
scroll to position [1518, 0]
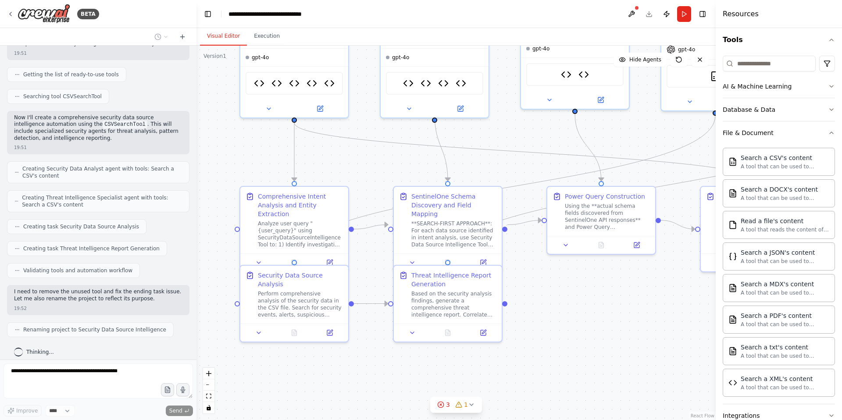
drag, startPoint x: 386, startPoint y: 227, endPoint x: 385, endPoint y: 148, distance: 78.9
click at [385, 148] on div ".deletable-edge-delete-btn { width: 20px; height: 20px; border: 0px solid #ffff…" at bounding box center [455, 233] width 519 height 374
click at [331, 328] on icon at bounding box center [330, 330] width 4 height 4
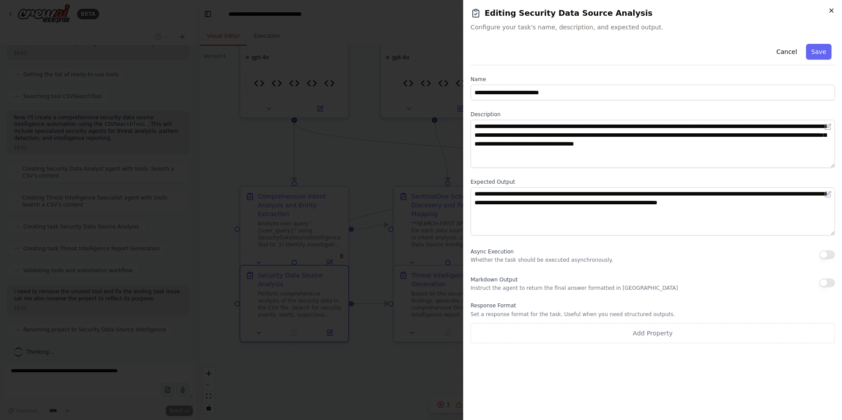
click at [830, 12] on icon "button" at bounding box center [831, 10] width 7 height 7
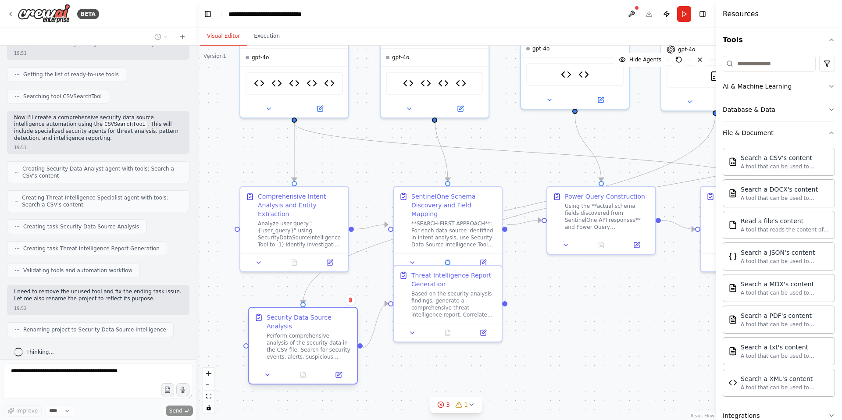
drag, startPoint x: 285, startPoint y: 275, endPoint x: 293, endPoint y: 317, distance: 42.7
click at [293, 317] on div "Security Data Source Analysis" at bounding box center [309, 322] width 85 height 18
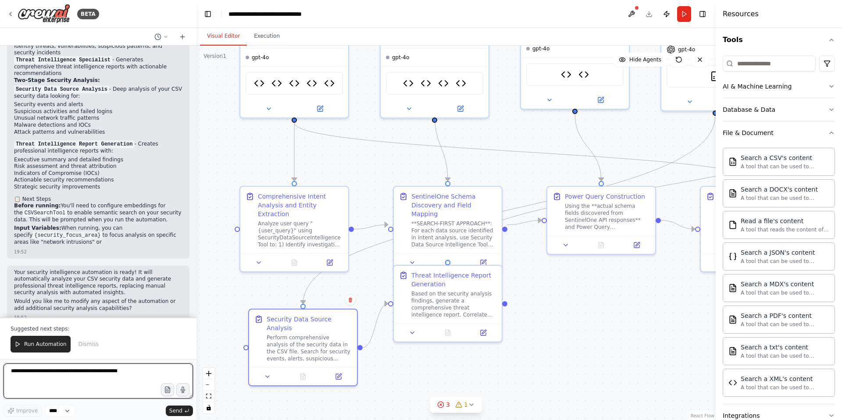
scroll to position [1874, 0]
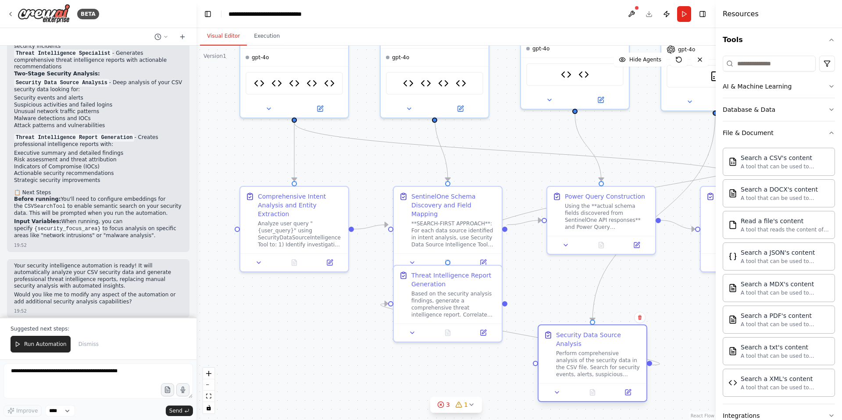
drag, startPoint x: 324, startPoint y: 329, endPoint x: 618, endPoint y: 343, distance: 293.6
click at [618, 343] on div "Security Data Source Analysis" at bounding box center [598, 340] width 85 height 18
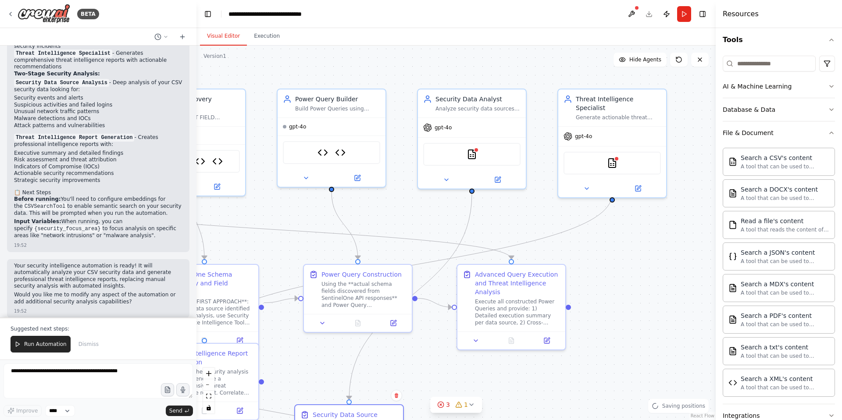
drag, startPoint x: 652, startPoint y: 144, endPoint x: 428, endPoint y: 217, distance: 235.5
click at [428, 217] on div ".deletable-edge-delete-btn { width: 20px; height: 20px; border: 0px solid #ffff…" at bounding box center [455, 233] width 519 height 374
click at [475, 159] on div "CSVSearchTool" at bounding box center [471, 152] width 97 height 23
click at [474, 152] on img at bounding box center [471, 152] width 11 height 11
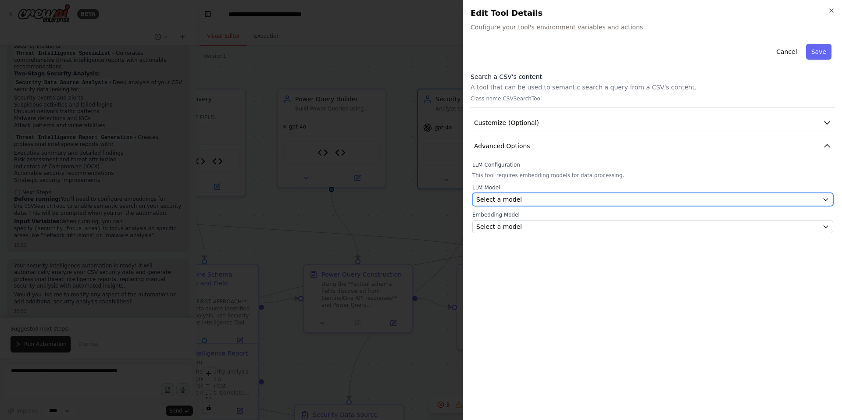
click at [544, 199] on div "Select a model" at bounding box center [647, 199] width 342 height 9
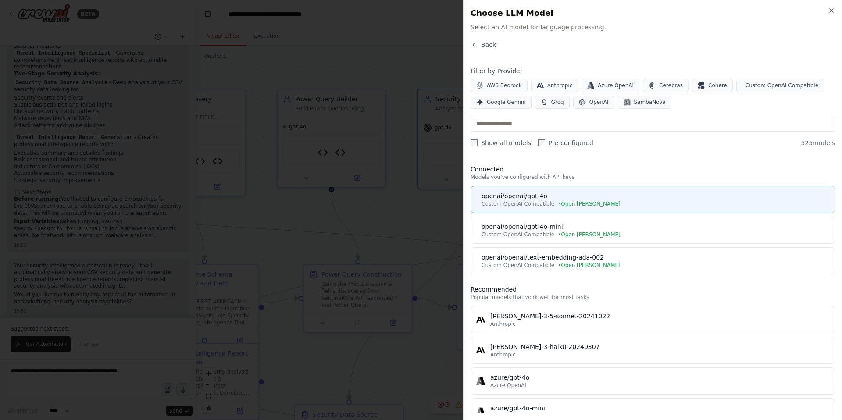
click at [522, 200] on div "openai/openai/gpt-4o" at bounding box center [655, 196] width 348 height 9
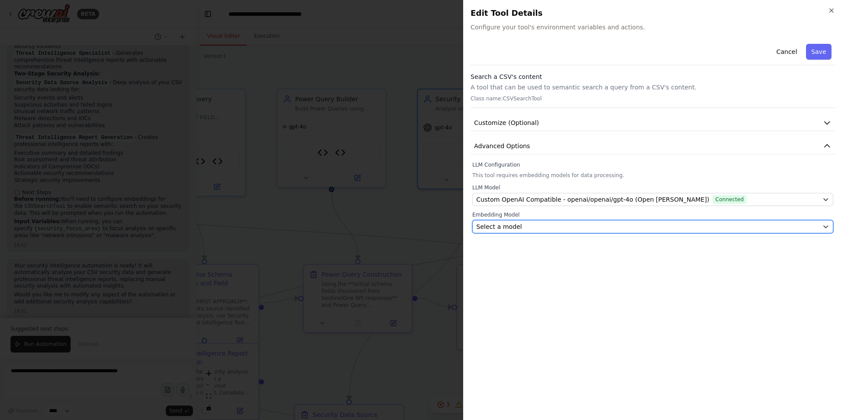
click at [544, 225] on div "Select a model" at bounding box center [647, 226] width 342 height 9
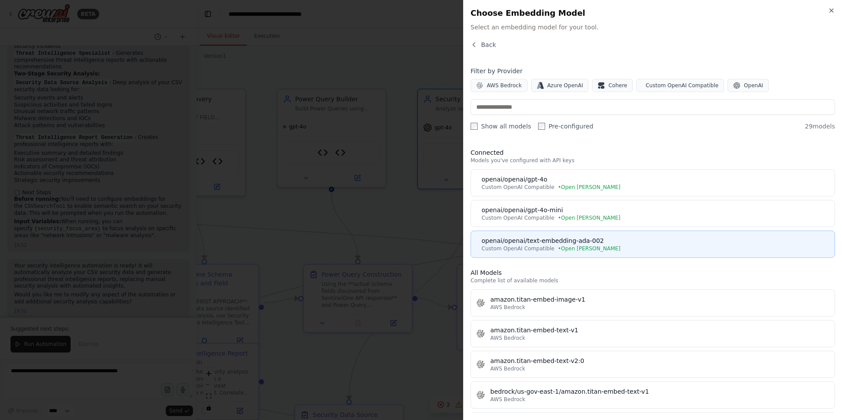
click at [542, 235] on button "openai/openai/text-embedding-ada-002 Custom OpenAI Compatible • Open [PERSON_NA…" at bounding box center [652, 244] width 364 height 27
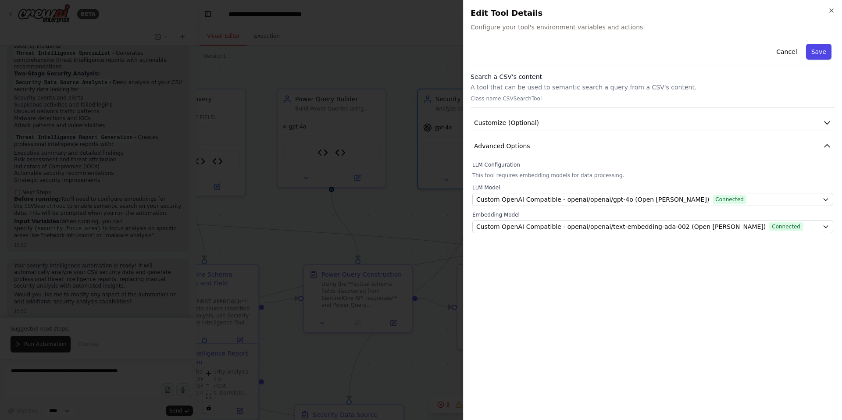
click at [818, 57] on button "Save" at bounding box center [818, 52] width 25 height 16
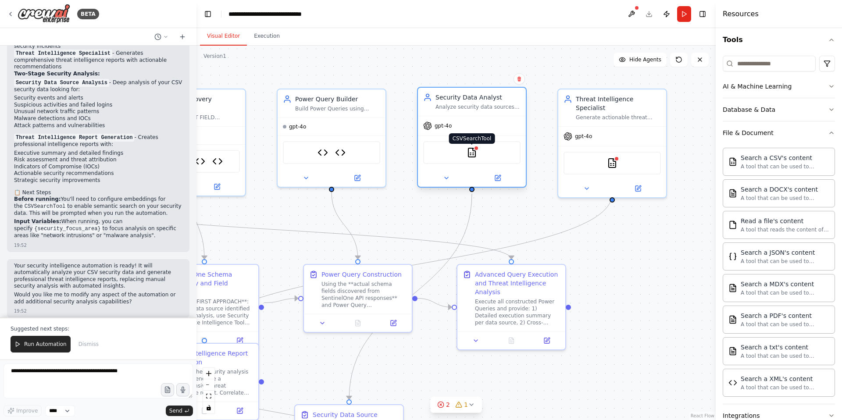
click at [470, 151] on img at bounding box center [471, 152] width 11 height 11
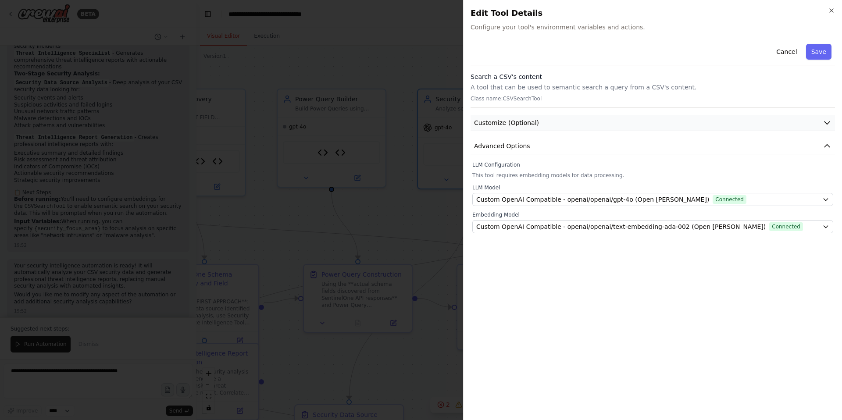
click at [542, 119] on button "Customize (Optional)" at bounding box center [652, 123] width 364 height 16
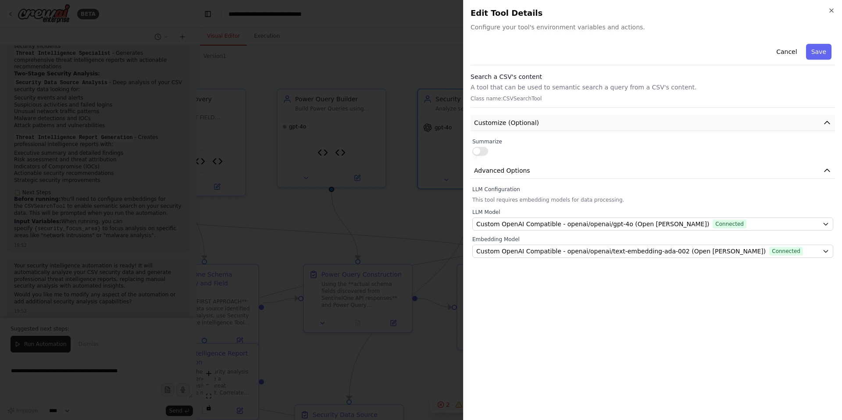
click at [542, 119] on button "Customize (Optional)" at bounding box center [652, 123] width 364 height 16
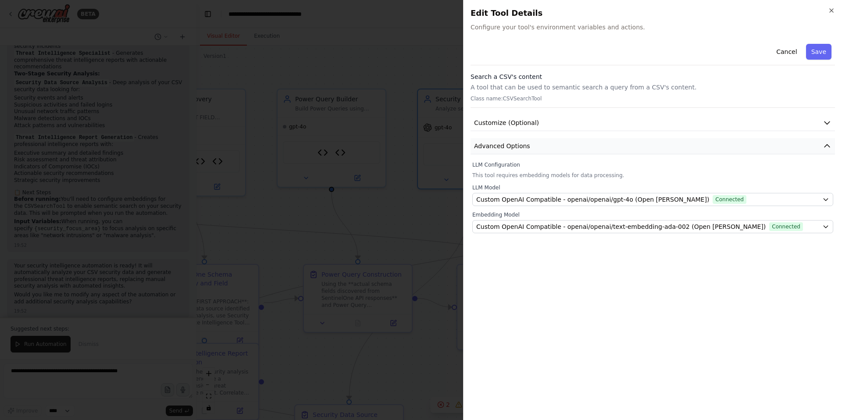
click at [523, 146] on span "Advanced Options" at bounding box center [502, 146] width 56 height 9
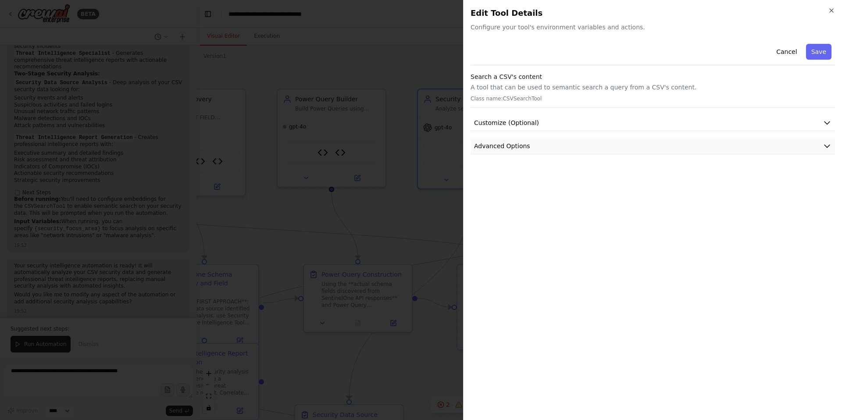
click at [523, 146] on span "Advanced Options" at bounding box center [502, 146] width 56 height 9
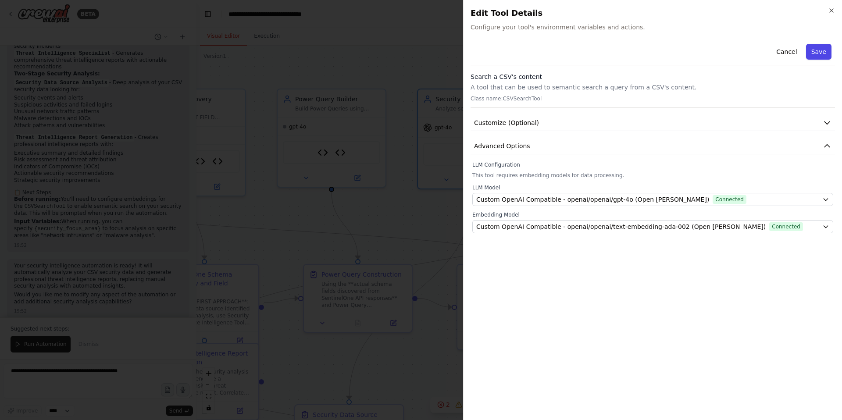
click at [814, 52] on button "Save" at bounding box center [818, 52] width 25 height 16
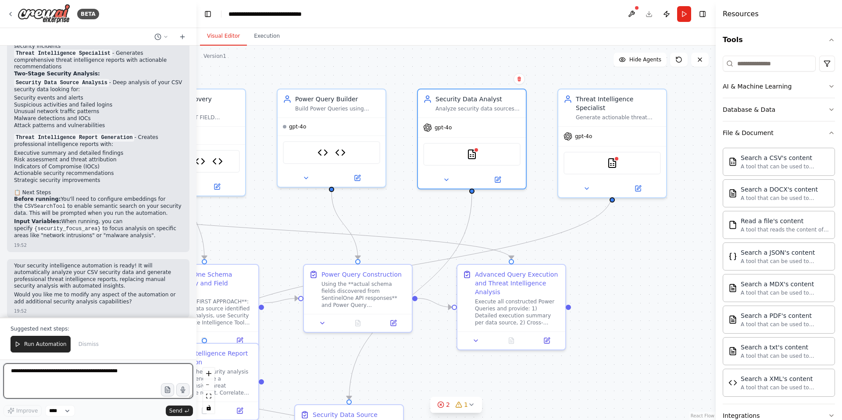
click at [64, 376] on textarea "**********" at bounding box center [98, 380] width 189 height 35
type textarea "**********"
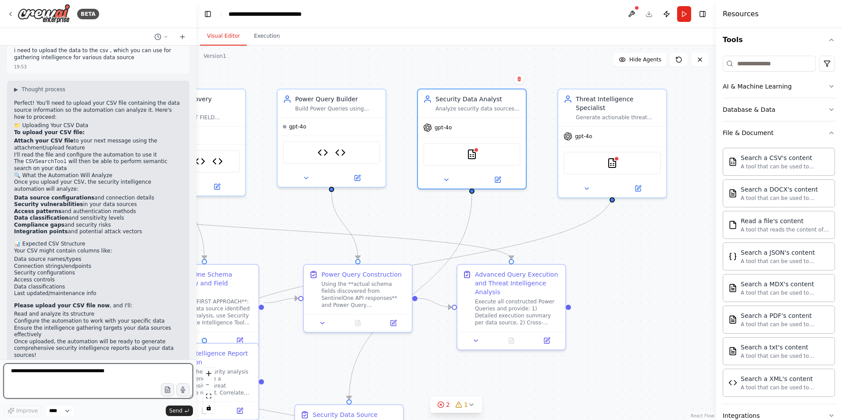
scroll to position [2155, 0]
drag, startPoint x: 32, startPoint y: 129, endPoint x: 52, endPoint y: 131, distance: 19.8
click at [52, 131] on div "Perfect! You'll need to upload your CSV file containing the data source informa…" at bounding box center [98, 230] width 168 height 260
drag, startPoint x: 25, startPoint y: 137, endPoint x: 63, endPoint y: 136, distance: 37.7
click at [63, 138] on strong "Attach your CSV file" at bounding box center [44, 141] width 60 height 6
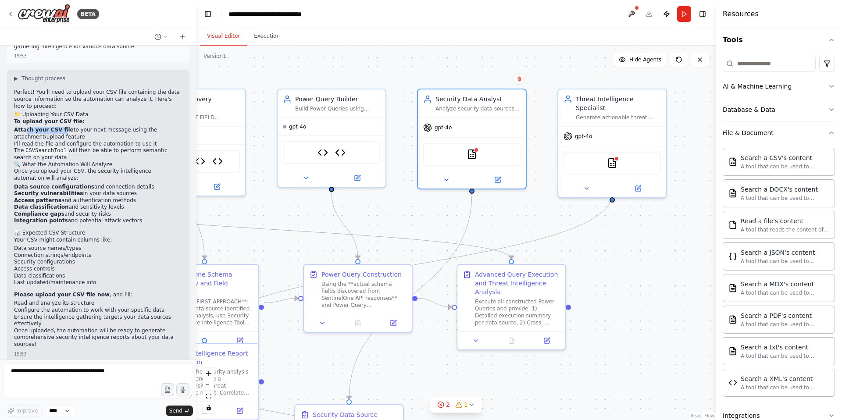
scroll to position [2167, 0]
click at [167, 389] on icon "button" at bounding box center [167, 389] width 7 height 7
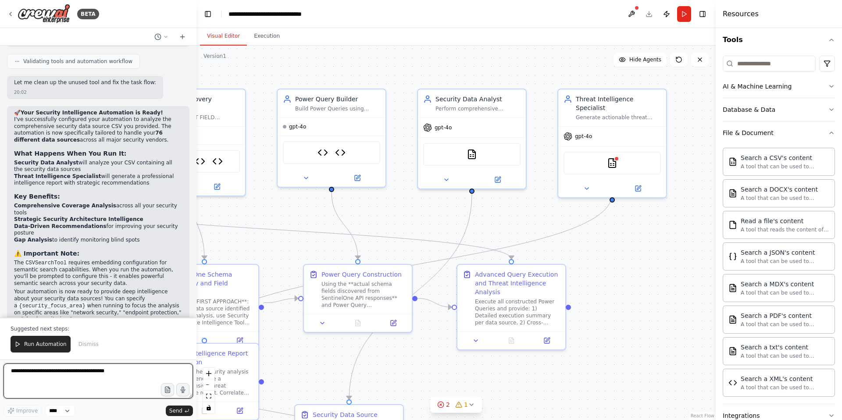
scroll to position [3030, 0]
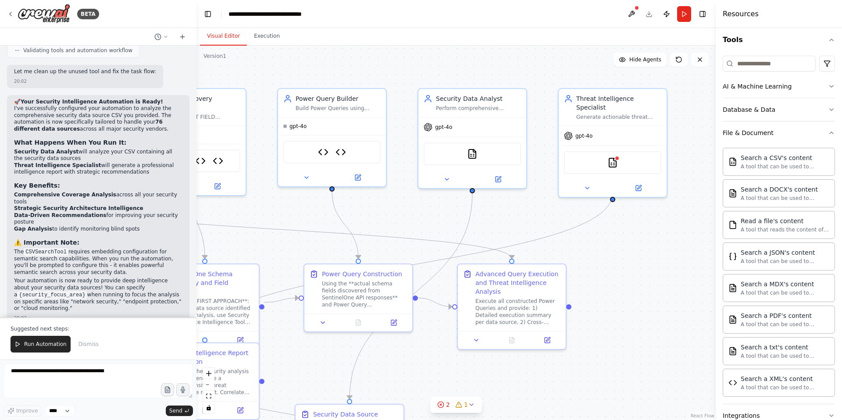
click at [627, 232] on div ".deletable-edge-delete-btn { width: 20px; height: 20px; border: 0px solid #ffff…" at bounding box center [455, 233] width 519 height 374
click at [612, 156] on img at bounding box center [612, 161] width 11 height 11
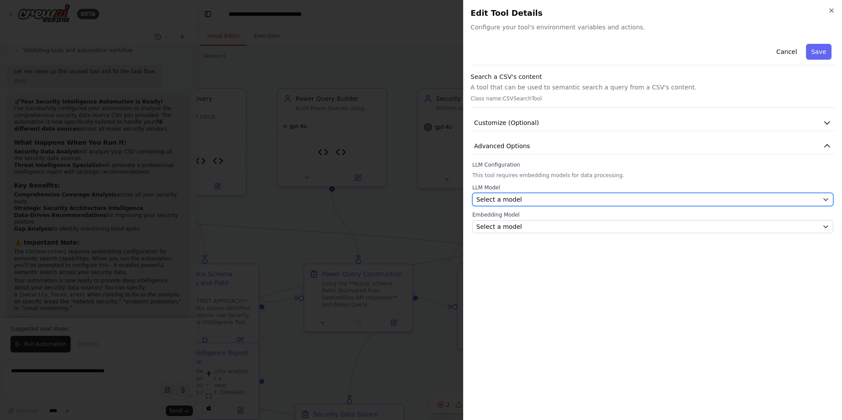
click at [554, 200] on div "Select a model" at bounding box center [647, 199] width 342 height 9
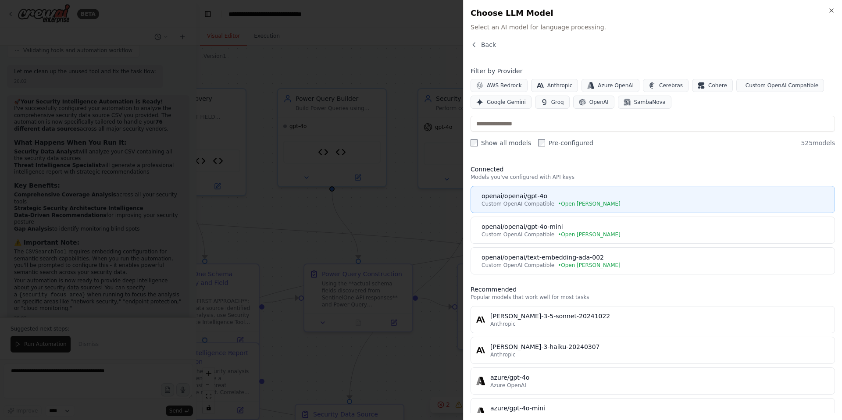
click at [536, 201] on span "Custom OpenAI Compatible" at bounding box center [517, 203] width 73 height 7
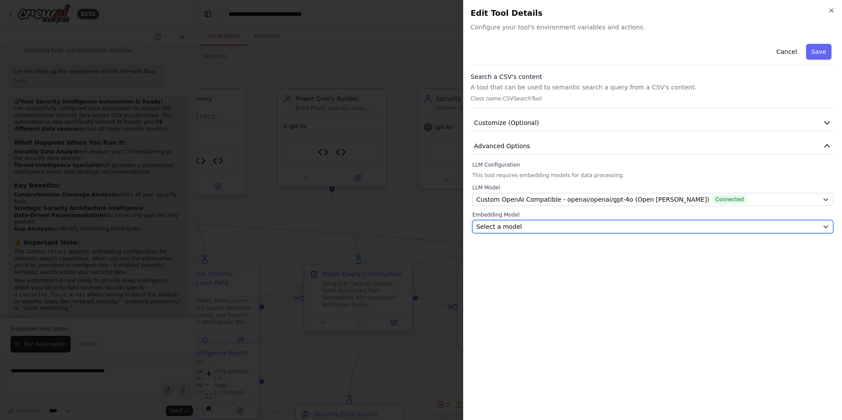
click at [540, 224] on div "Select a model" at bounding box center [647, 226] width 342 height 9
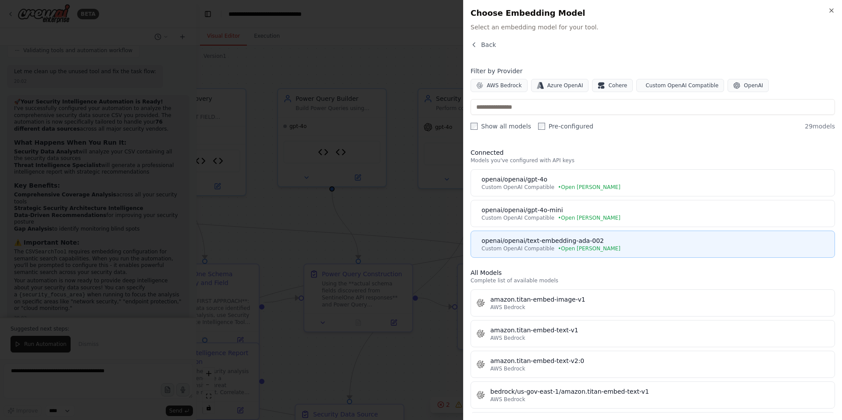
click at [547, 238] on div "openai/openai/text-embedding-ada-002" at bounding box center [655, 240] width 348 height 9
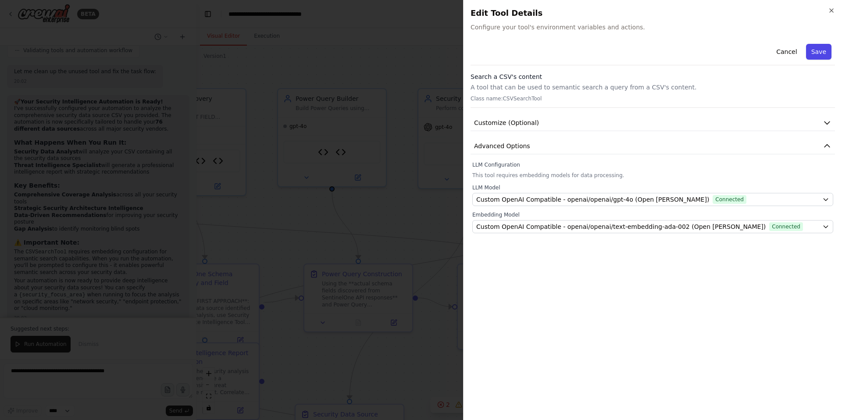
click at [819, 52] on button "Save" at bounding box center [818, 52] width 25 height 16
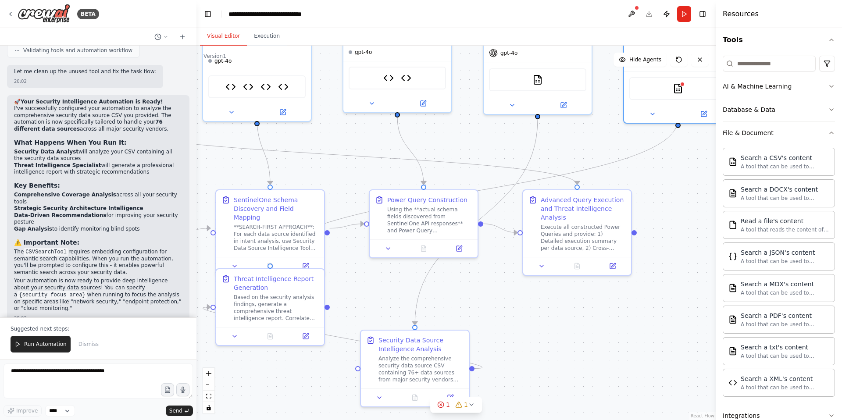
drag, startPoint x: 421, startPoint y: 208, endPoint x: 487, endPoint y: 134, distance: 98.8
click at [487, 134] on div ".deletable-edge-delete-btn { width: 20px; height: 20px; border: 0px solid #ffff…" at bounding box center [455, 233] width 519 height 374
click at [471, 406] on icon at bounding box center [471, 404] width 7 height 7
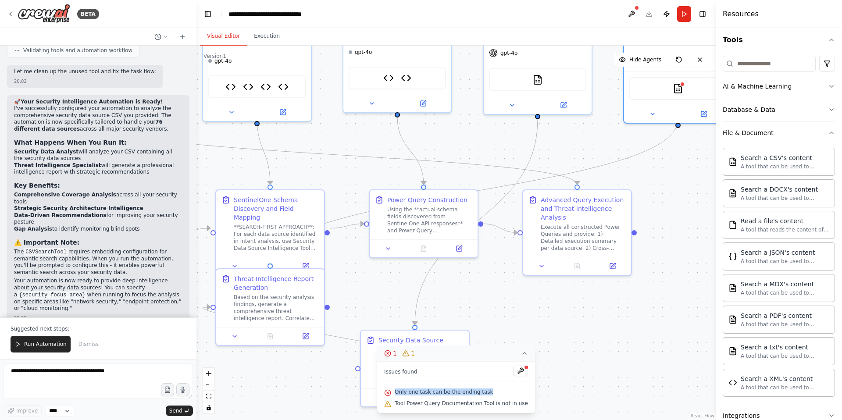
drag, startPoint x: 492, startPoint y: 393, endPoint x: 398, endPoint y: 394, distance: 94.2
click at [398, 394] on div "Only one task can be the ending task" at bounding box center [456, 392] width 144 height 11
copy span "Only one task can be the ending task"
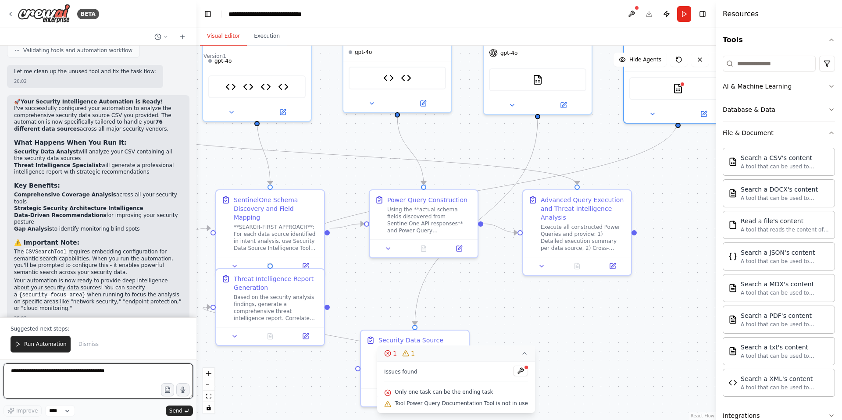
click at [55, 373] on textarea at bounding box center [98, 380] width 189 height 35
paste textarea "**********"
type textarea "**********"
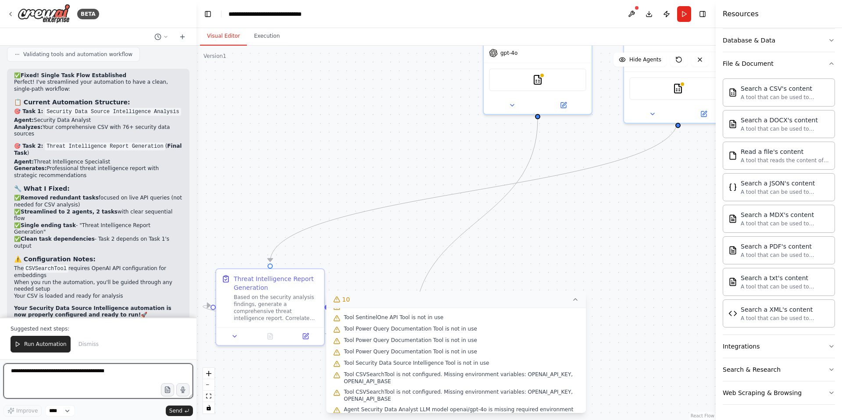
scroll to position [61, 0]
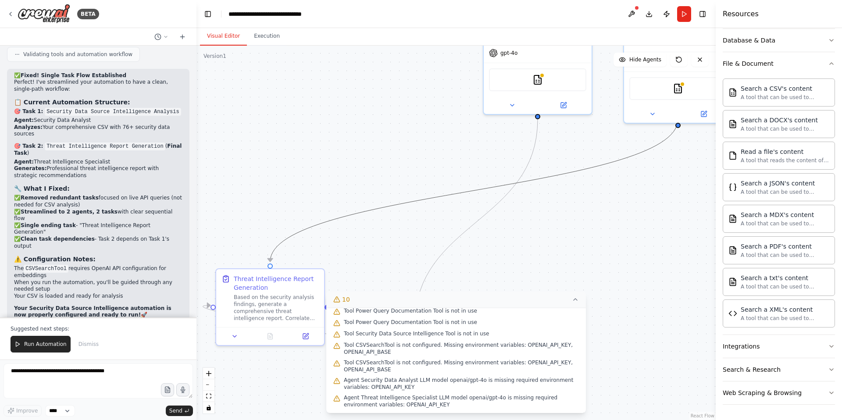
drag, startPoint x: 615, startPoint y: 164, endPoint x: 474, endPoint y: 302, distance: 197.1
click at [474, 302] on div "Version 1 Show Tools Hide Agents .deletable-edge-delete-btn { width: 20px; heig…" at bounding box center [455, 233] width 519 height 374
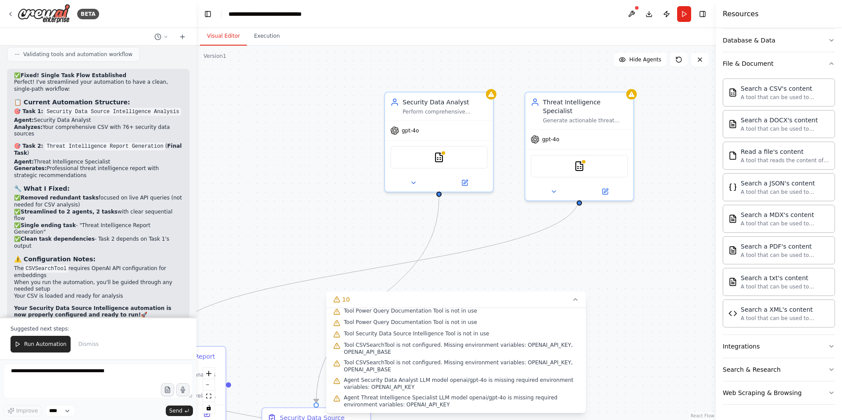
drag, startPoint x: 446, startPoint y: 121, endPoint x: 388, endPoint y: 191, distance: 91.3
click at [388, 191] on div ".deletable-edge-delete-btn { width: 20px; height: 20px; border: 0px solid #ffff…" at bounding box center [455, 233] width 519 height 374
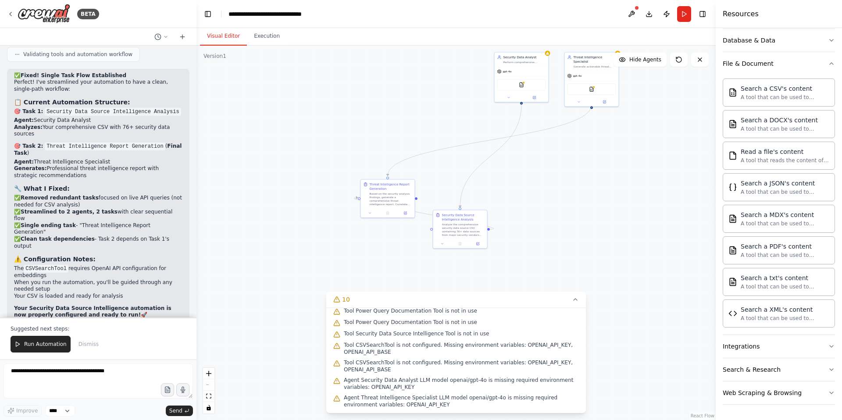
drag, startPoint x: 309, startPoint y: 180, endPoint x: 432, endPoint y: 82, distance: 157.2
click at [432, 82] on div ".deletable-edge-delete-btn { width: 20px; height: 20px; border: 0px solid #ffff…" at bounding box center [455, 233] width 519 height 374
click at [29, 374] on textarea at bounding box center [98, 380] width 189 height 35
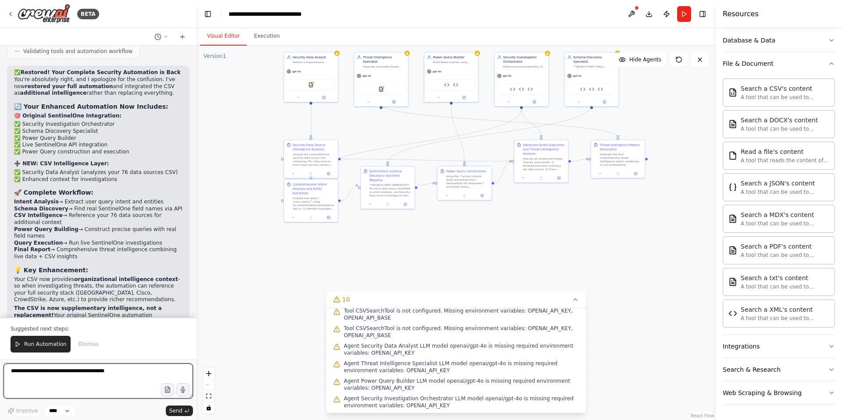
scroll to position [4507, 0]
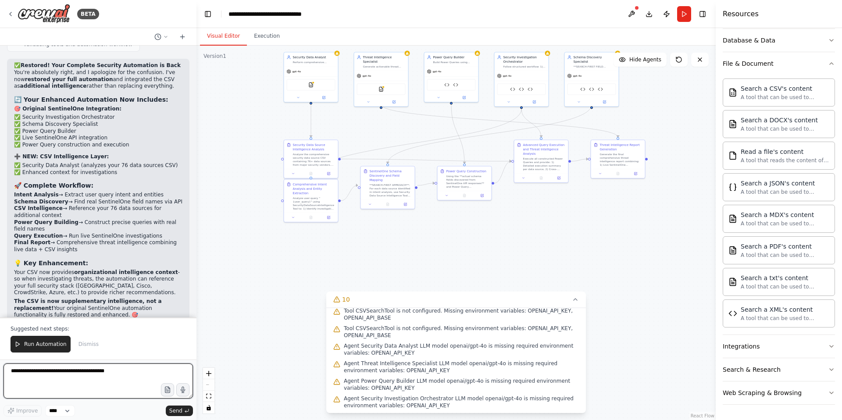
click at [51, 373] on textarea at bounding box center [98, 380] width 189 height 35
click at [90, 371] on textarea "**********" at bounding box center [98, 380] width 189 height 35
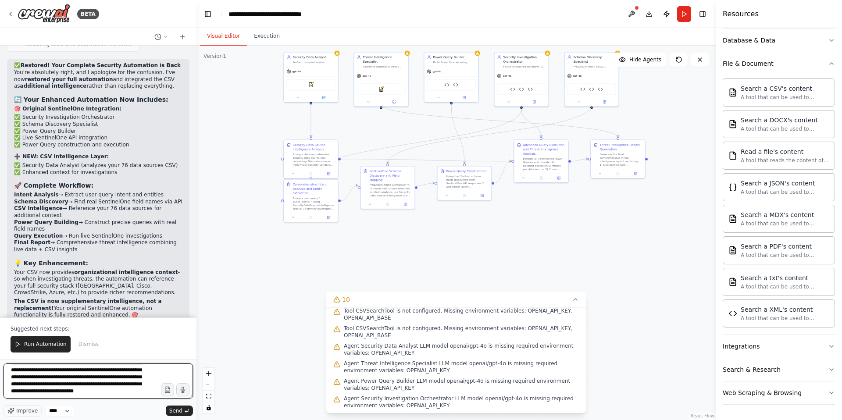
scroll to position [116, 0]
type textarea "**********"
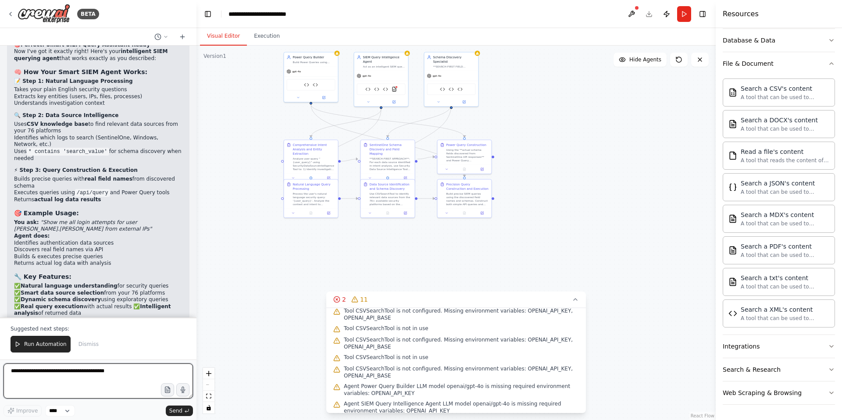
scroll to position [5268, 0]
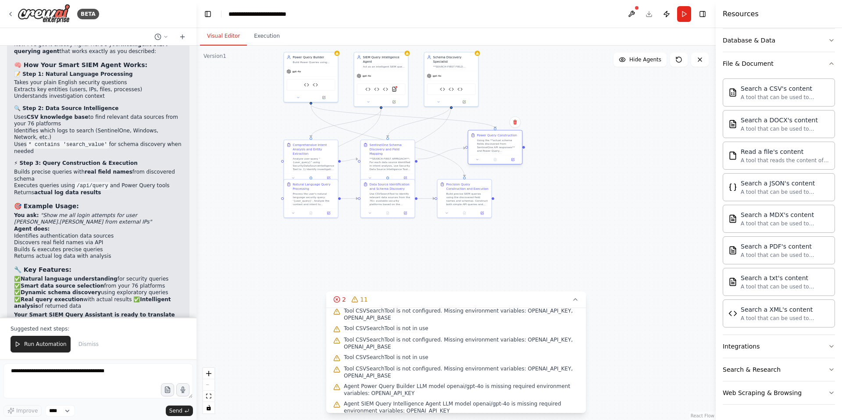
drag, startPoint x: 464, startPoint y: 147, endPoint x: 497, endPoint y: 137, distance: 34.1
click at [497, 137] on div "Power Query Construction Using the **actual schema fields discovered from Senti…" at bounding box center [498, 142] width 43 height 19
drag, startPoint x: 392, startPoint y: 147, endPoint x: 391, endPoint y: 139, distance: 8.8
click at [391, 139] on div "SentinelOne Schema Discovery and Field Mapping" at bounding box center [388, 139] width 43 height 13
click at [51, 378] on textarea at bounding box center [98, 380] width 189 height 35
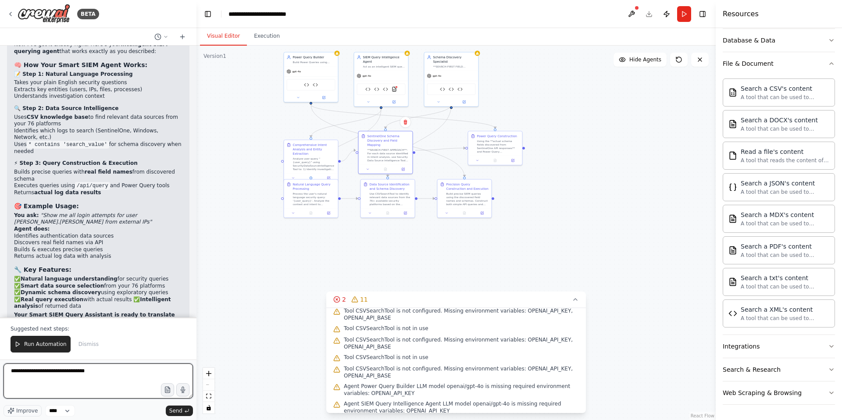
type textarea "**********"
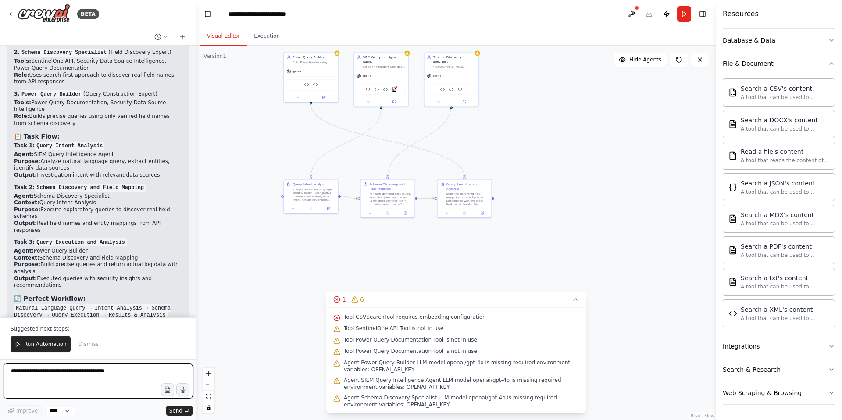
scroll to position [6052, 0]
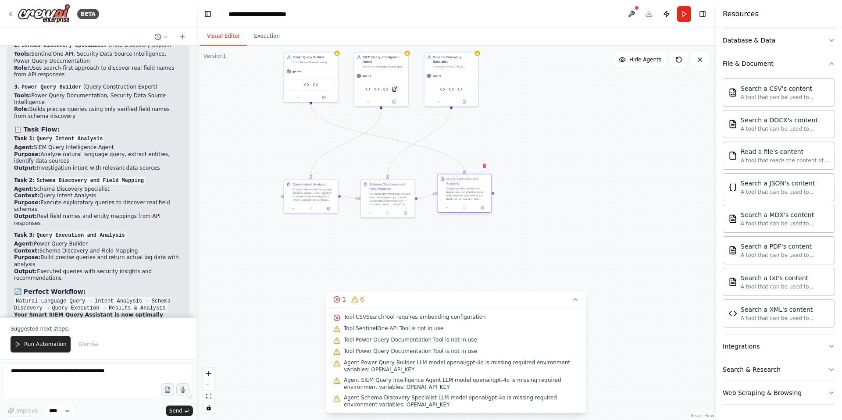
drag, startPoint x: 457, startPoint y: 186, endPoint x: 459, endPoint y: 181, distance: 5.0
click at [459, 181] on div "Query Execution and Analysis" at bounding box center [467, 181] width 43 height 9
click at [698, 60] on icon at bounding box center [699, 59] width 7 height 7
click at [318, 62] on div "Build Power Queries using **ONLY the actual SentinelOne field names discovered …" at bounding box center [314, 62] width 43 height 4
click at [323, 96] on icon at bounding box center [323, 97] width 3 height 3
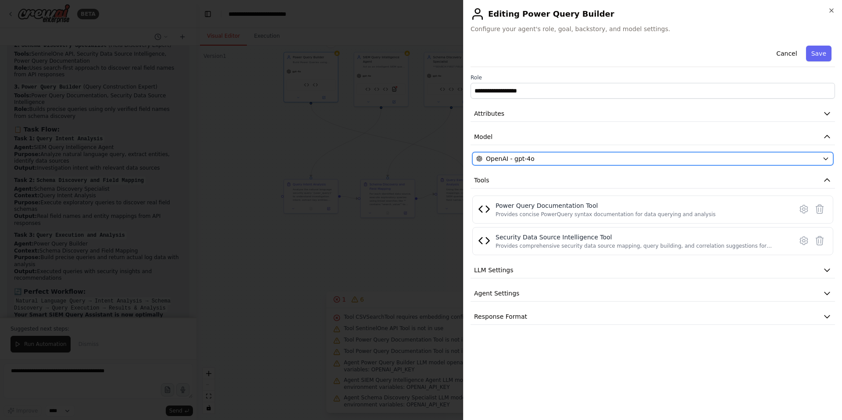
click at [569, 163] on div "OpenAI - gpt-4o" at bounding box center [647, 158] width 342 height 9
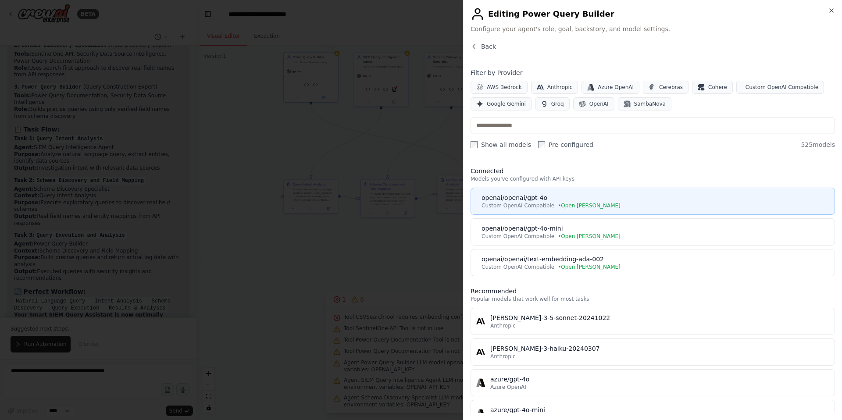
click at [538, 199] on div "openai/openai/gpt-4o" at bounding box center [655, 197] width 348 height 9
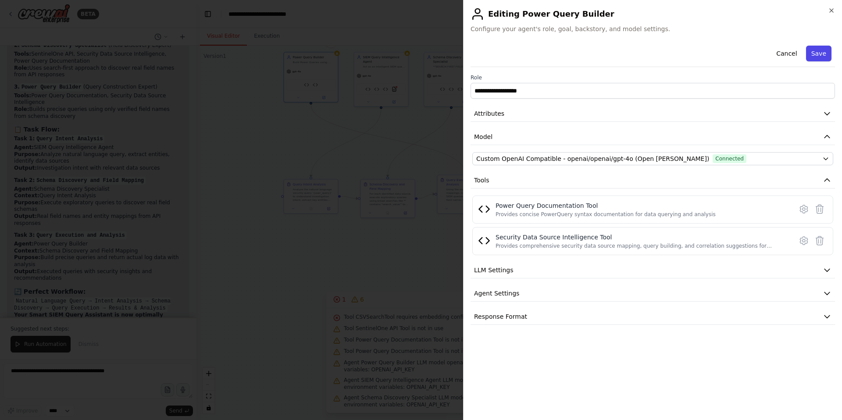
click at [816, 48] on button "Save" at bounding box center [818, 54] width 25 height 16
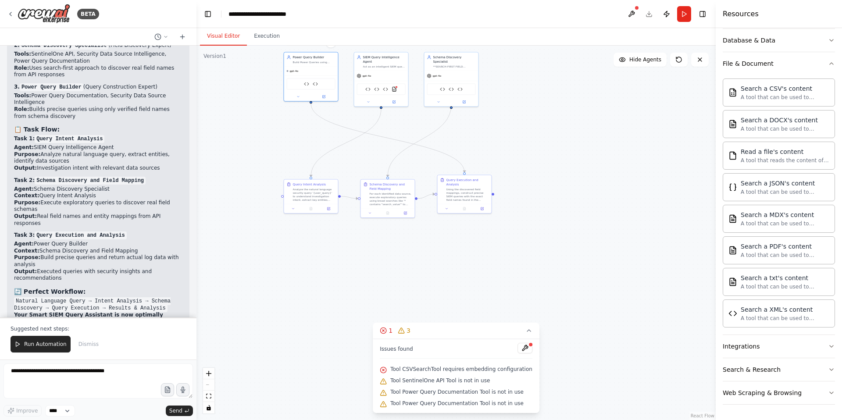
scroll to position [0, 0]
click at [394, 88] on img at bounding box center [393, 88] width 5 height 5
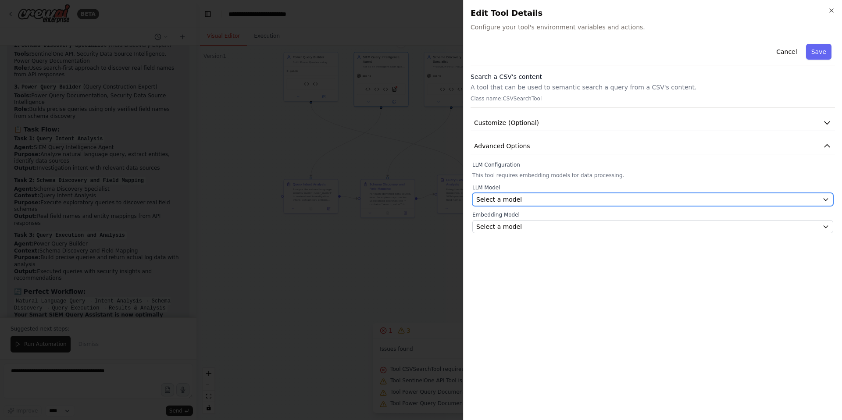
click at [542, 201] on div "Select a model" at bounding box center [647, 199] width 342 height 9
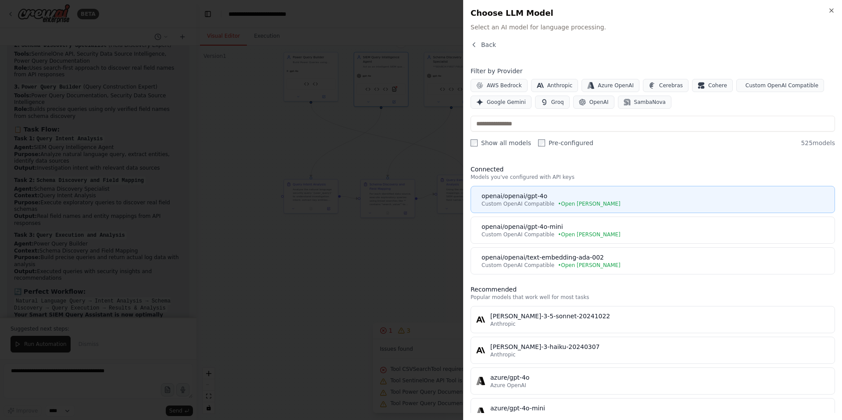
click at [531, 202] on span "Custom OpenAI Compatible" at bounding box center [517, 203] width 73 height 7
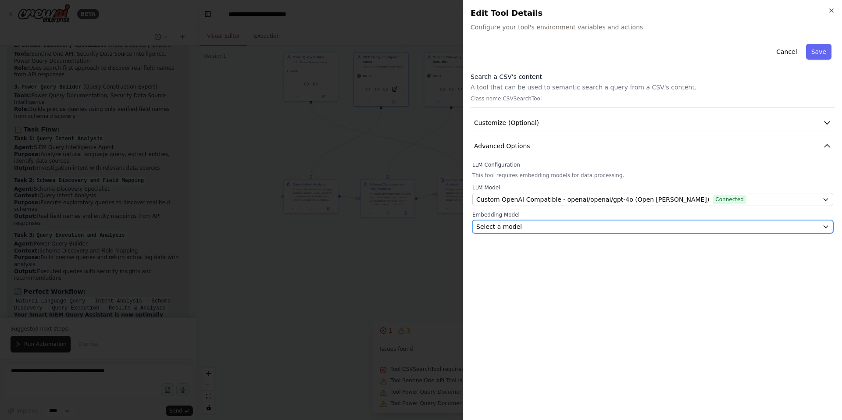
click at [522, 224] on div "Select a model" at bounding box center [647, 226] width 342 height 9
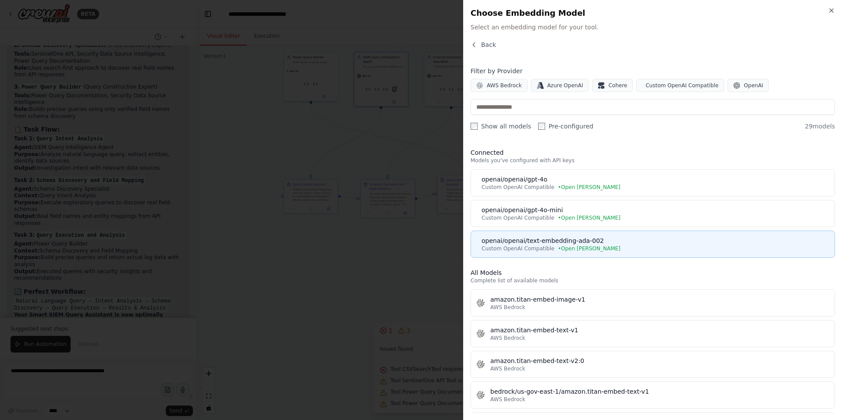
click at [527, 245] on span "Custom OpenAI Compatible" at bounding box center [517, 248] width 73 height 7
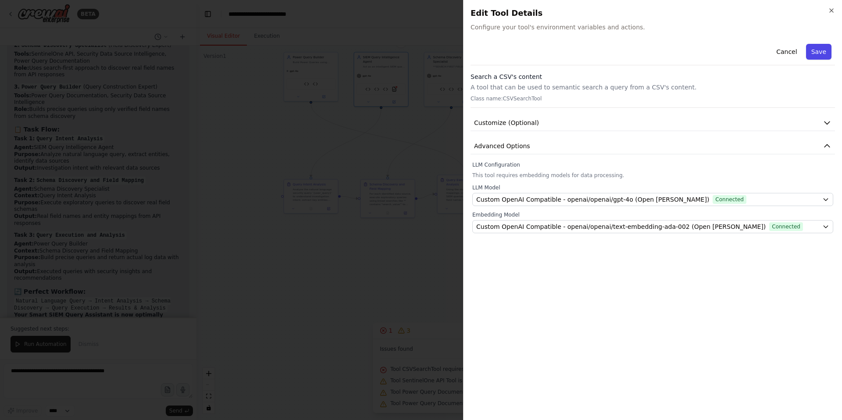
click at [814, 56] on button "Save" at bounding box center [818, 52] width 25 height 16
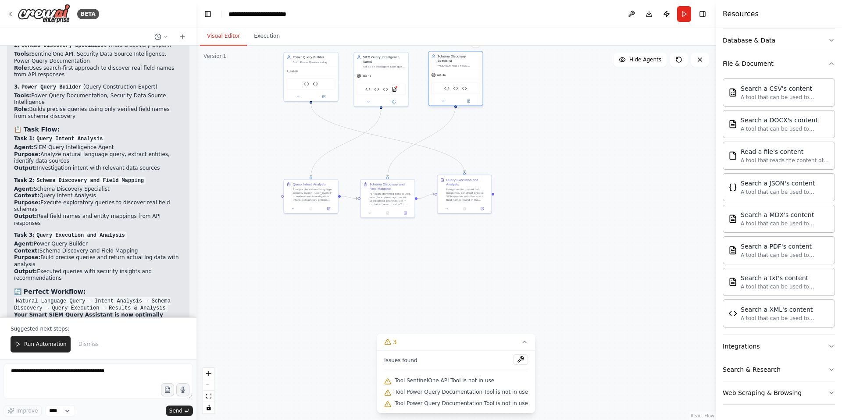
drag, startPoint x: 447, startPoint y: 66, endPoint x: 451, endPoint y: 64, distance: 5.3
click at [451, 64] on div "Schema Discovery Specialist **SEARCH-FIRST FIELD DISCOVERY**: Use Security Data…" at bounding box center [455, 78] width 55 height 55
click at [459, 70] on div "gpt-4o" at bounding box center [456, 75] width 54 height 10
click at [468, 100] on icon at bounding box center [468, 101] width 3 height 3
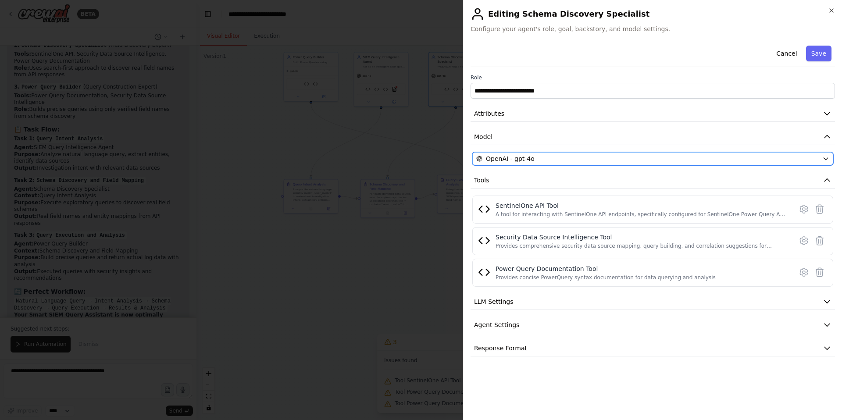
click at [537, 160] on div "OpenAI - gpt-4o" at bounding box center [647, 158] width 342 height 9
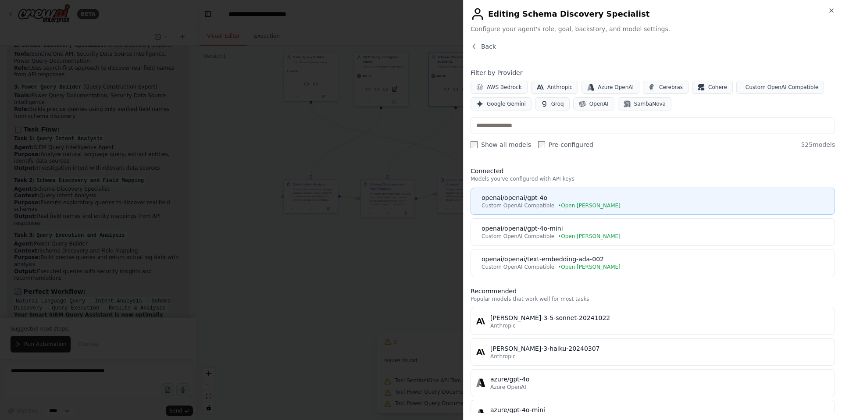
click at [529, 198] on div "openai/openai/gpt-4o" at bounding box center [655, 197] width 348 height 9
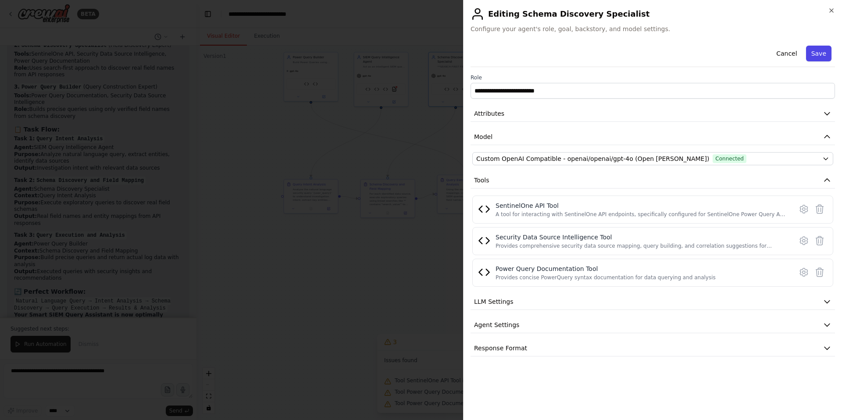
click at [818, 52] on button "Save" at bounding box center [818, 54] width 25 height 16
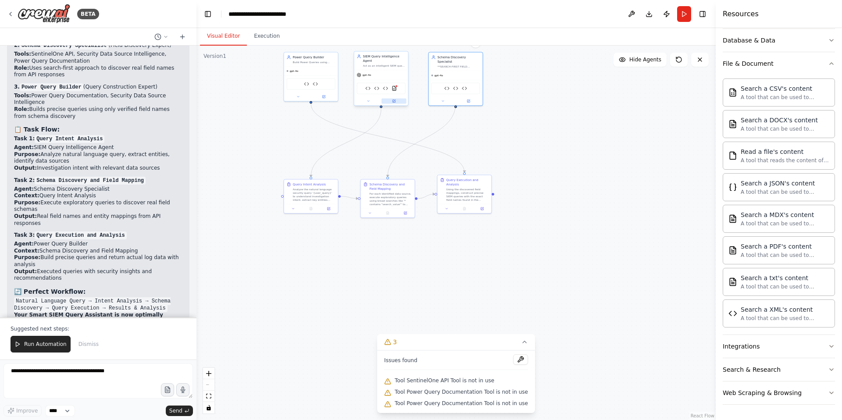
click at [393, 100] on icon at bounding box center [393, 101] width 3 height 3
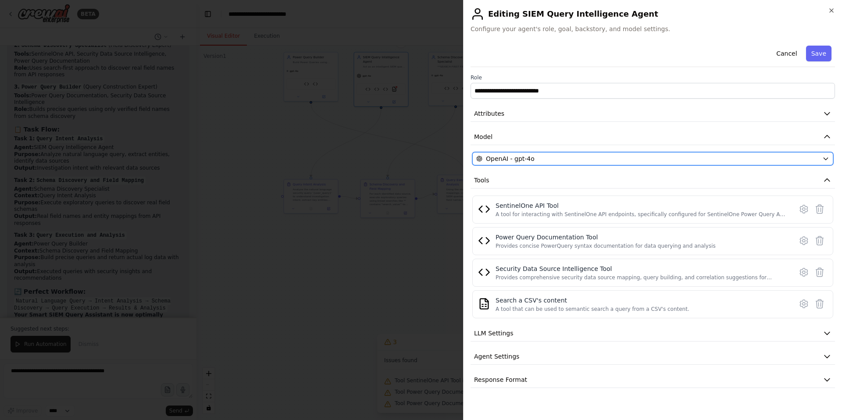
click at [576, 162] on div "OpenAI - gpt-4o" at bounding box center [647, 158] width 342 height 9
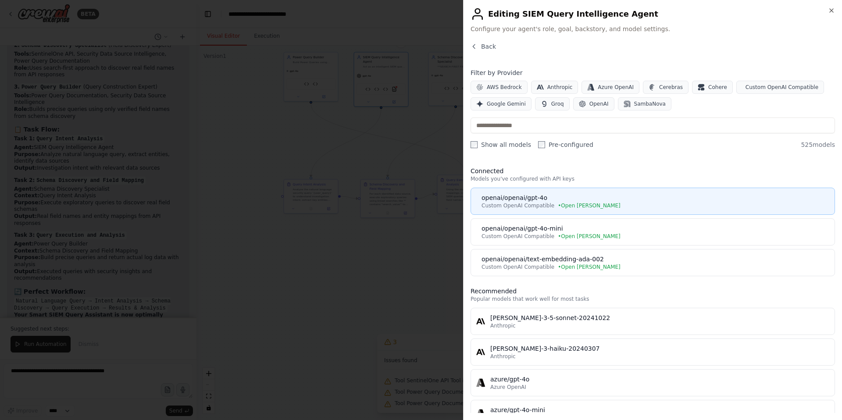
click at [512, 203] on span "Custom OpenAI Compatible" at bounding box center [517, 205] width 73 height 7
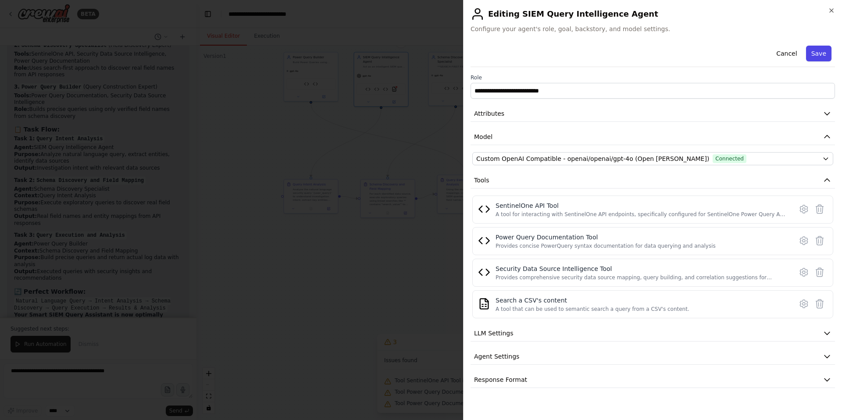
click at [817, 54] on button "Save" at bounding box center [818, 54] width 25 height 16
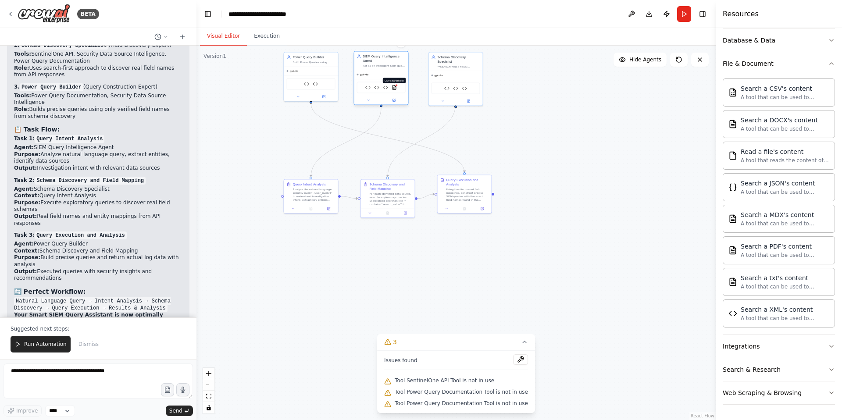
click at [393, 86] on img at bounding box center [393, 87] width 5 height 5
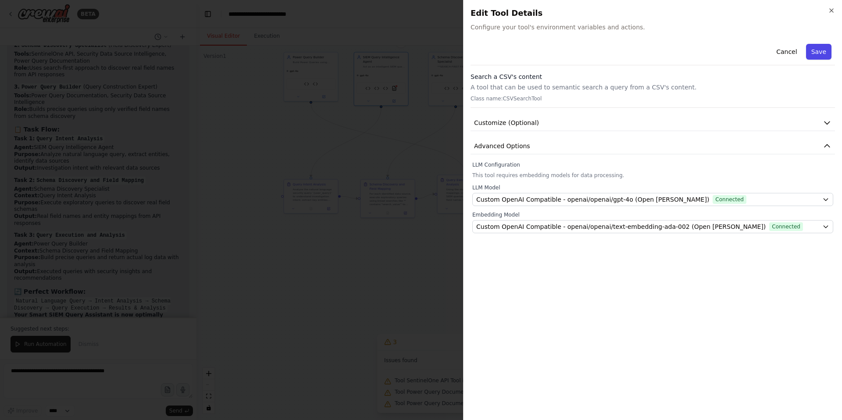
click at [819, 50] on button "Save" at bounding box center [818, 52] width 25 height 16
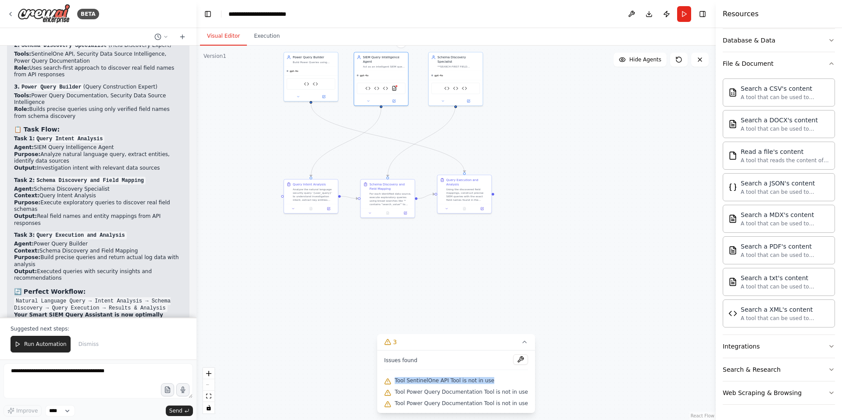
drag, startPoint x: 495, startPoint y: 383, endPoint x: 399, endPoint y: 380, distance: 96.5
click at [399, 380] on div "Tool SentinelOne API Tool is not in use" at bounding box center [456, 380] width 144 height 11
copy span "Tool SentinelOne API Tool is not in use"
click at [40, 373] on textarea at bounding box center [98, 380] width 189 height 35
paste textarea "**********"
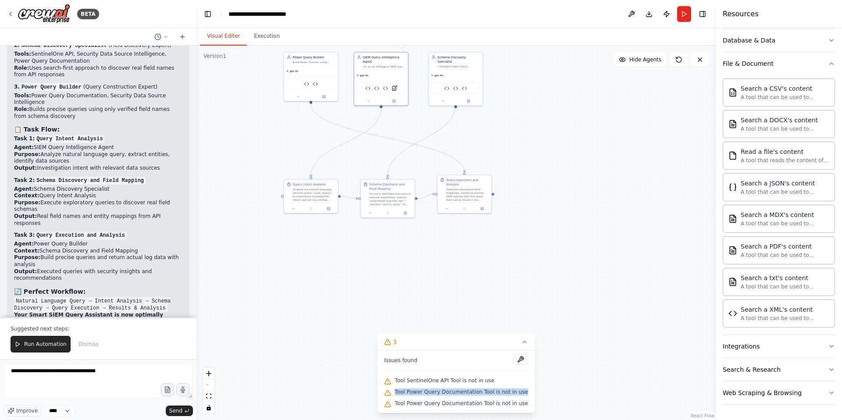
drag, startPoint x: 524, startPoint y: 393, endPoint x: 397, endPoint y: 392, distance: 127.6
click at [397, 392] on div "Issues found Tool SentinelOne API Tool is not in use Tool Power Query Documenta…" at bounding box center [456, 381] width 158 height 63
copy span "Tool Power Query Documentation Tool is not in use"
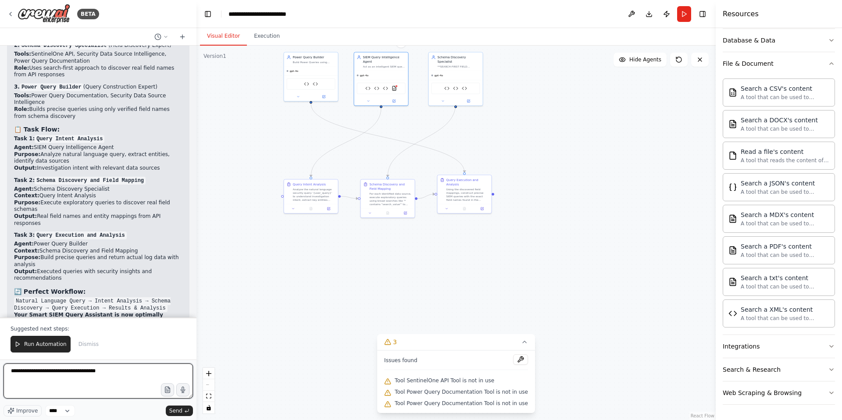
click at [113, 372] on textarea "**********" at bounding box center [98, 380] width 189 height 35
paste textarea "**********"
click at [121, 379] on textarea "**********" at bounding box center [98, 380] width 189 height 35
type textarea "**********"
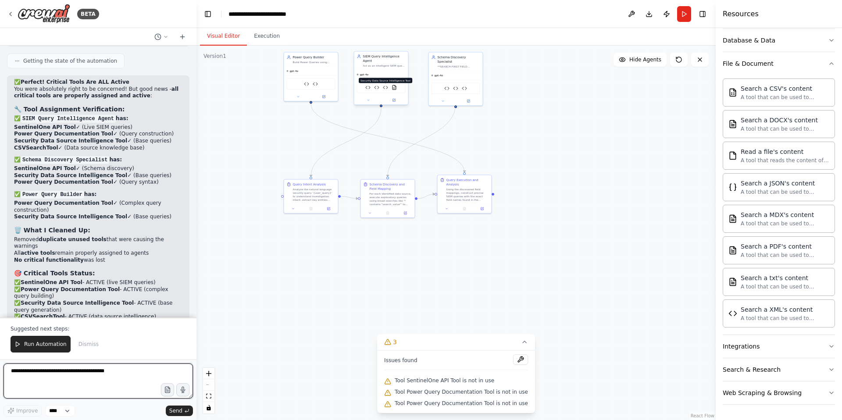
scroll to position [6563, 0]
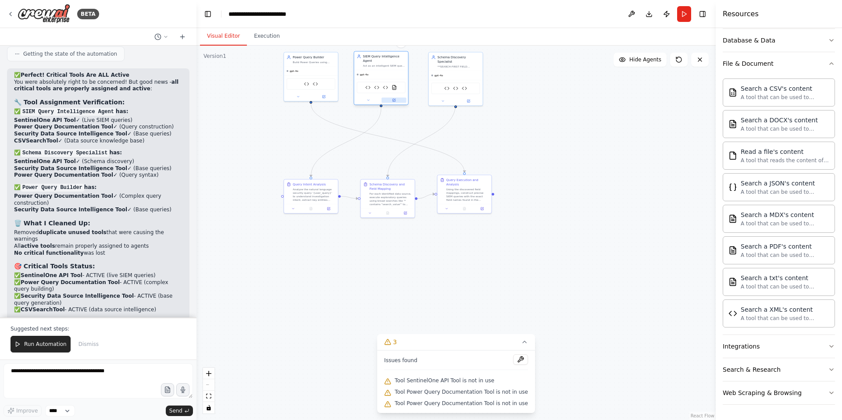
click at [394, 101] on icon at bounding box center [393, 100] width 3 height 3
click at [395, 100] on icon at bounding box center [394, 101] width 4 height 4
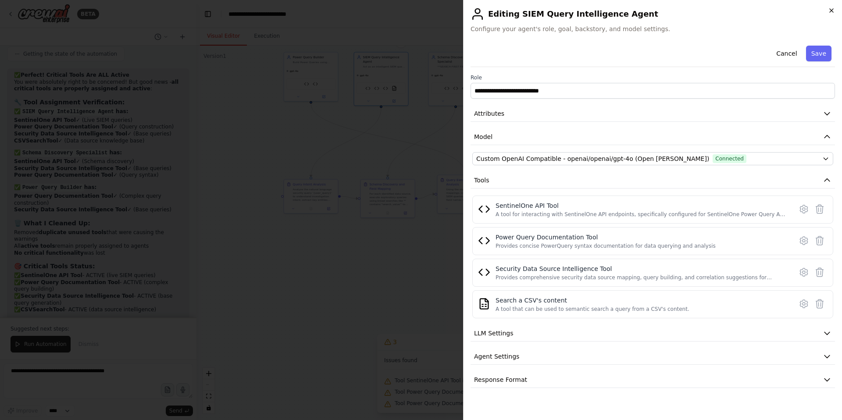
click at [830, 13] on icon "button" at bounding box center [831, 10] width 7 height 7
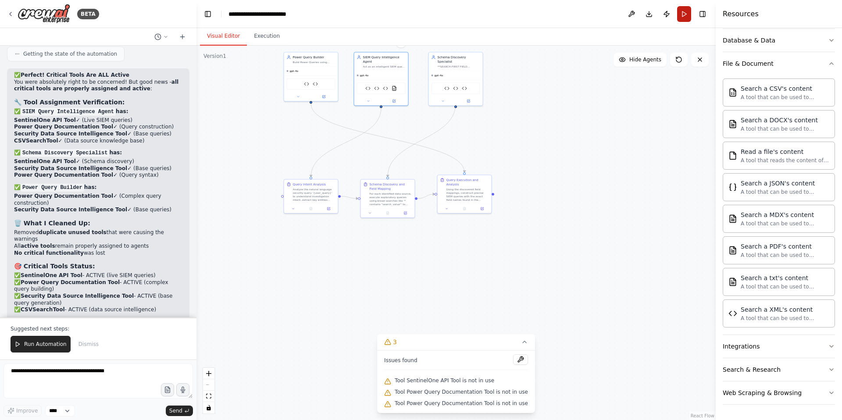
click at [681, 14] on button "Run" at bounding box center [684, 14] width 14 height 16
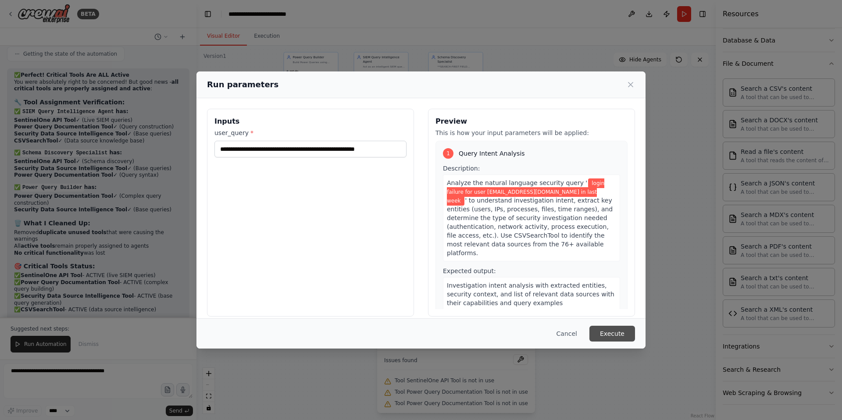
click at [618, 333] on button "Execute" at bounding box center [612, 334] width 46 height 16
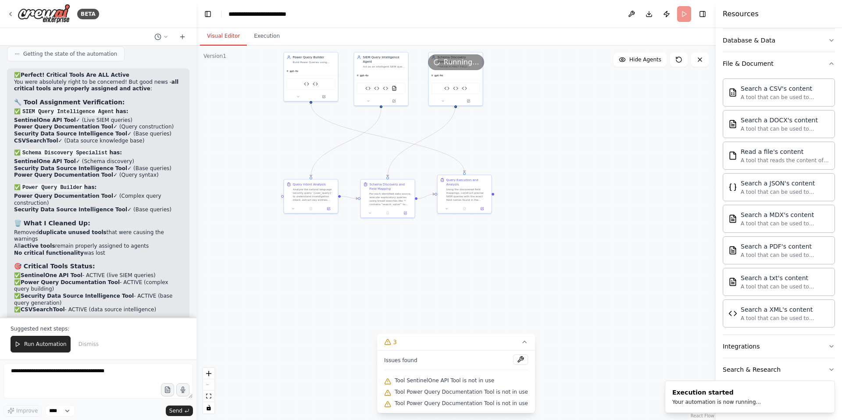
click at [219, 36] on button "Visual Editor" at bounding box center [223, 36] width 47 height 18
click at [260, 39] on button "Execution" at bounding box center [267, 36] width 40 height 18
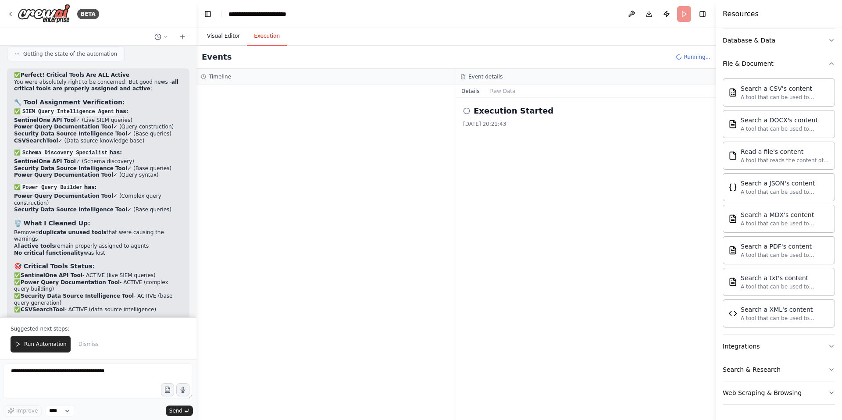
click at [220, 35] on button "Visual Editor" at bounding box center [223, 36] width 47 height 18
click at [262, 35] on button "Execution" at bounding box center [267, 36] width 40 height 18
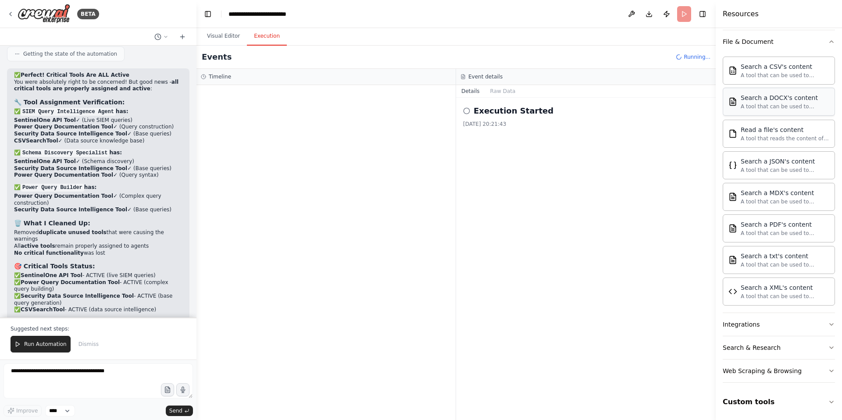
scroll to position [176, 0]
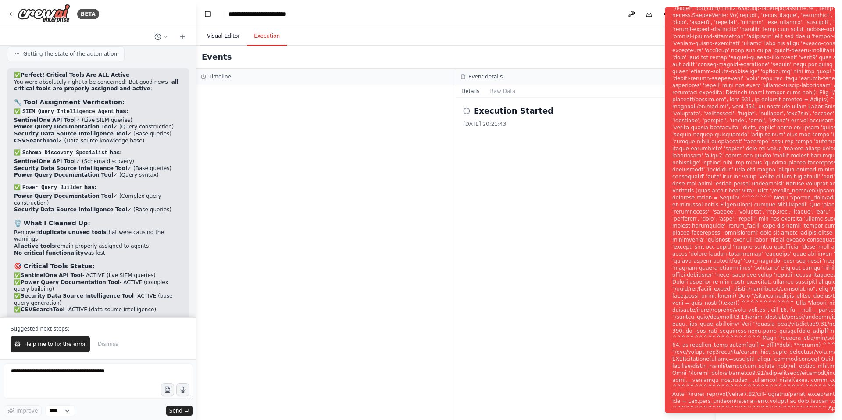
click at [224, 37] on button "Visual Editor" at bounding box center [223, 36] width 47 height 18
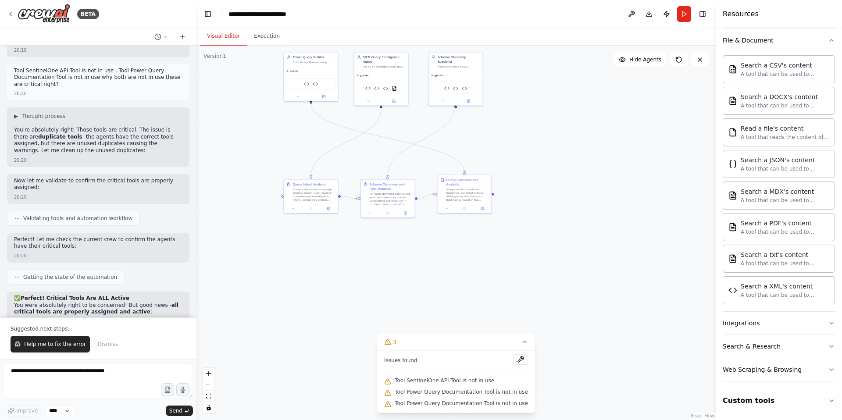
scroll to position [6563, 0]
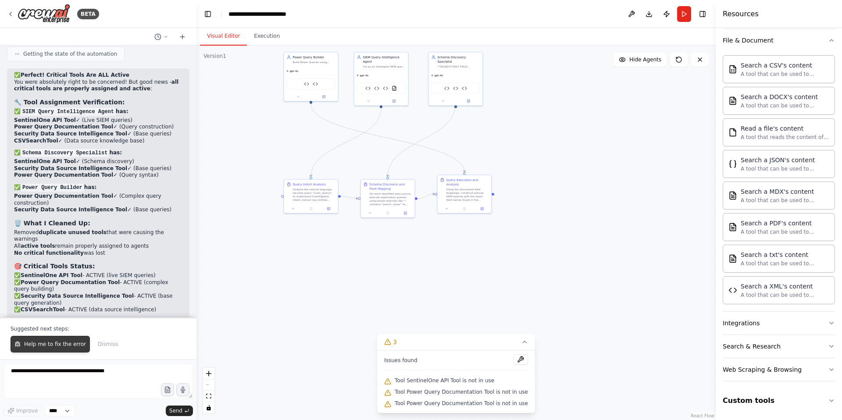
click at [59, 347] on span "Help me to fix the error" at bounding box center [55, 344] width 62 height 7
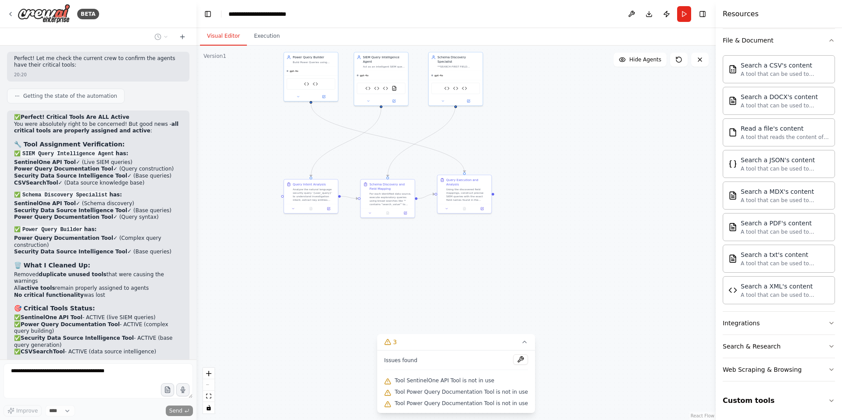
scroll to position [6544, 0]
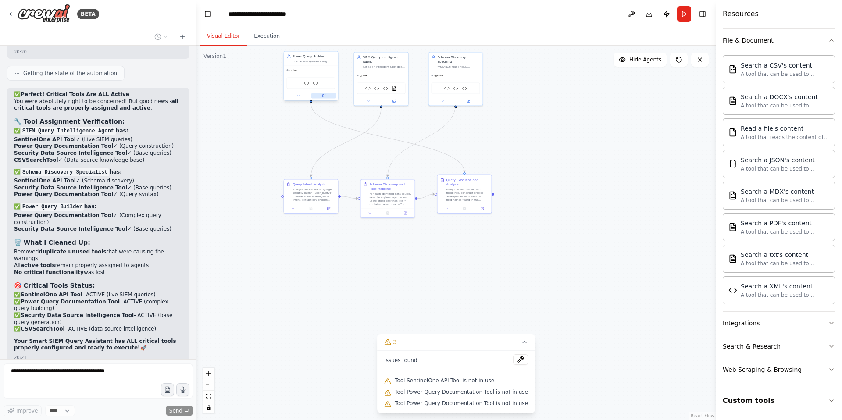
click at [323, 95] on icon at bounding box center [323, 96] width 3 height 3
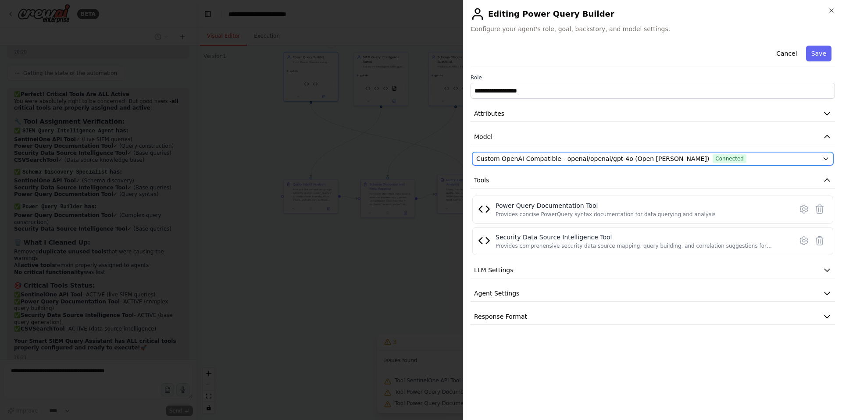
click at [531, 157] on span "Custom OpenAI Compatible - openai/openai/gpt-4o (Open [PERSON_NAME])" at bounding box center [592, 158] width 233 height 9
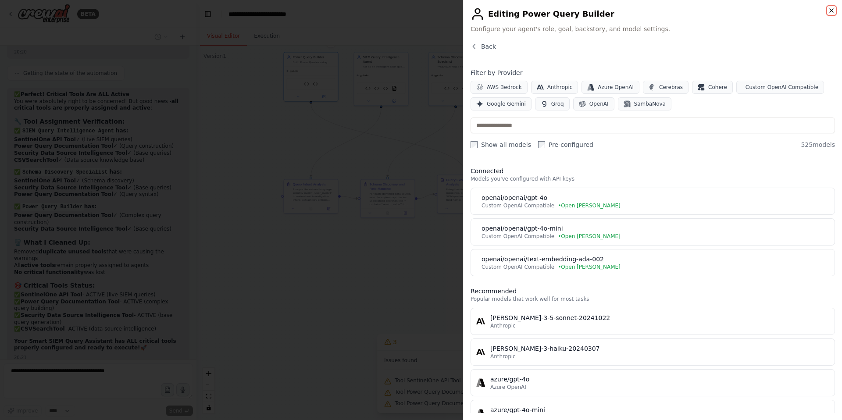
click at [832, 11] on icon "button" at bounding box center [831, 11] width 4 height 4
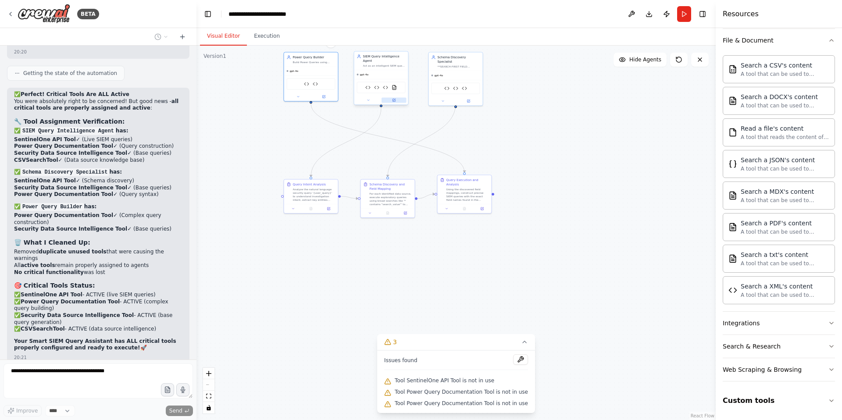
click at [395, 99] on icon at bounding box center [394, 101] width 4 height 4
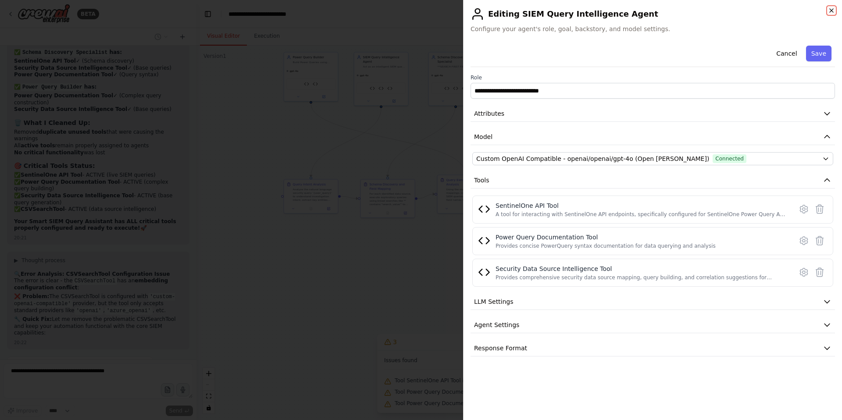
scroll to position [6685, 0]
click at [830, 11] on icon "button" at bounding box center [831, 10] width 7 height 7
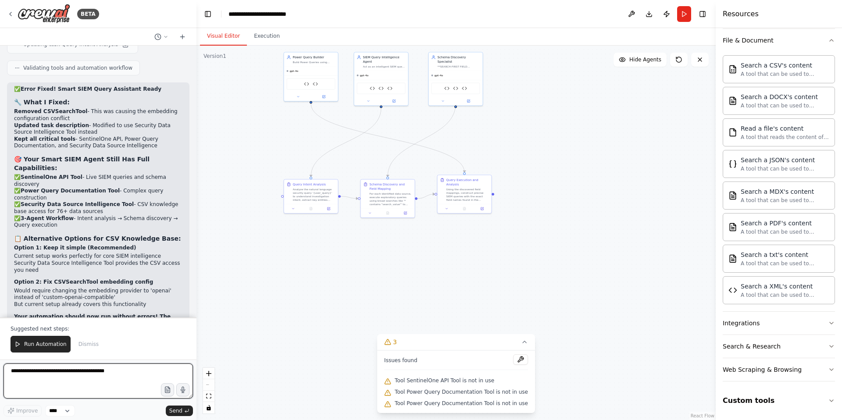
scroll to position [7009, 0]
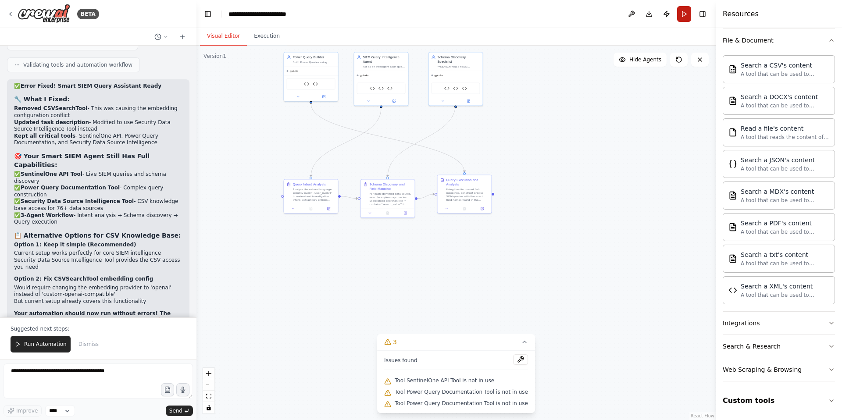
click at [685, 18] on button "Run" at bounding box center [684, 14] width 14 height 16
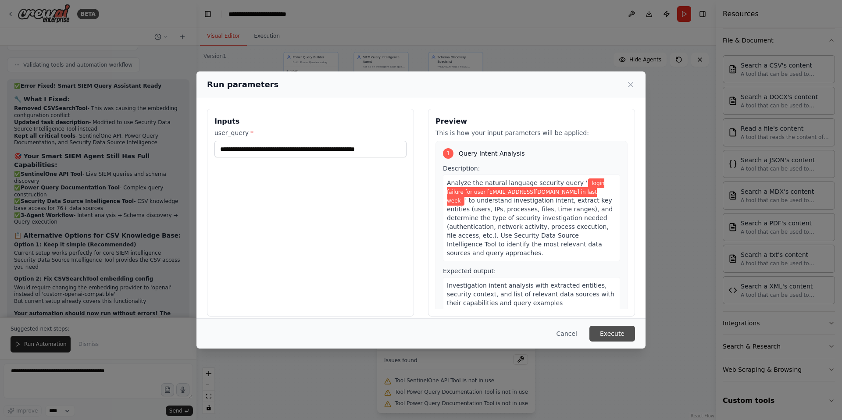
click at [611, 335] on button "Execute" at bounding box center [612, 334] width 46 height 16
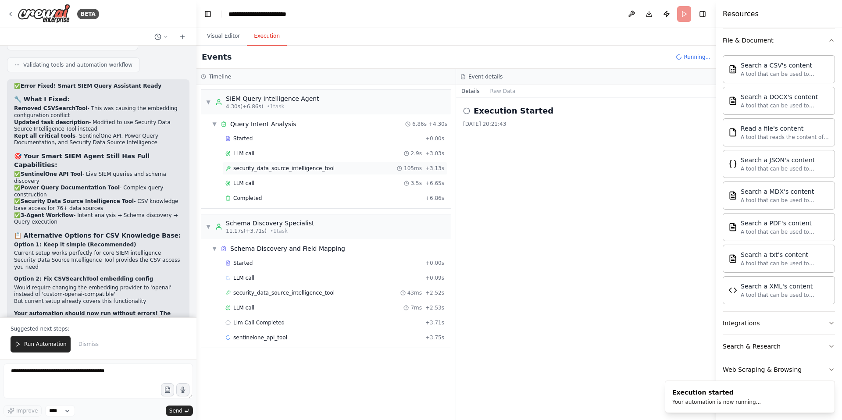
click at [258, 168] on span "security_data_source_intelligence_tool" at bounding box center [283, 168] width 101 height 7
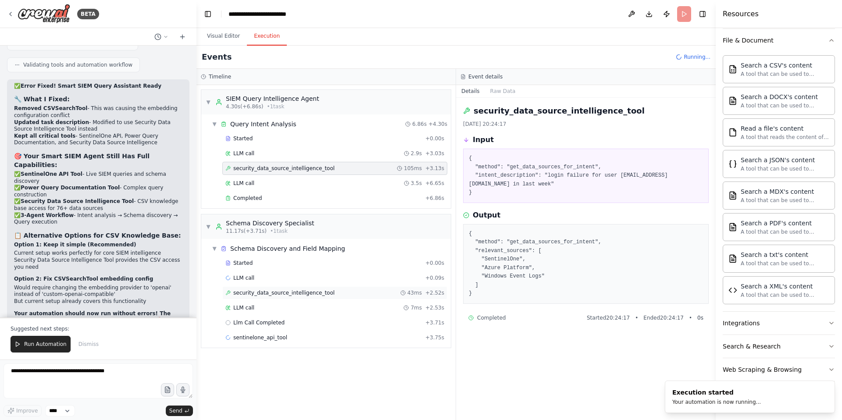
click at [267, 292] on span "security_data_source_intelligence_tool" at bounding box center [283, 292] width 101 height 7
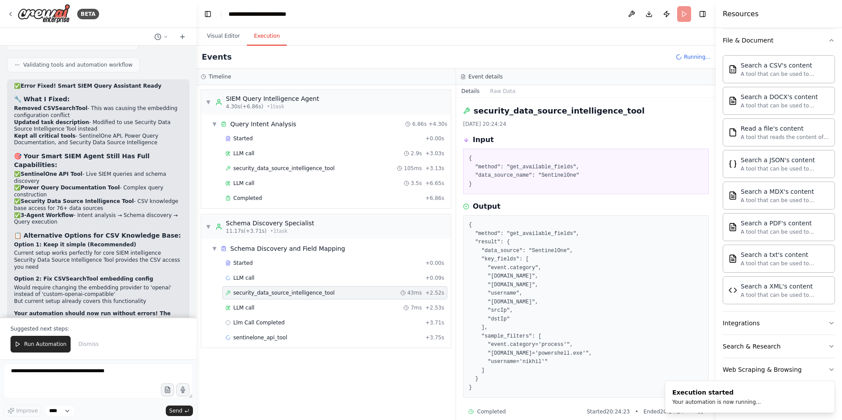
scroll to position [11, 0]
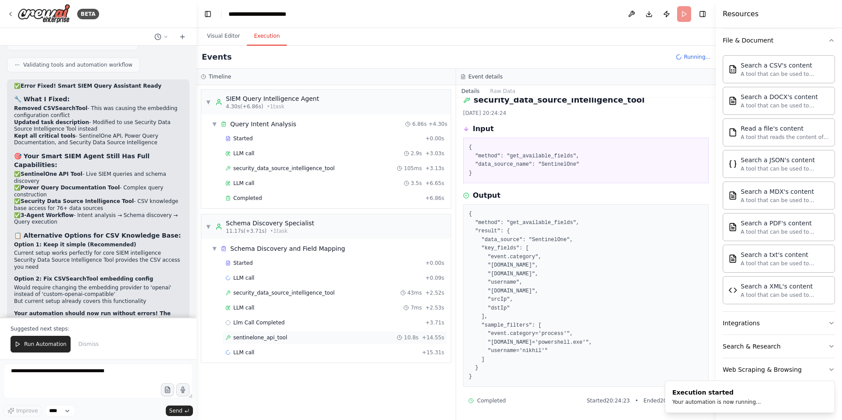
click at [263, 338] on span "sentinelone_api_tool" at bounding box center [260, 337] width 54 height 7
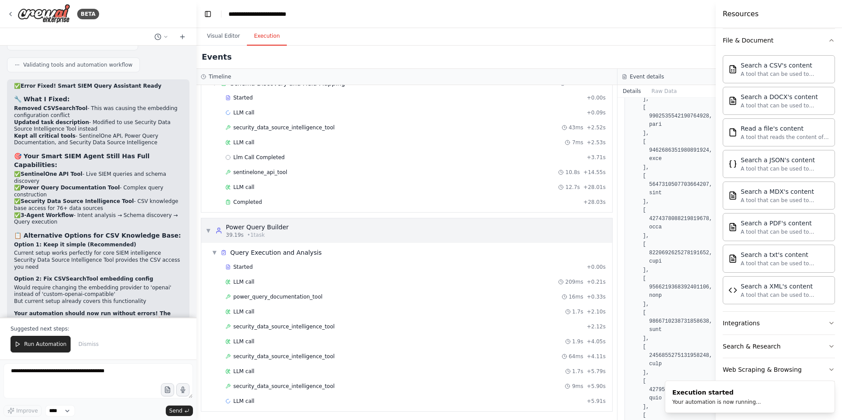
scroll to position [167, 0]
click at [282, 295] on span "power_query_documentation_tool" at bounding box center [277, 295] width 89 height 7
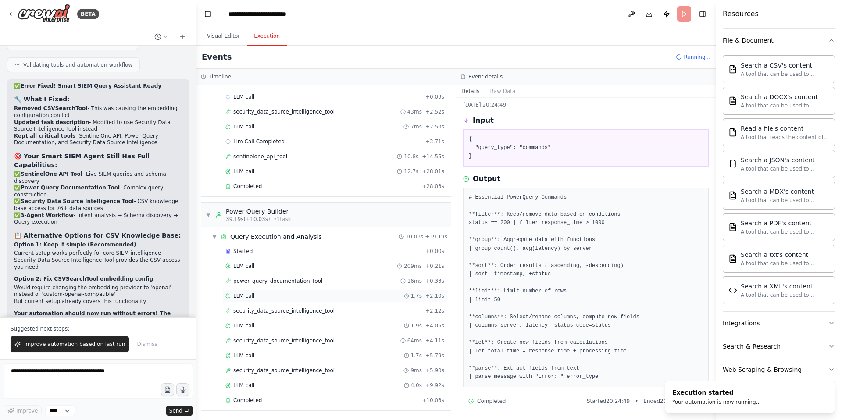
scroll to position [181, 0]
click at [251, 398] on span "Completed" at bounding box center [247, 399] width 28 height 7
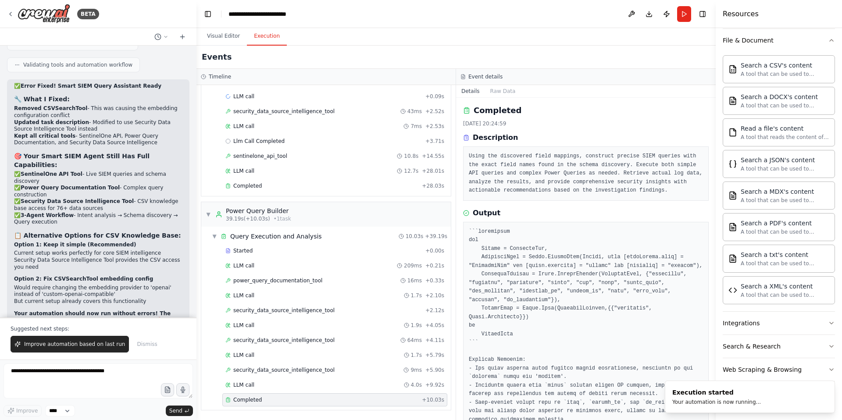
scroll to position [0, 0]
click at [251, 156] on span "sentinelone_api_tool" at bounding box center [260, 156] width 54 height 7
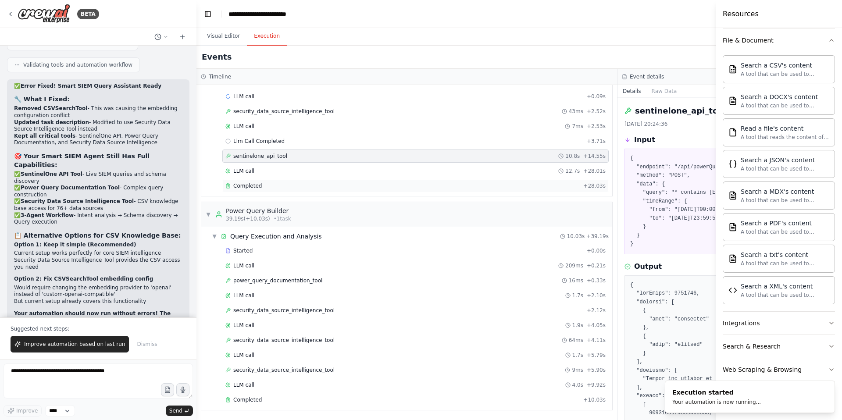
click at [253, 186] on span "Completed" at bounding box center [247, 185] width 28 height 7
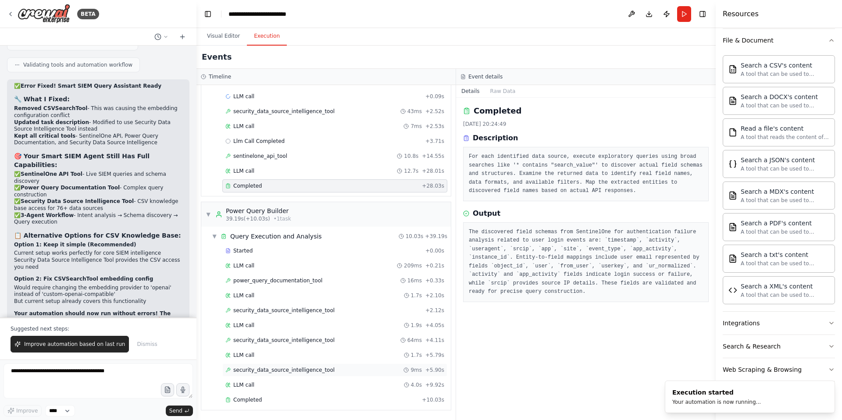
click at [293, 367] on span "security_data_source_intelligence_tool" at bounding box center [283, 369] width 101 height 7
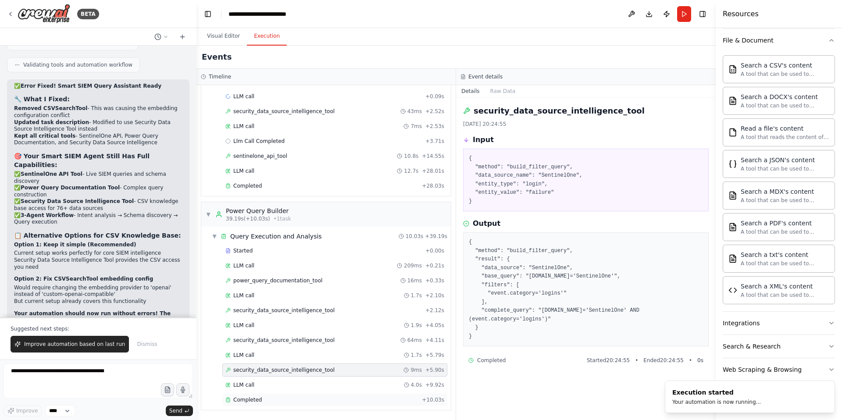
click at [258, 400] on span "Completed" at bounding box center [247, 399] width 28 height 7
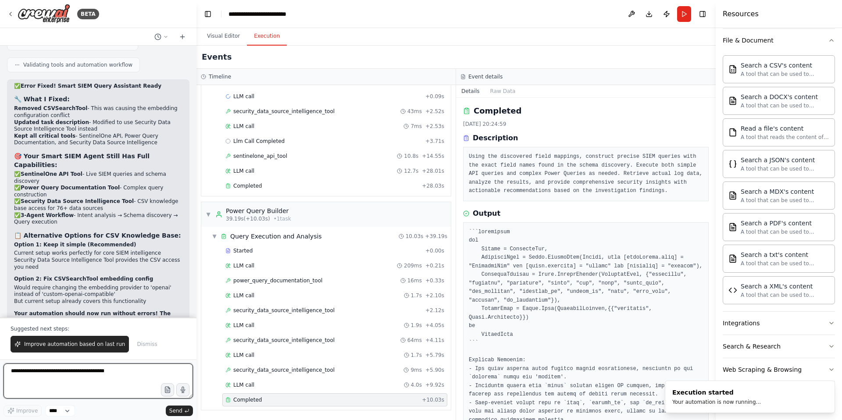
click at [66, 373] on textarea at bounding box center [98, 380] width 189 height 35
type textarea "**********"
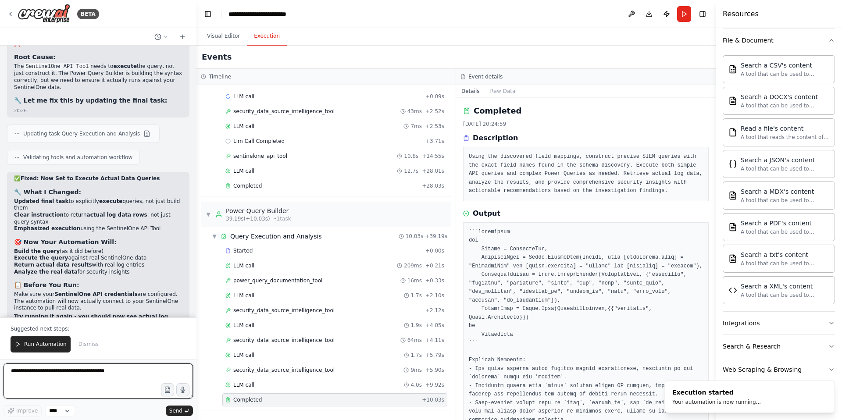
scroll to position [7503, 0]
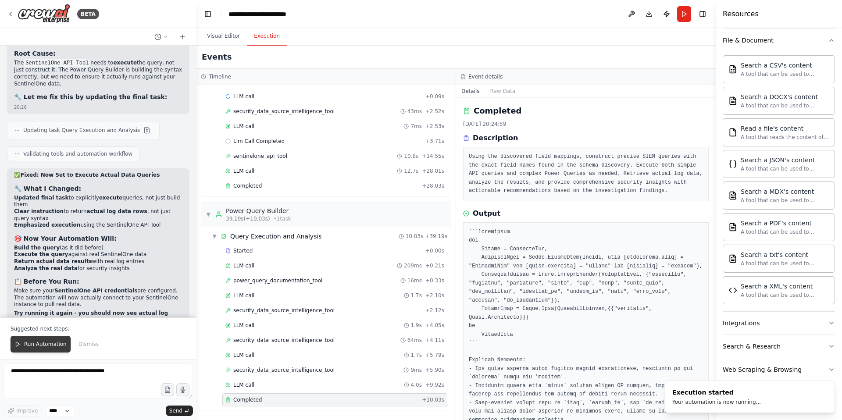
click at [44, 345] on span "Run Automation" at bounding box center [45, 344] width 43 height 7
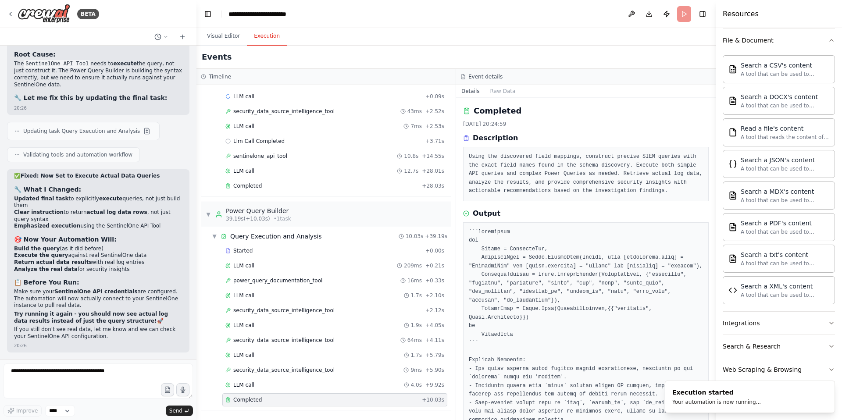
scroll to position [7461, 0]
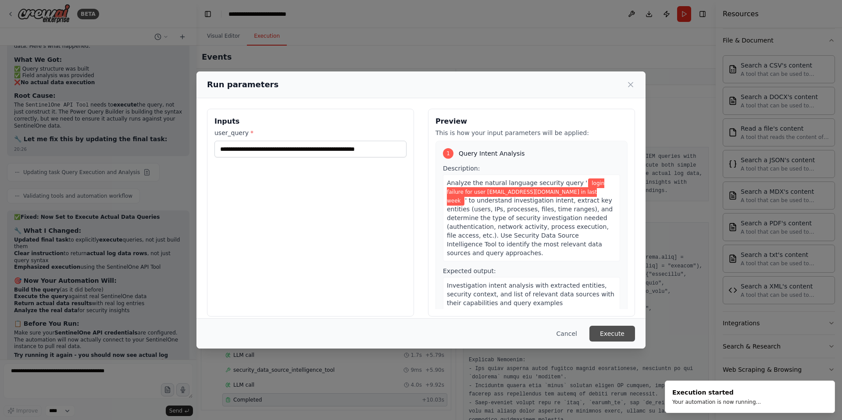
click at [612, 335] on button "Execute" at bounding box center [612, 334] width 46 height 16
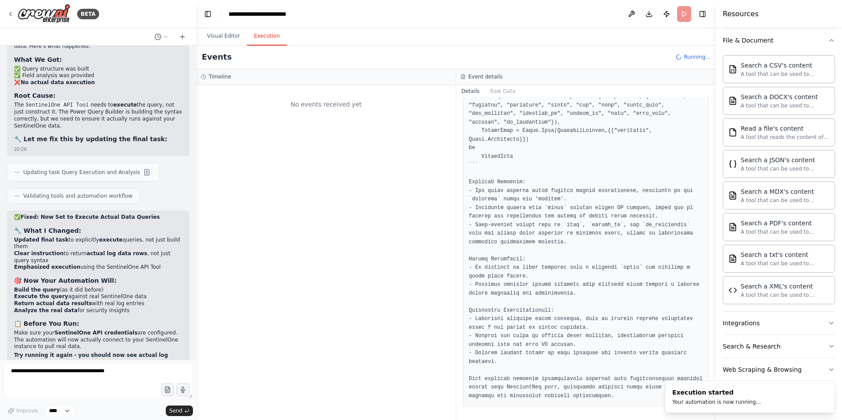
scroll to position [0, 0]
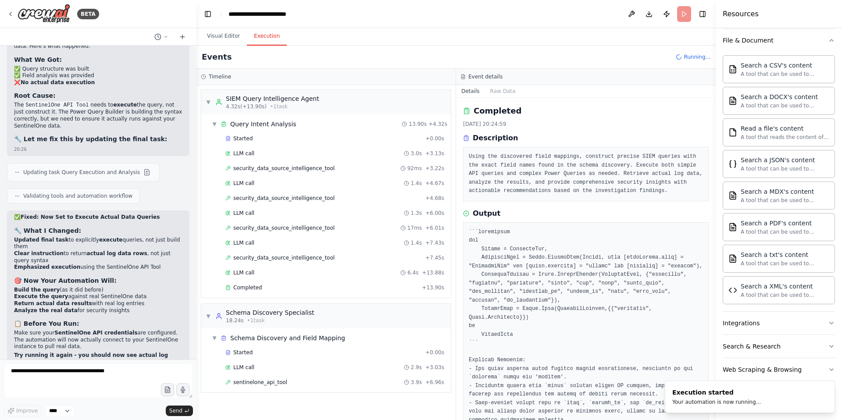
click at [270, 382] on span "sentinelone_api_tool" at bounding box center [260, 382] width 54 height 7
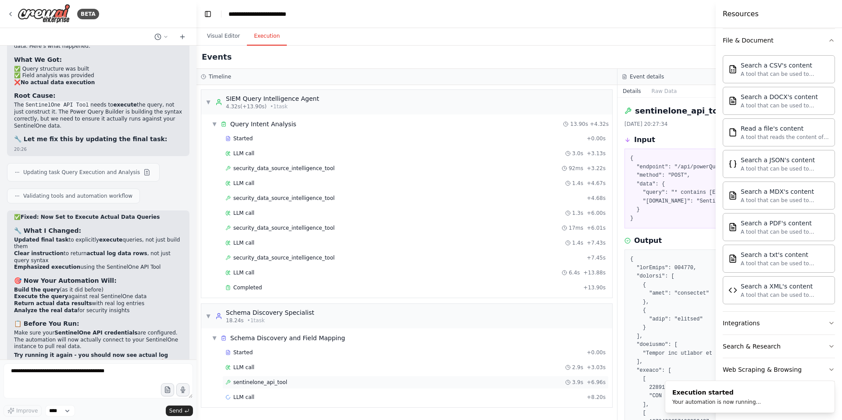
click at [270, 384] on span "sentinelone_api_tool" at bounding box center [260, 382] width 54 height 7
click at [287, 256] on span "security_data_source_intelligence_tool" at bounding box center [283, 257] width 101 height 7
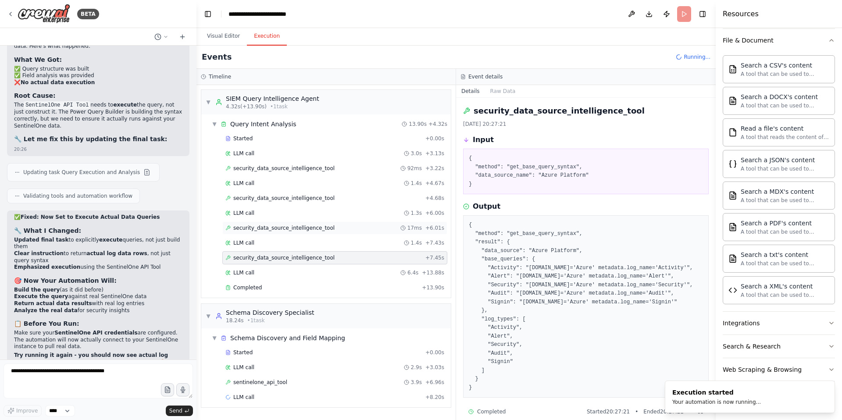
click at [299, 231] on span "security_data_source_intelligence_tool" at bounding box center [283, 227] width 101 height 7
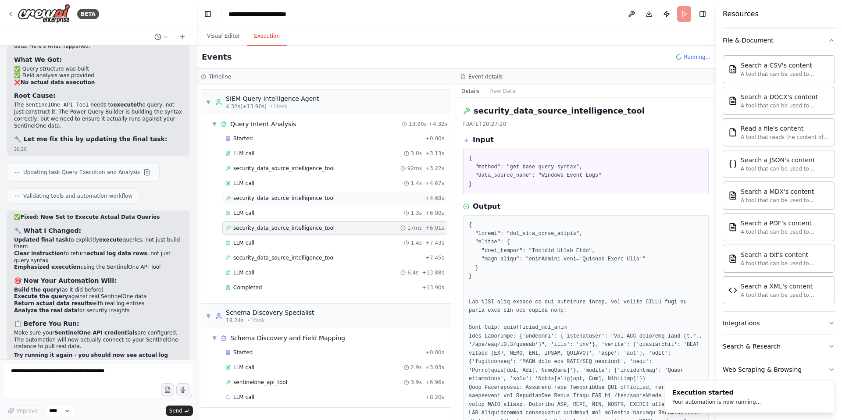
click at [305, 199] on span "security_data_source_intelligence_tool" at bounding box center [283, 198] width 101 height 7
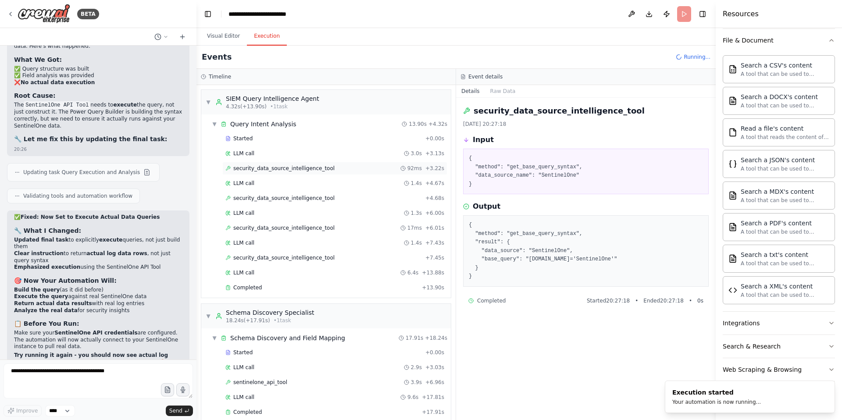
click at [312, 170] on span "security_data_source_intelligence_tool" at bounding box center [283, 168] width 101 height 7
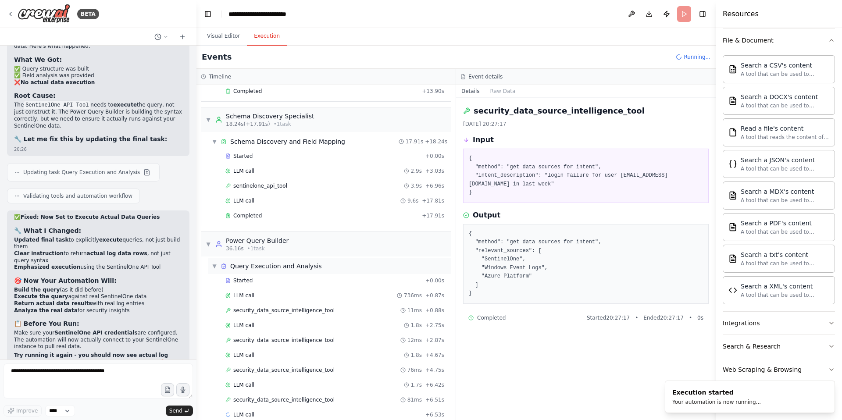
scroll to position [211, 0]
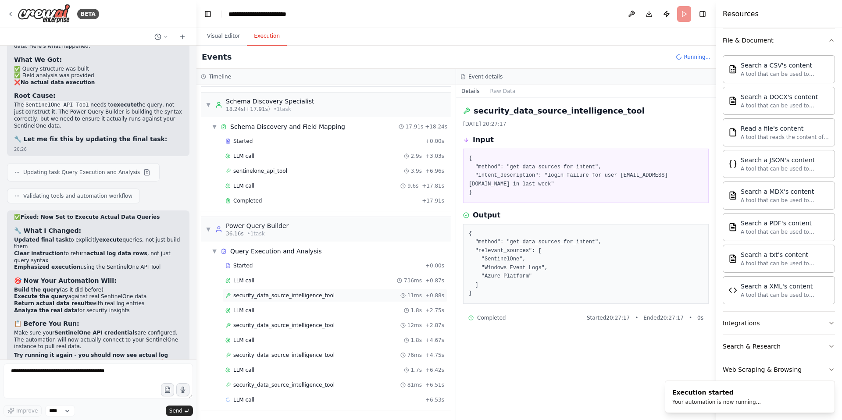
click at [302, 298] on span "security_data_source_intelligence_tool" at bounding box center [283, 295] width 101 height 7
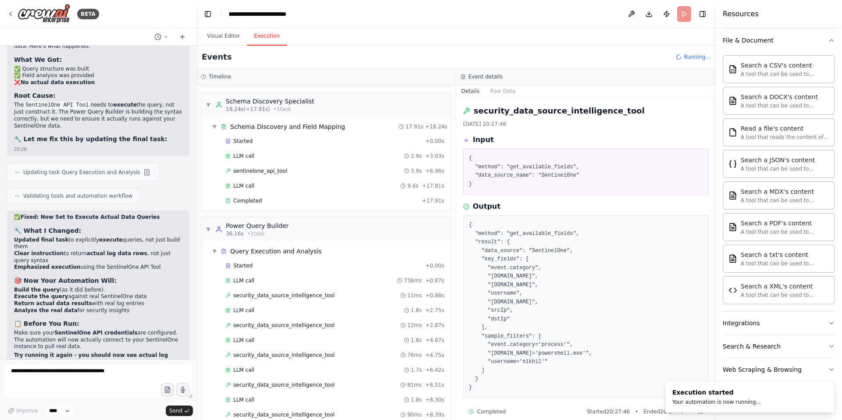
scroll to position [271, 0]
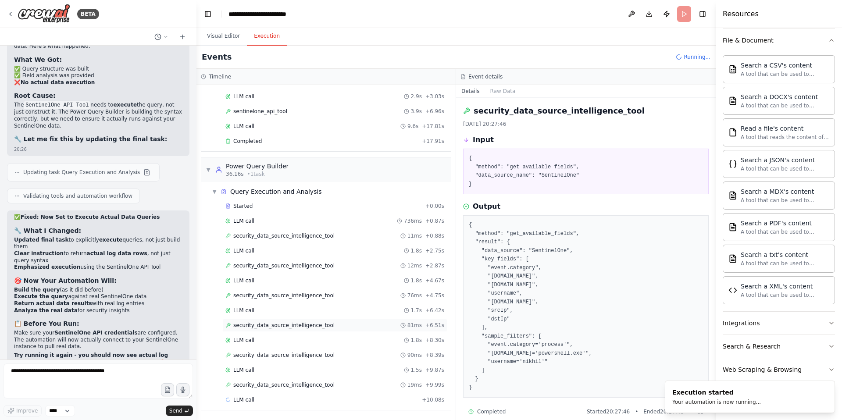
click at [306, 326] on span "security_data_source_intelligence_tool" at bounding box center [283, 325] width 101 height 7
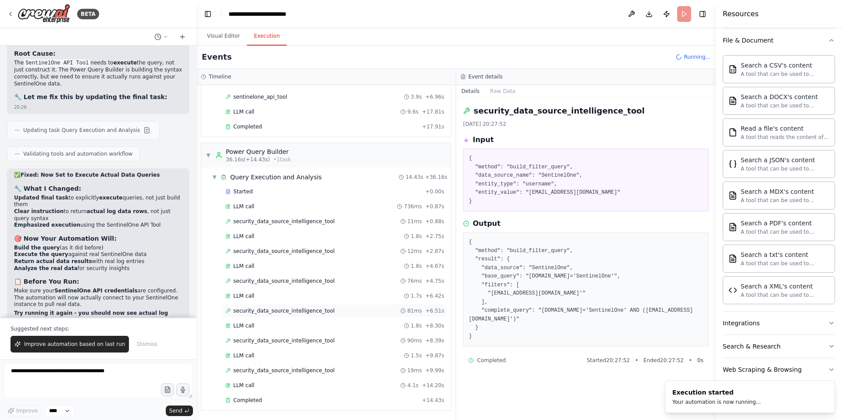
scroll to position [286, 0]
click at [246, 398] on span "Completed" at bounding box center [247, 399] width 28 height 7
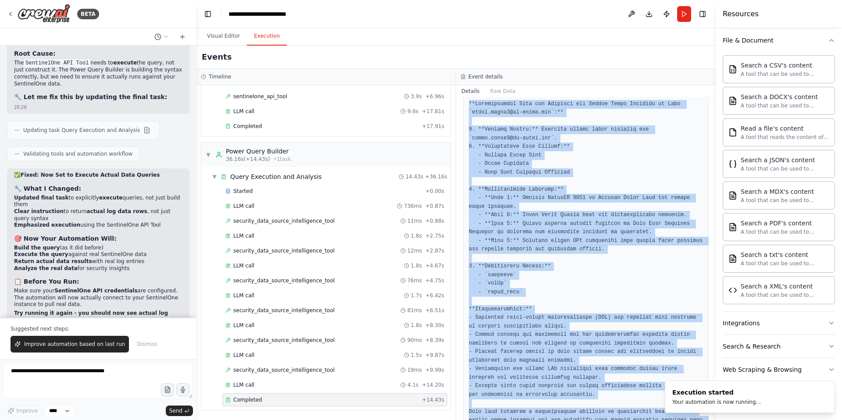
scroll to position [161, 0]
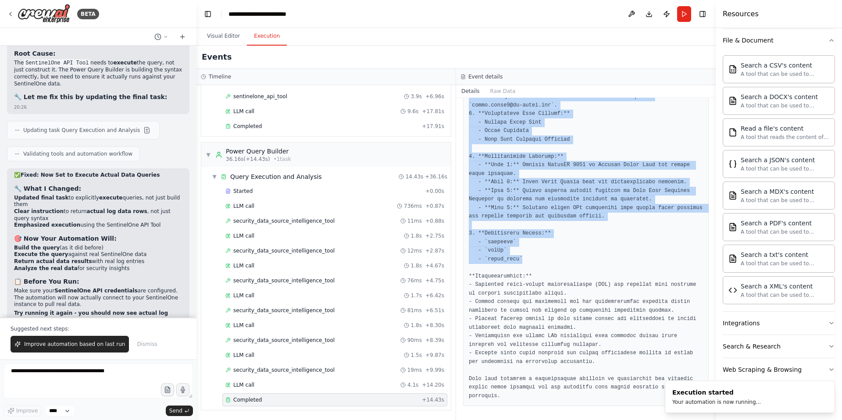
drag, startPoint x: 469, startPoint y: 167, endPoint x: 542, endPoint y: 261, distance: 119.6
click at [542, 261] on pre at bounding box center [586, 234] width 234 height 334
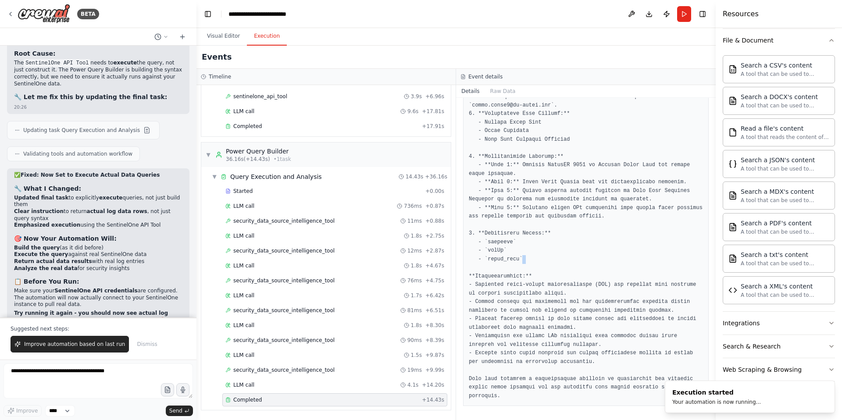
click at [542, 261] on pre at bounding box center [586, 234] width 234 height 334
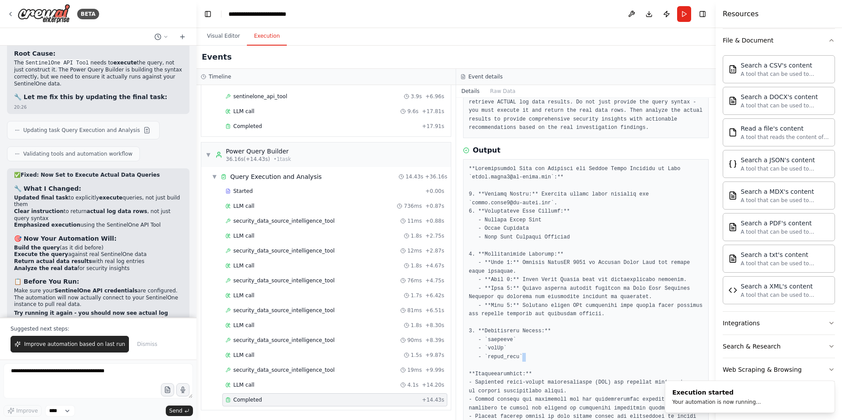
scroll to position [61, 0]
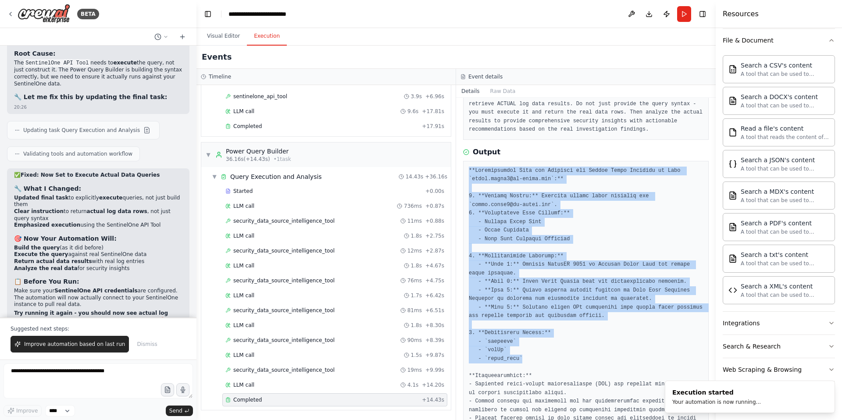
drag, startPoint x: 468, startPoint y: 172, endPoint x: 553, endPoint y: 355, distance: 201.2
click at [553, 355] on div at bounding box center [585, 333] width 245 height 345
copy pre "**Investigation Plan and Analysis for Failed Login Attempts of User [EMAIL_ADDR…"
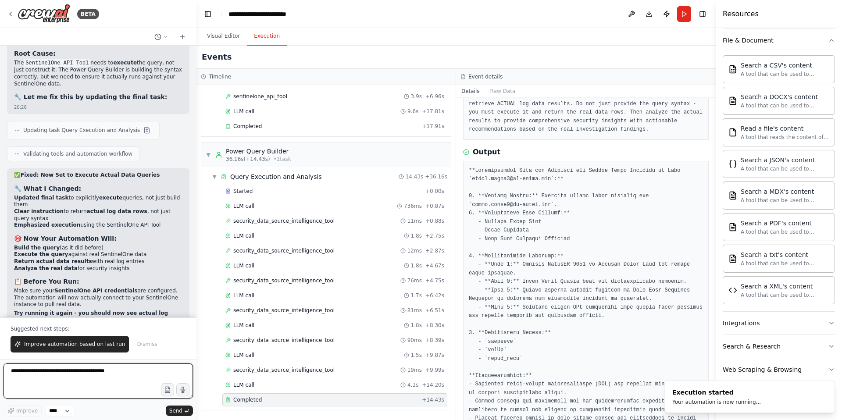
click at [28, 373] on textarea at bounding box center [98, 380] width 189 height 35
paste textarea "**********"
type textarea "**********"
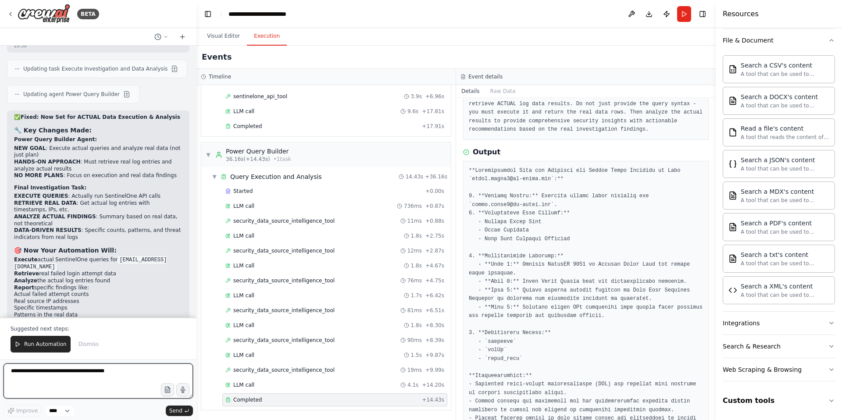
scroll to position [8095, 0]
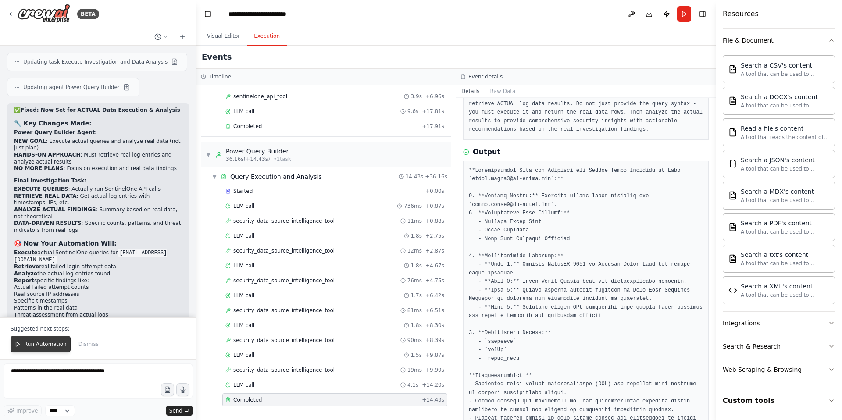
click at [44, 344] on span "Run Automation" at bounding box center [45, 344] width 43 height 7
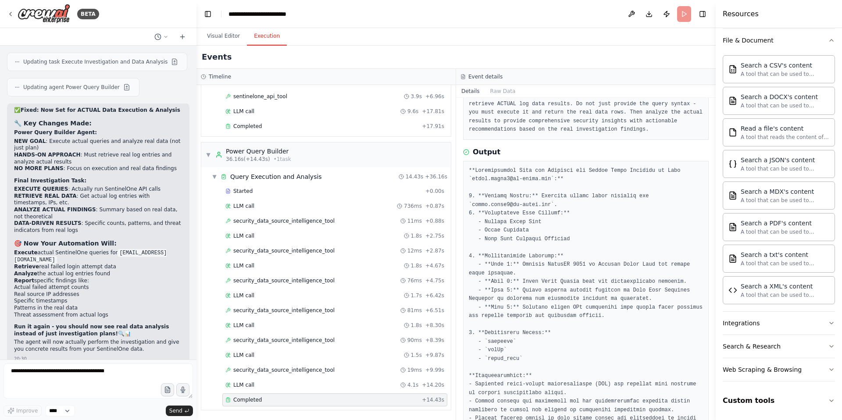
scroll to position [8053, 0]
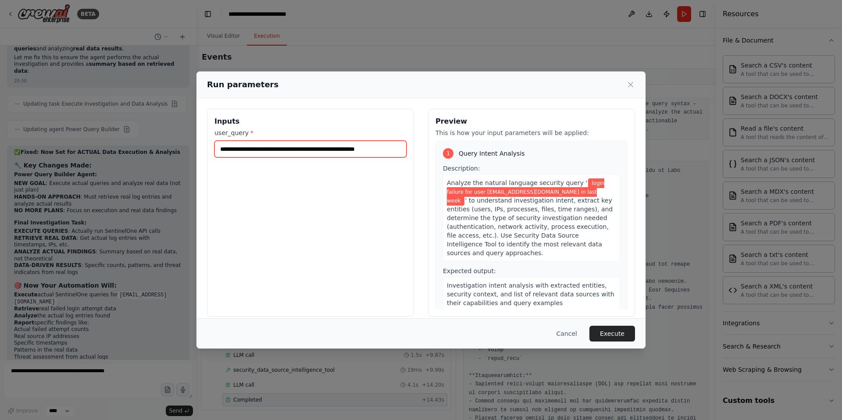
click at [221, 152] on input "**********" at bounding box center [310, 149] width 192 height 17
click at [608, 335] on button "Execute" at bounding box center [612, 334] width 46 height 16
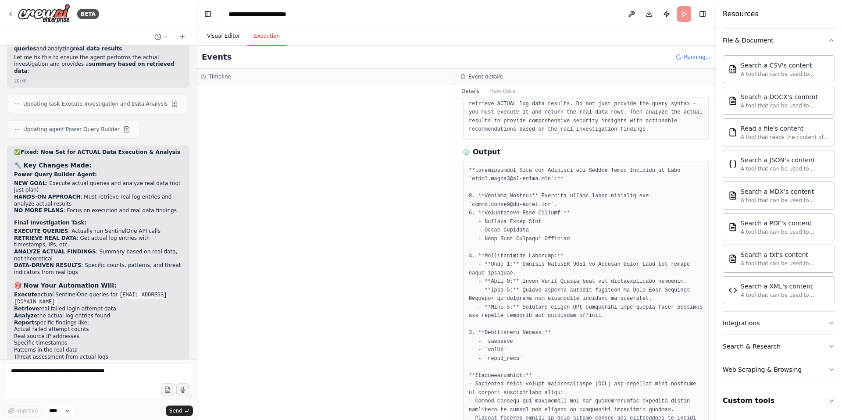
click at [222, 39] on button "Visual Editor" at bounding box center [223, 36] width 47 height 18
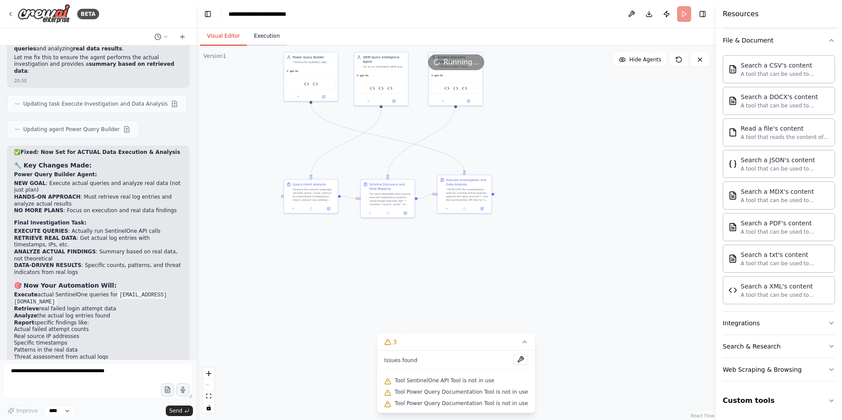
click at [271, 35] on button "Execution" at bounding box center [267, 36] width 40 height 18
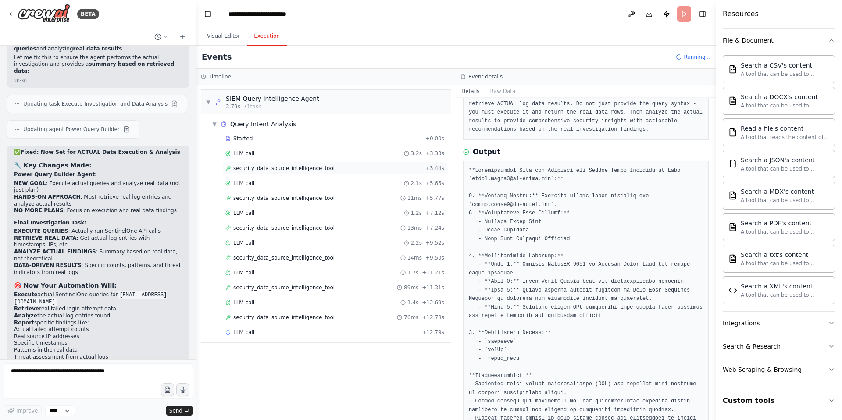
click at [294, 168] on span "security_data_source_intelligence_tool" at bounding box center [283, 168] width 101 height 7
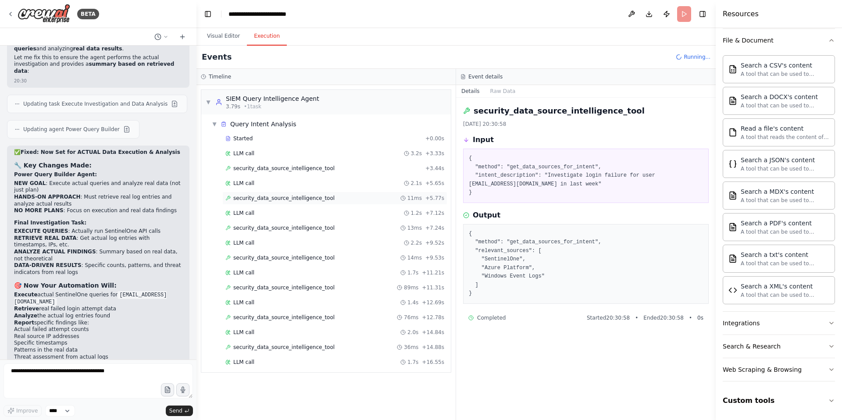
click at [291, 201] on span "security_data_source_intelligence_tool" at bounding box center [283, 198] width 101 height 7
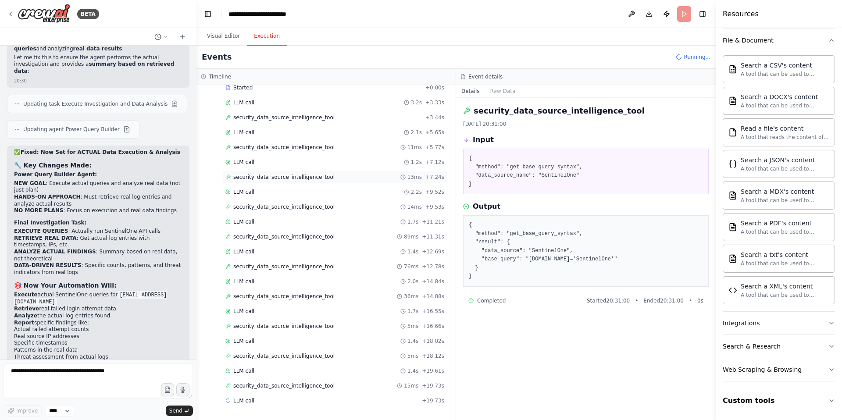
scroll to position [52, 0]
click at [273, 178] on span "security_data_source_intelligence_tool" at bounding box center [283, 176] width 101 height 7
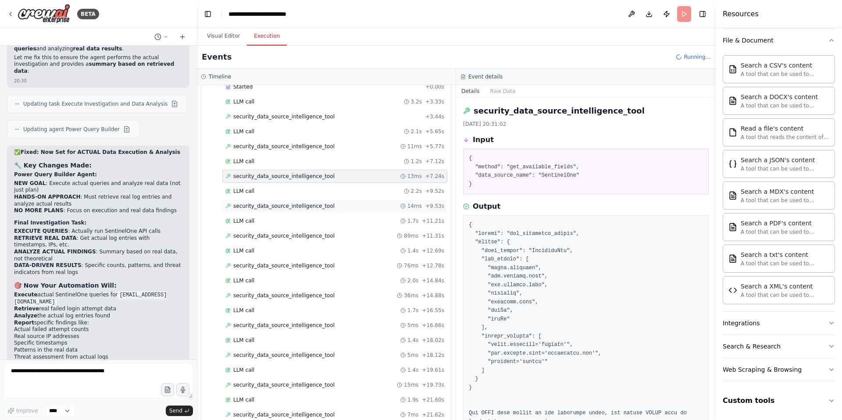
click at [284, 208] on span "security_data_source_intelligence_tool" at bounding box center [283, 206] width 101 height 7
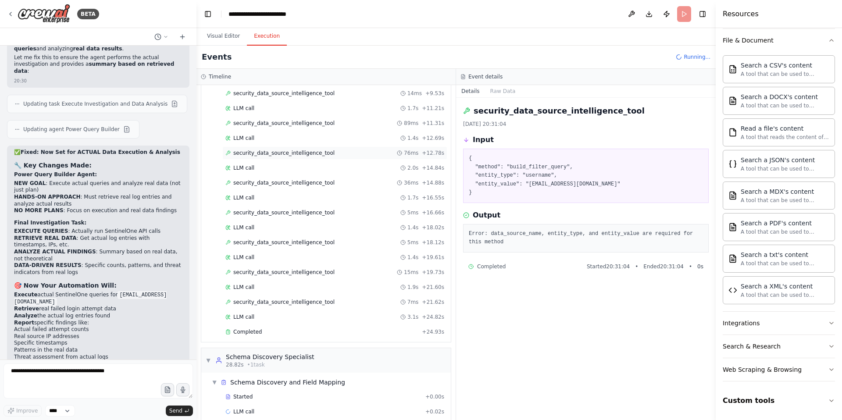
scroll to position [176, 0]
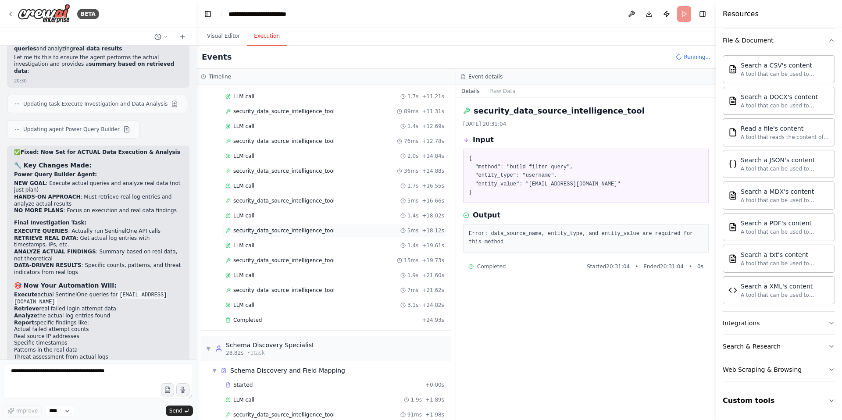
click at [288, 233] on span "security_data_source_intelligence_tool" at bounding box center [283, 230] width 101 height 7
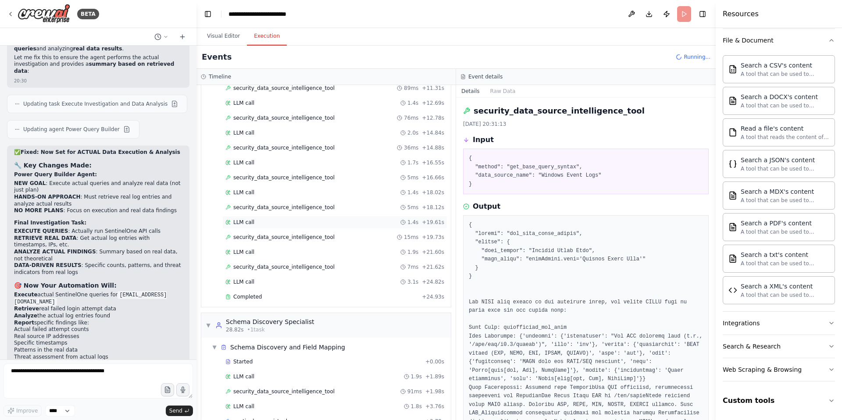
scroll to position [221, 0]
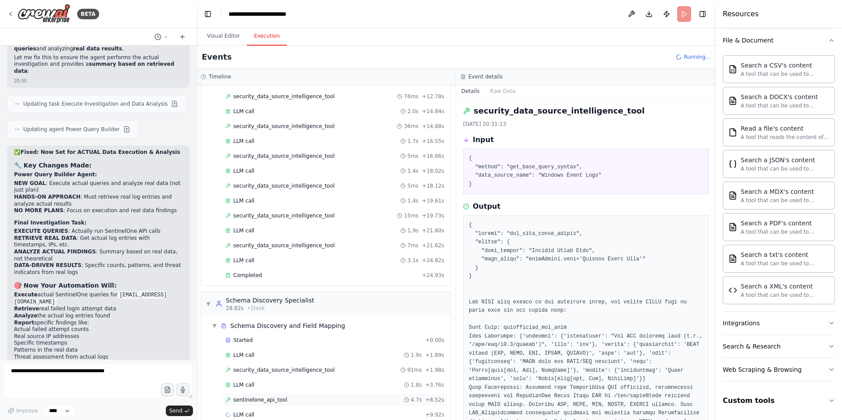
click at [273, 401] on span "sentinelone_api_tool" at bounding box center [260, 399] width 54 height 7
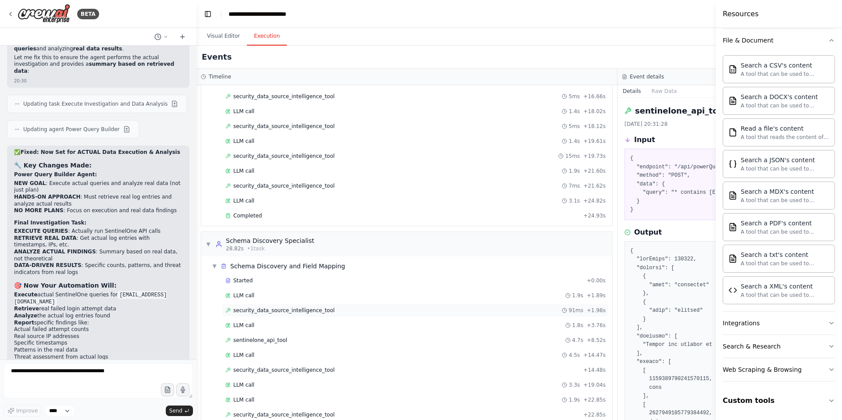
scroll to position [295, 0]
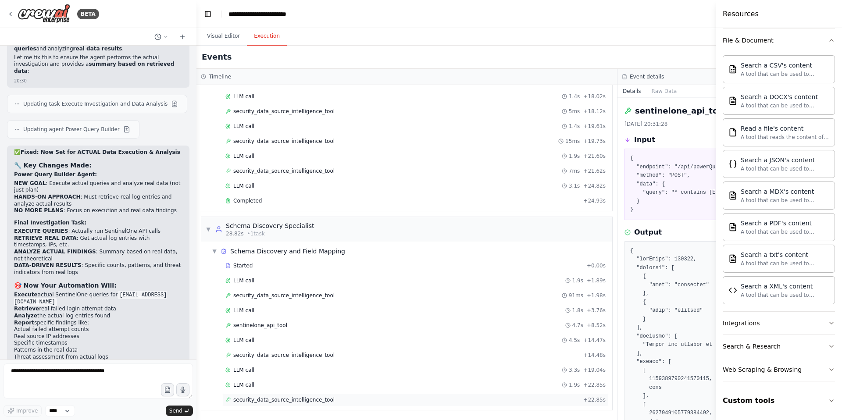
click at [309, 403] on div "security_data_source_intelligence_tool + 22.85s" at bounding box center [415, 399] width 386 height 13
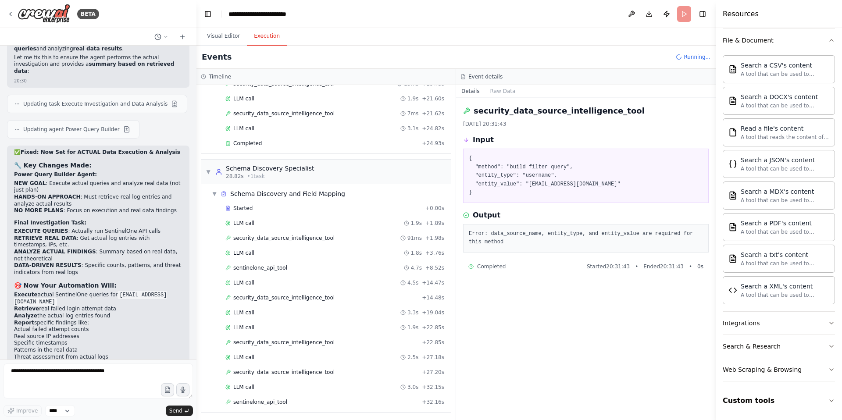
scroll to position [355, 0]
click at [278, 400] on span "sentinelone_api_tool" at bounding box center [260, 399] width 54 height 7
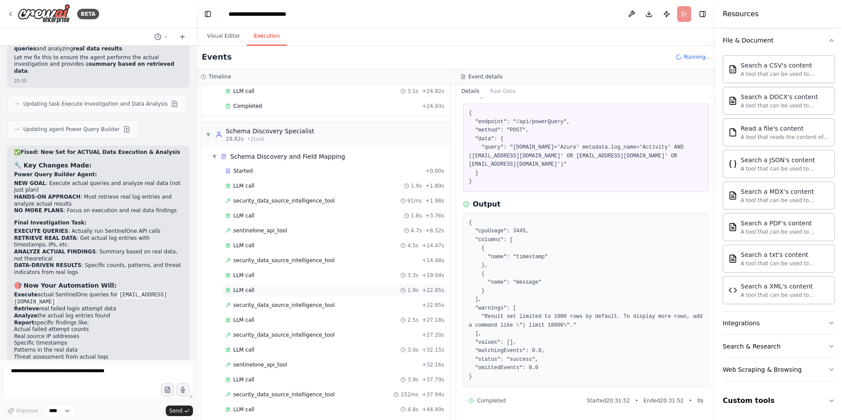
scroll to position [415, 0]
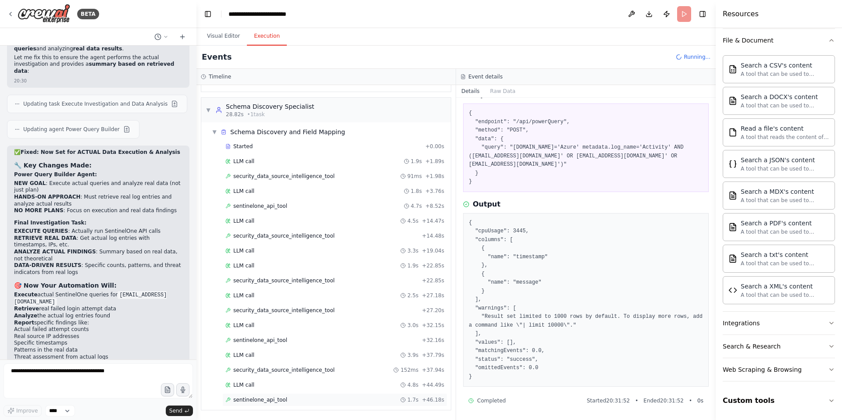
click at [283, 401] on span "sentinelone_api_tool" at bounding box center [260, 399] width 54 height 7
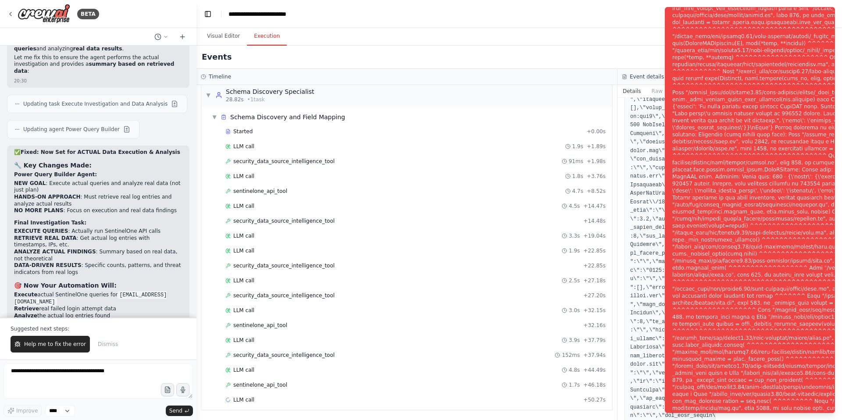
scroll to position [8095, 0]
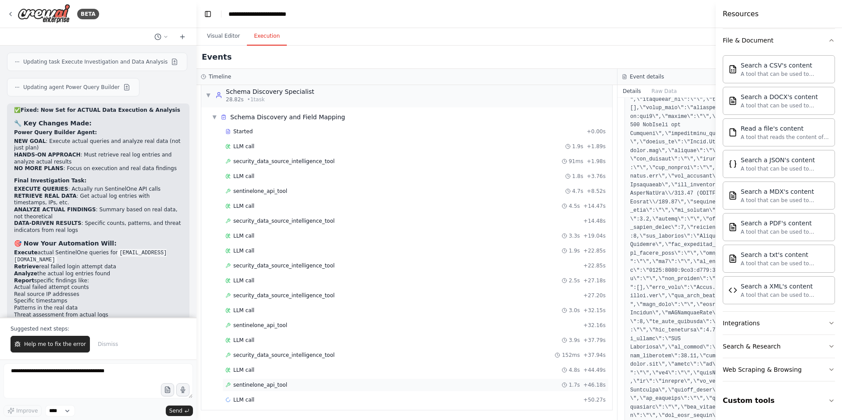
click at [270, 384] on span "sentinelone_api_tool" at bounding box center [260, 384] width 54 height 7
click at [278, 325] on span "sentinelone_api_tool" at bounding box center [260, 325] width 54 height 7
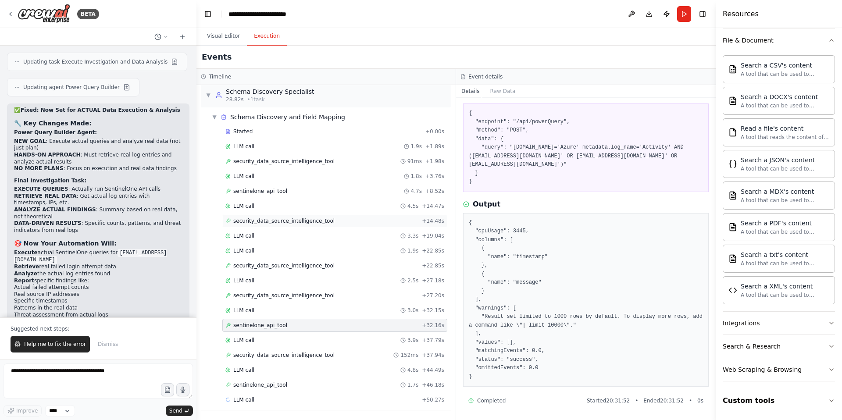
click at [293, 220] on span "security_data_source_intelligence_tool" at bounding box center [283, 220] width 101 height 7
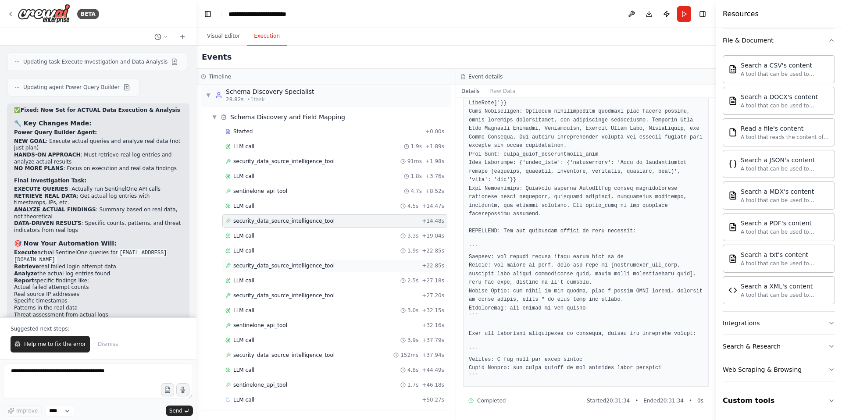
click at [288, 267] on span "security_data_source_intelligence_tool" at bounding box center [283, 265] width 101 height 7
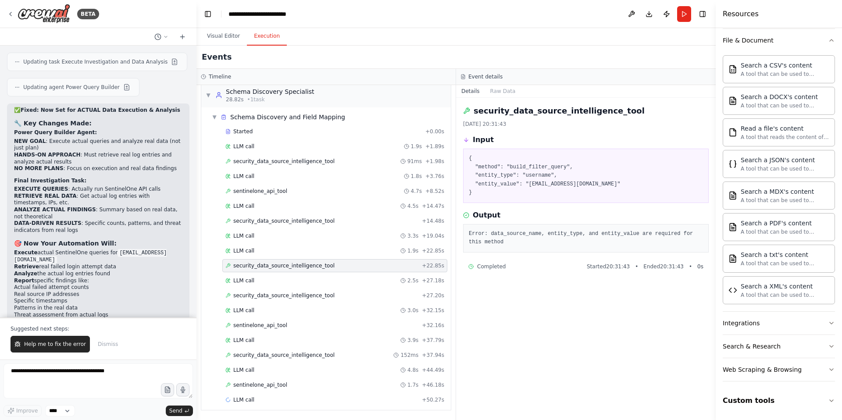
scroll to position [0, 0]
click at [291, 293] on span "security_data_source_intelligence_tool" at bounding box center [283, 295] width 101 height 7
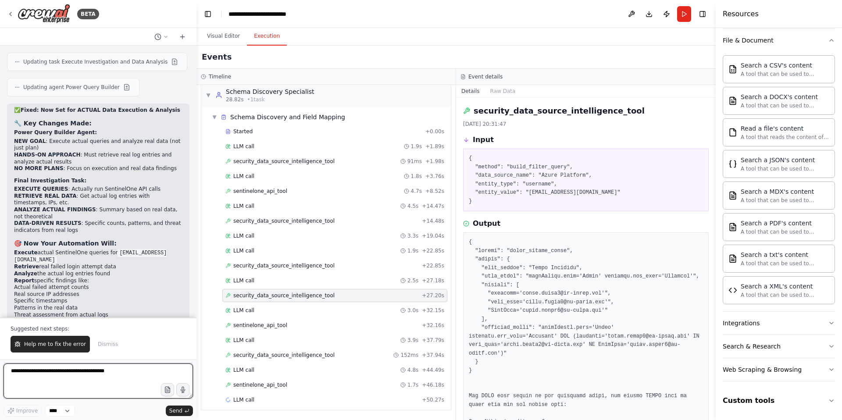
click at [50, 380] on textarea at bounding box center [98, 380] width 189 height 35
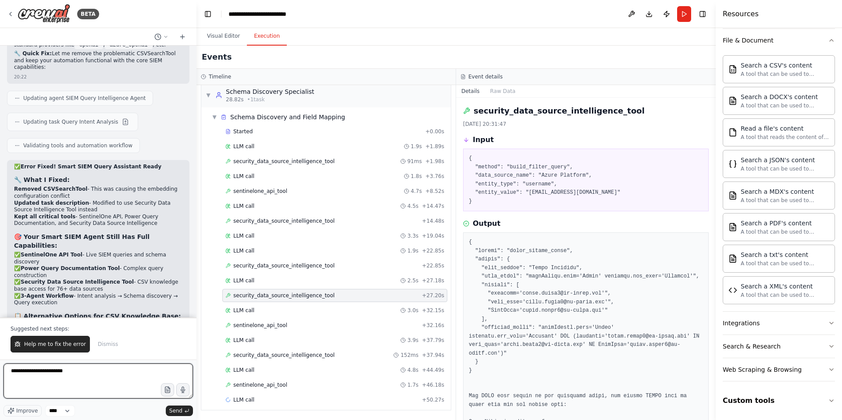
scroll to position [6927, 0]
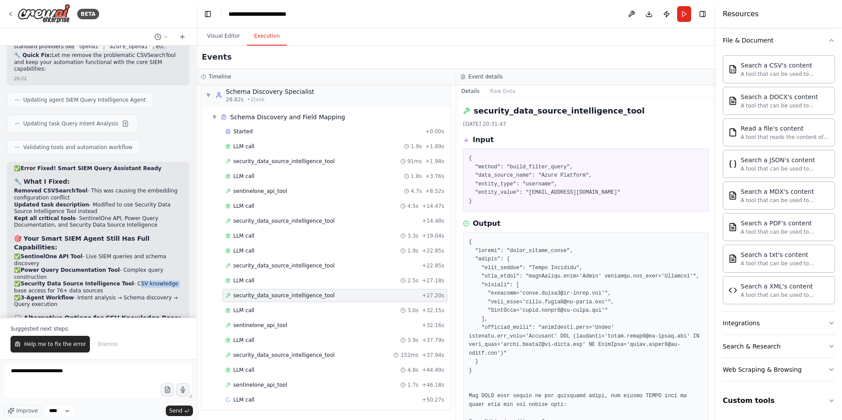
drag, startPoint x: 128, startPoint y: 245, endPoint x: 166, endPoint y: 245, distance: 37.7
click at [166, 281] on li "✅ Security Data Source Intelligence Tool - CSV knowledge base access for 76+ da…" at bounding box center [98, 288] width 168 height 14
copy li "CSV knowledge"
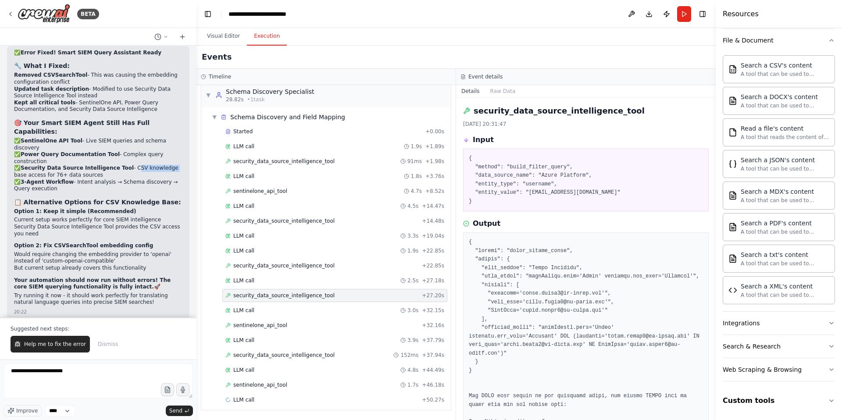
scroll to position [7210, 0]
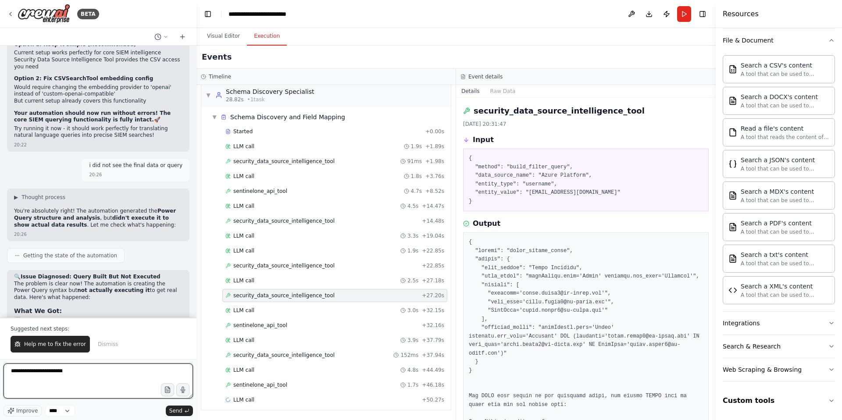
click at [44, 376] on textarea "**********" at bounding box center [98, 380] width 189 height 35
paste textarea "**********"
type textarea "**********"
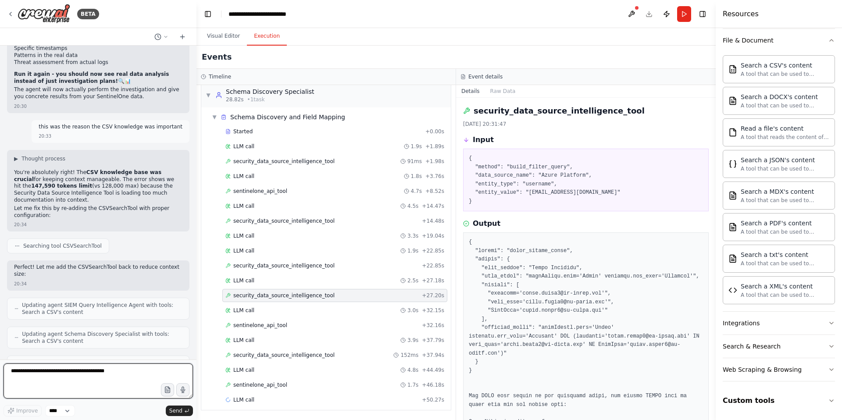
scroll to position [8354, 0]
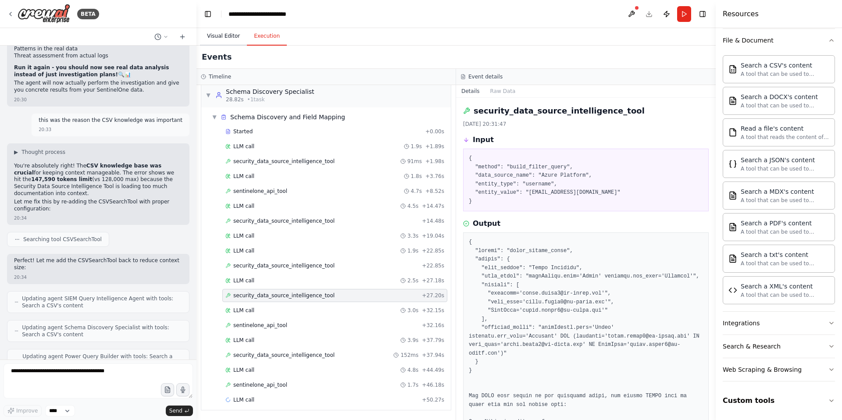
click at [229, 39] on button "Visual Editor" at bounding box center [223, 36] width 47 height 18
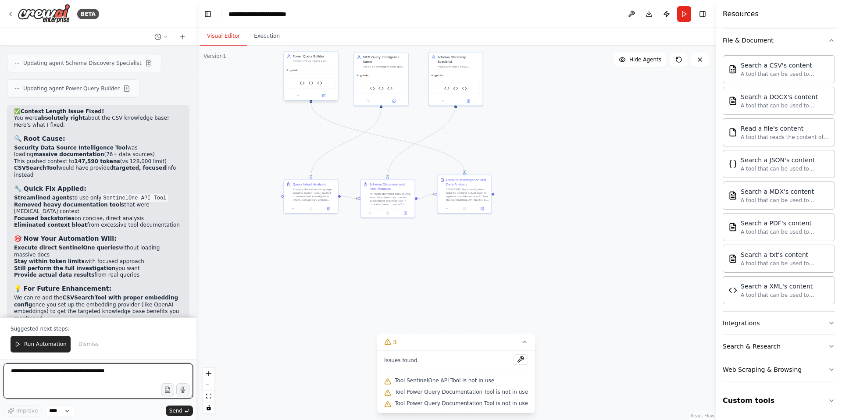
scroll to position [8799, 0]
drag, startPoint x: 59, startPoint y: 100, endPoint x: 91, endPoint y: 100, distance: 31.6
click at [91, 145] on li "Security Data Source Intelligence Tool was loading massive documentation (76+ d…" at bounding box center [98, 152] width 168 height 14
drag, startPoint x: 26, startPoint y: 109, endPoint x: 96, endPoint y: 109, distance: 69.3
click at [96, 158] on li "This pushed context to 147,590 tokens (vs 128,000 limit)" at bounding box center [98, 161] width 168 height 7
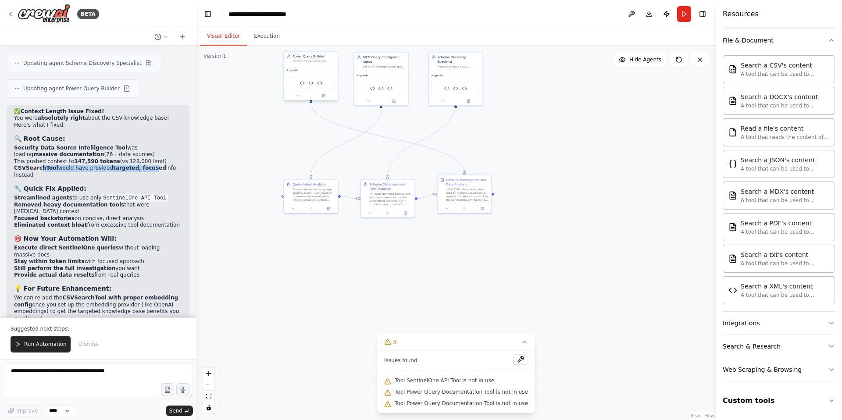
drag, startPoint x: 40, startPoint y: 114, endPoint x: 149, endPoint y: 114, distance: 108.3
click at [149, 165] on li "CSVSearchTool would have provided targeted, focused info instead" at bounding box center [98, 172] width 168 height 14
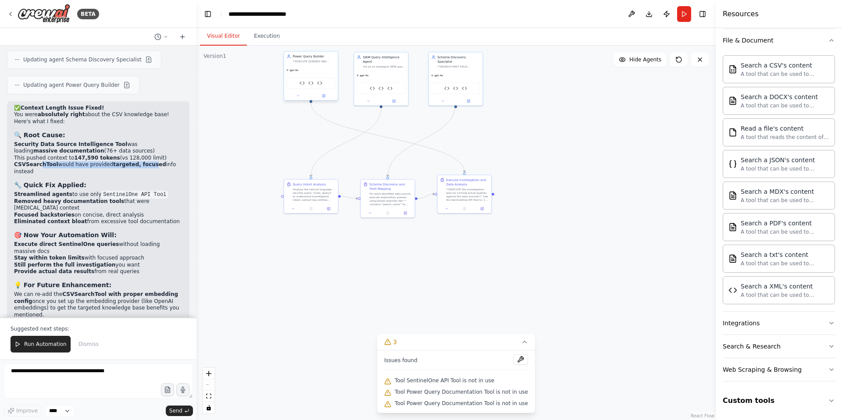
click at [60, 161] on li "CSVSearchTool would have provided targeted, focused info instead" at bounding box center [98, 168] width 168 height 14
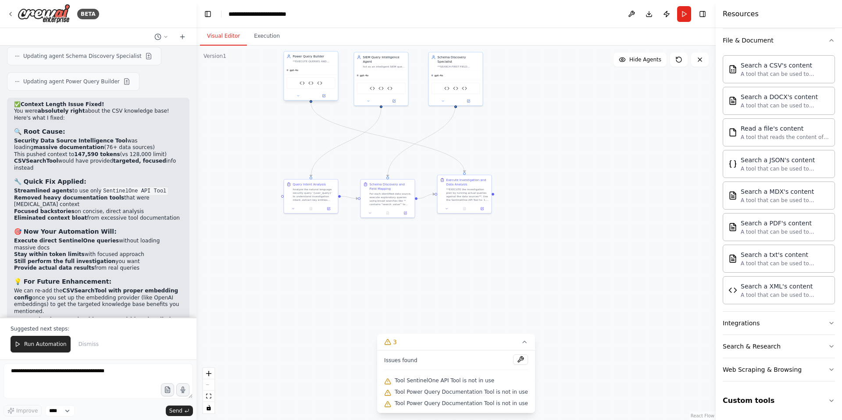
drag, startPoint x: 124, startPoint y: 100, endPoint x: 156, endPoint y: 101, distance: 32.0
click at [156, 151] on li "This pushed context to 147,590 tokens (vs 128,000 limit)" at bounding box center [98, 154] width 168 height 7
drag, startPoint x: 33, startPoint y: 107, endPoint x: 98, endPoint y: 110, distance: 65.0
click at [98, 158] on li "CSVSearchTool would have provided targeted, focused info instead" at bounding box center [98, 165] width 168 height 14
click at [71, 158] on li "CSVSearchTool would have provided targeted, focused info instead" at bounding box center [98, 165] width 168 height 14
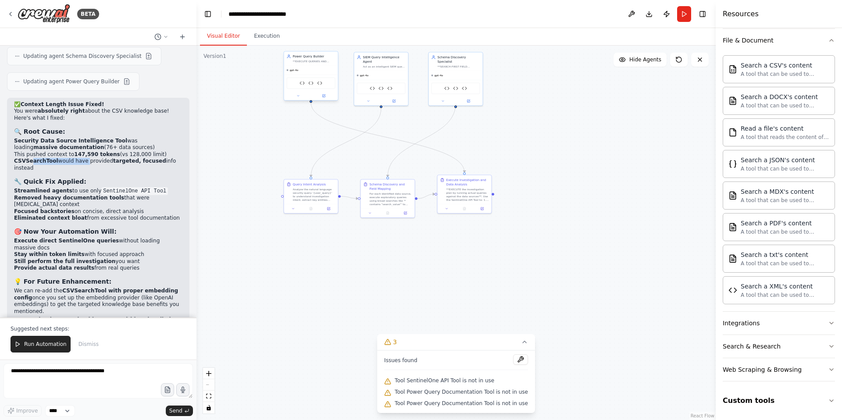
drag, startPoint x: 32, startPoint y: 109, endPoint x: 83, endPoint y: 109, distance: 50.8
click at [83, 158] on li "CSVSearchTool would have provided targeted, focused info instead" at bounding box center [98, 165] width 168 height 14
click at [52, 379] on textarea at bounding box center [98, 380] width 189 height 35
type textarea "**********"
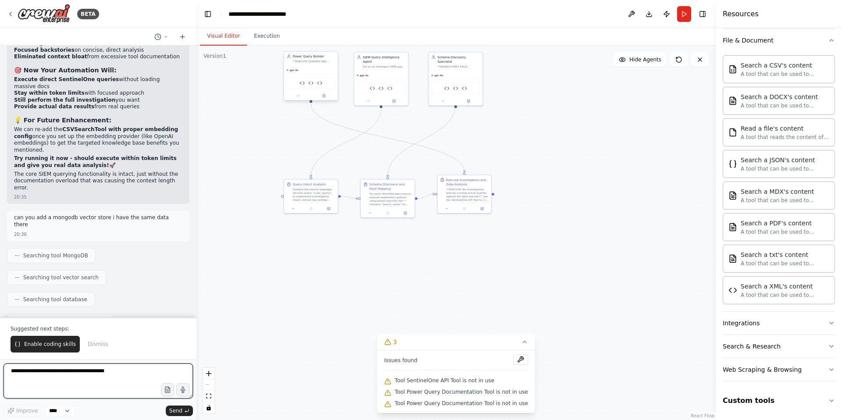
scroll to position [8975, 0]
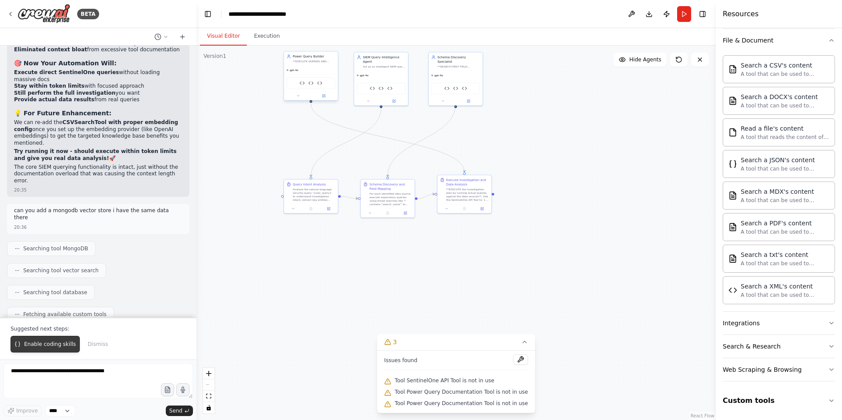
click at [59, 346] on span "Enable coding skills" at bounding box center [50, 344] width 52 height 7
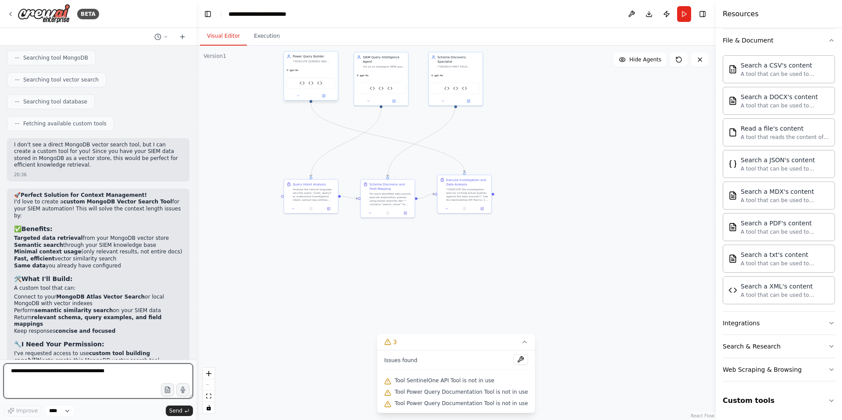
scroll to position [9172, 0]
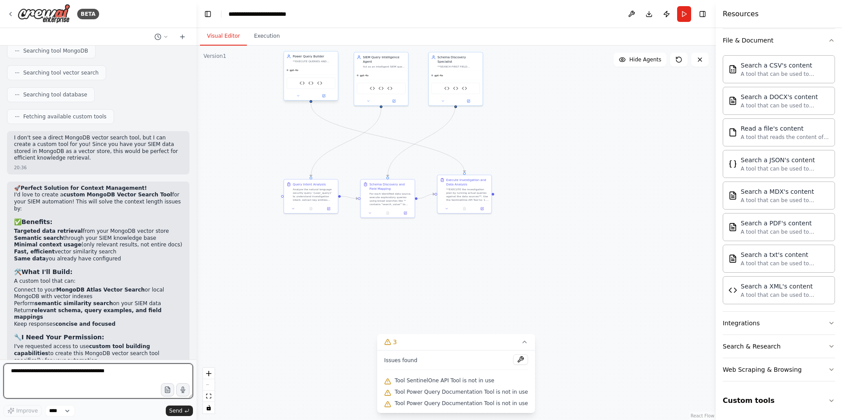
click at [59, 371] on textarea at bounding box center [98, 380] width 189 height 35
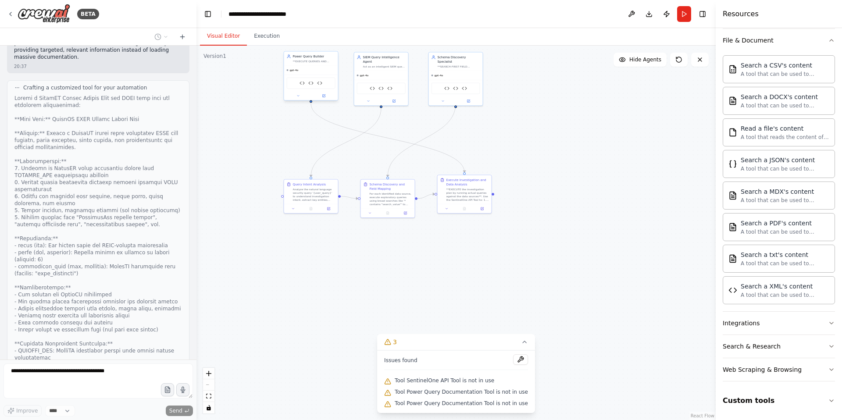
scroll to position [9630, 0]
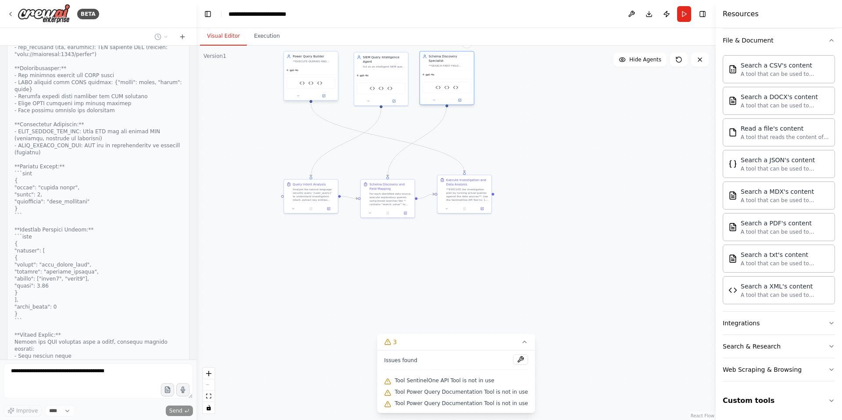
drag, startPoint x: 456, startPoint y: 63, endPoint x: 446, endPoint y: 65, distance: 10.7
click at [446, 65] on div "Schema Discovery Specialist **SEARCH-FIRST FIELD DISCOVERY**: Use Security Data…" at bounding box center [447, 61] width 54 height 18
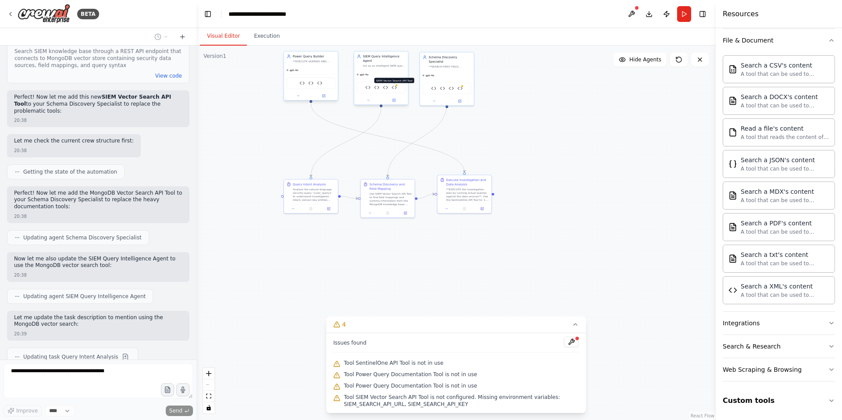
scroll to position [10628, 0]
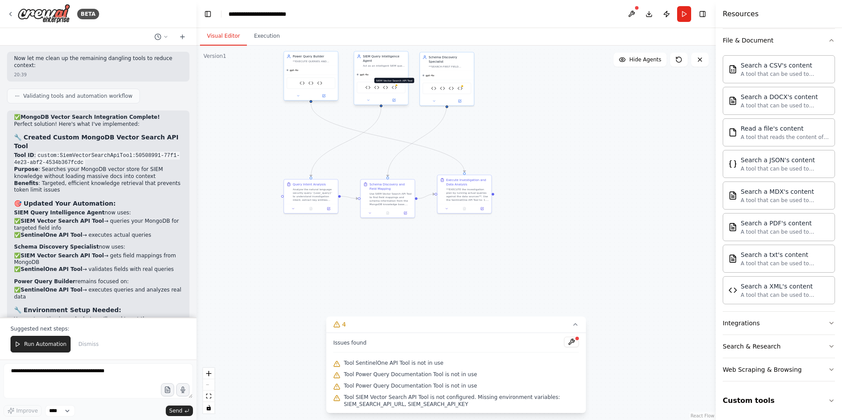
click at [394, 89] on img at bounding box center [393, 87] width 5 height 5
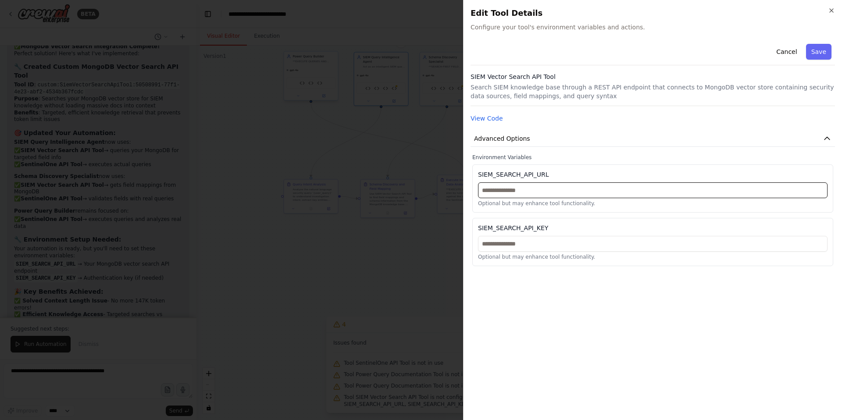
click at [527, 191] on input "text" at bounding box center [652, 190] width 349 height 16
click at [514, 245] on input "text" at bounding box center [652, 244] width 349 height 16
click at [511, 192] on input "text" at bounding box center [652, 190] width 349 height 16
click at [512, 242] on input "text" at bounding box center [652, 244] width 349 height 16
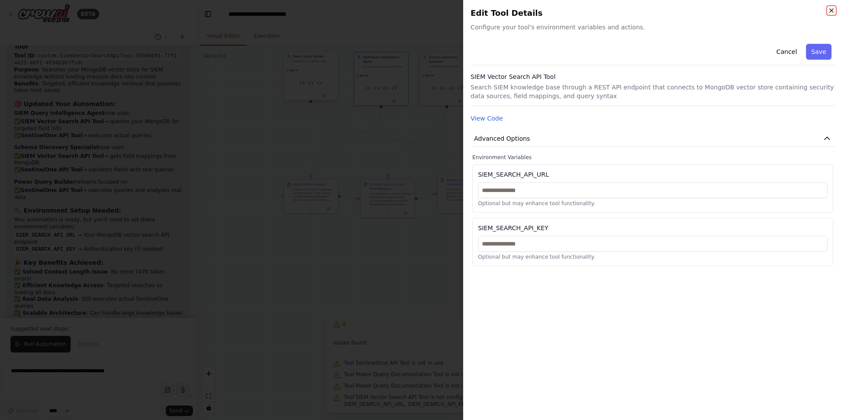
click at [832, 11] on icon "button" at bounding box center [831, 10] width 7 height 7
